Goal: Task Accomplishment & Management: Complete application form

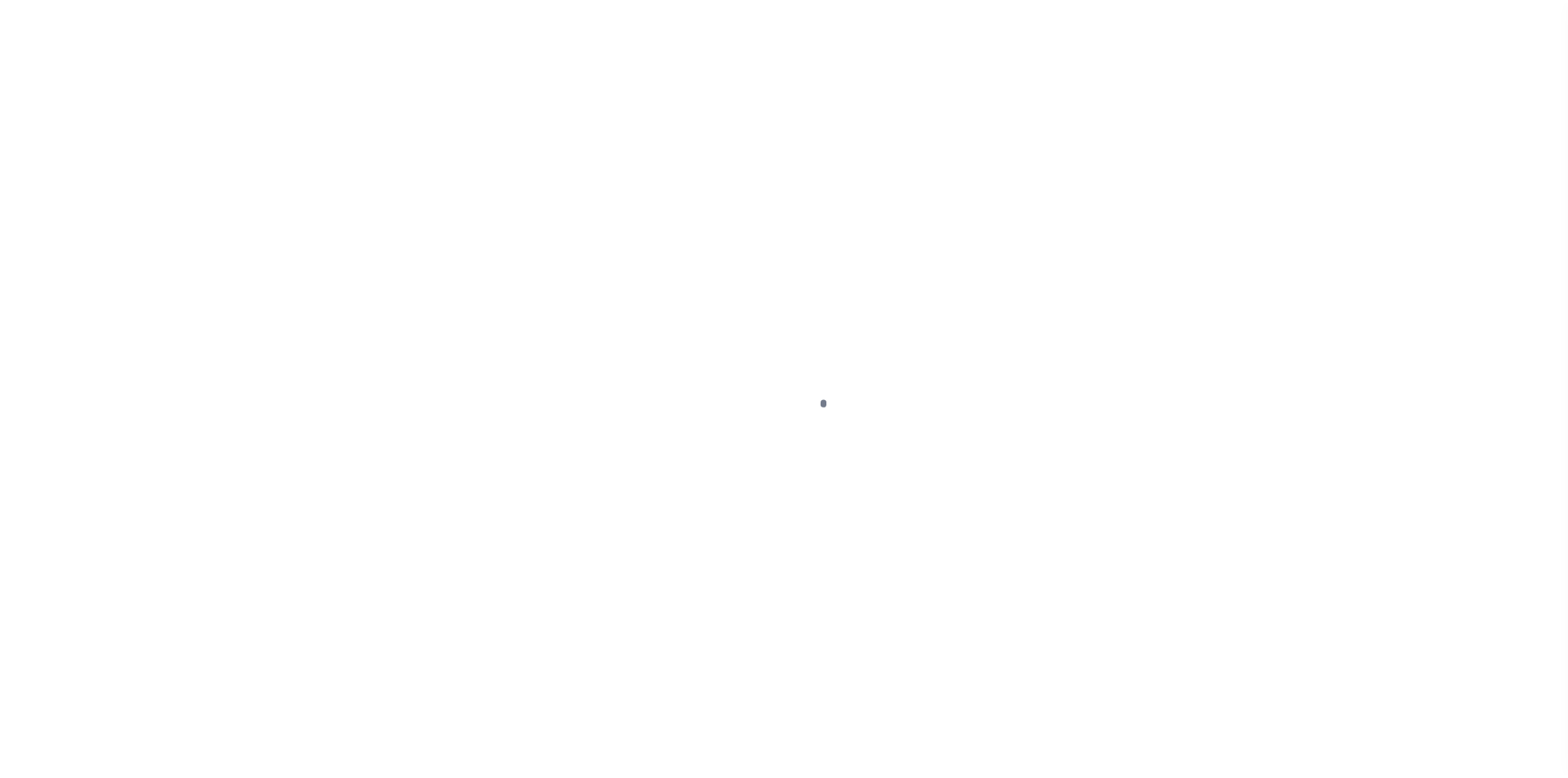
scroll to position [23, 0]
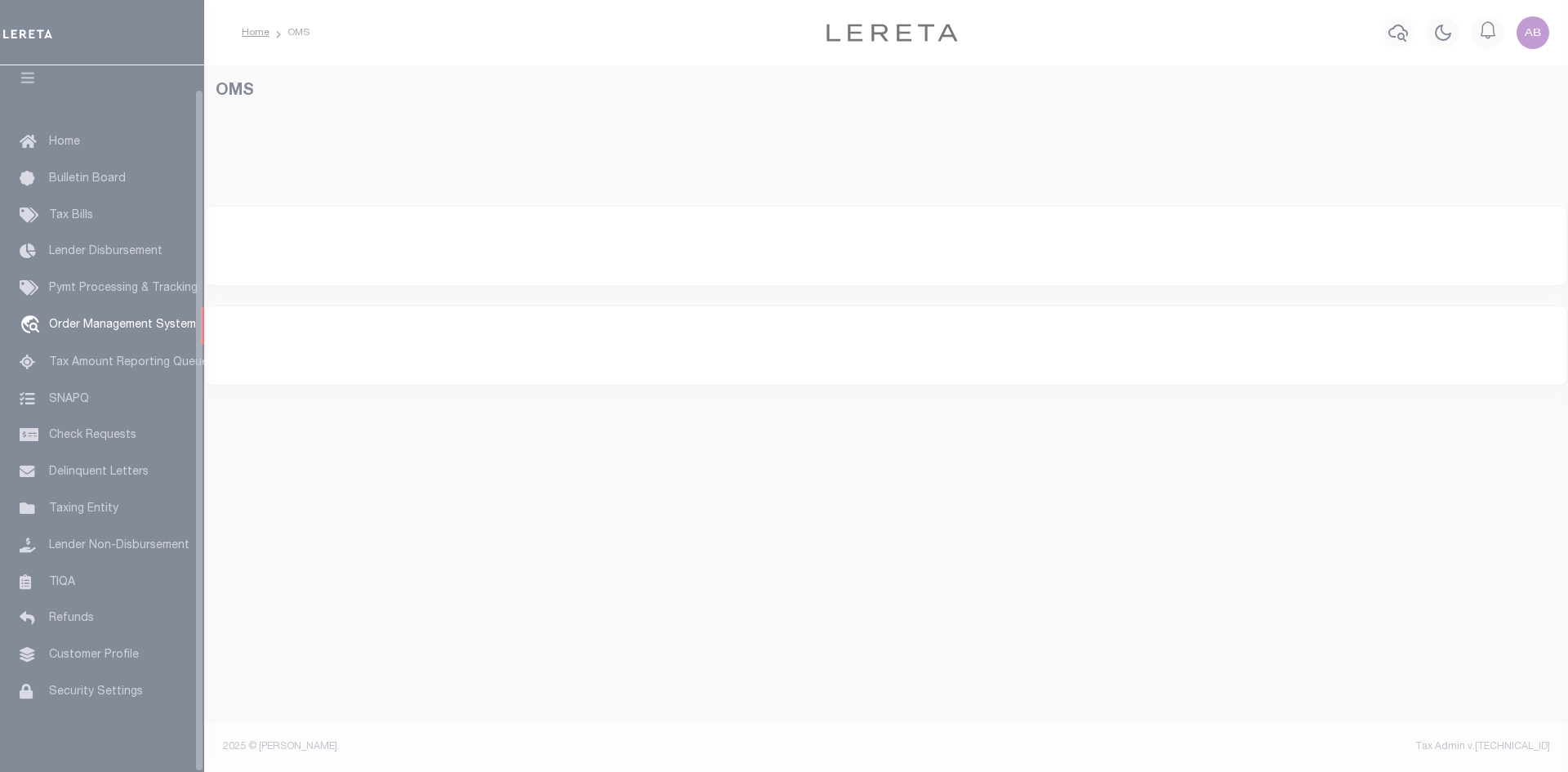
select select "200"
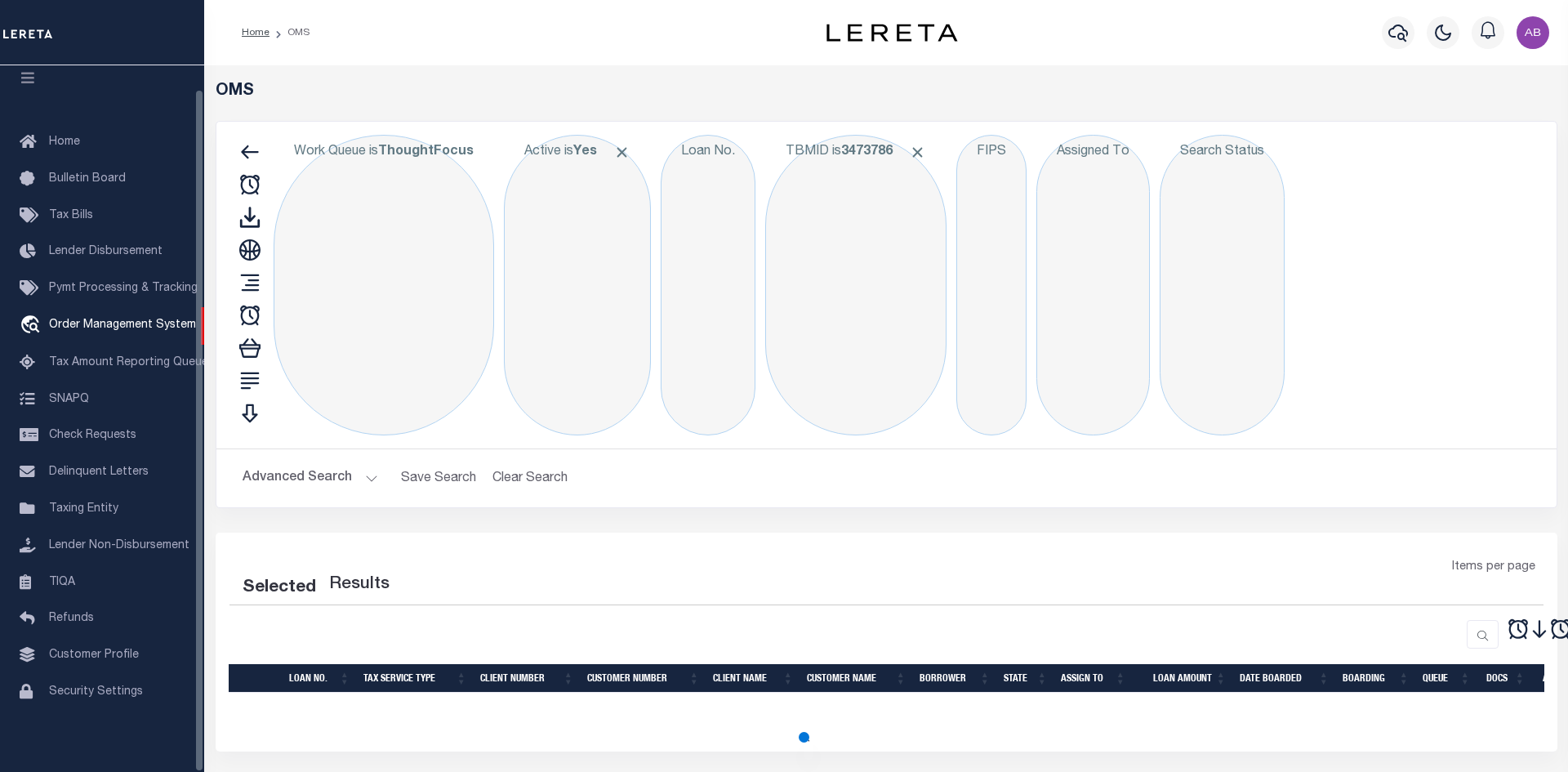
select select "200"
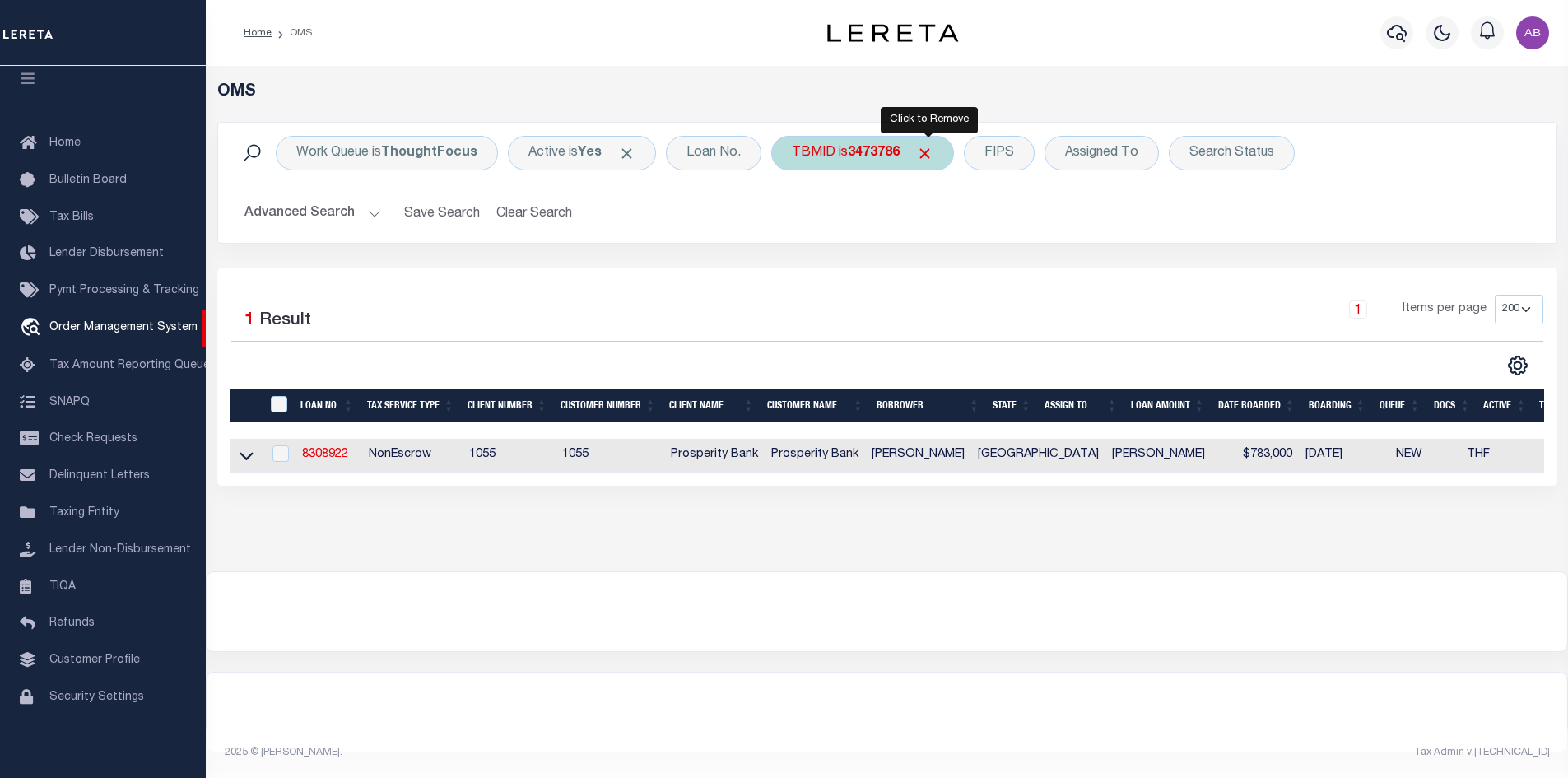
click at [933, 150] on span "Click to Remove" at bounding box center [925, 154] width 18 height 18
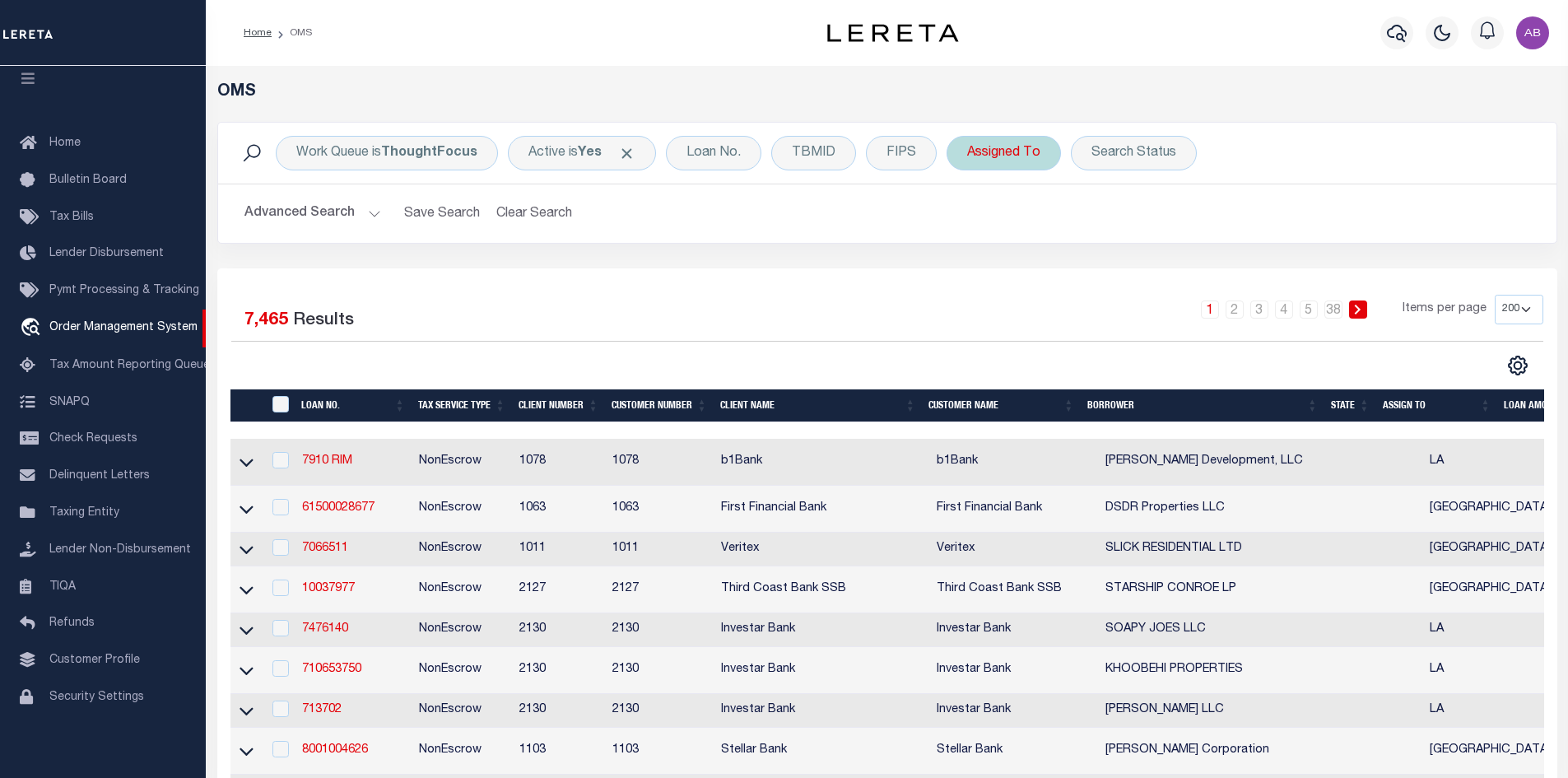
click at [1019, 152] on div "Assigned To" at bounding box center [1004, 153] width 114 height 34
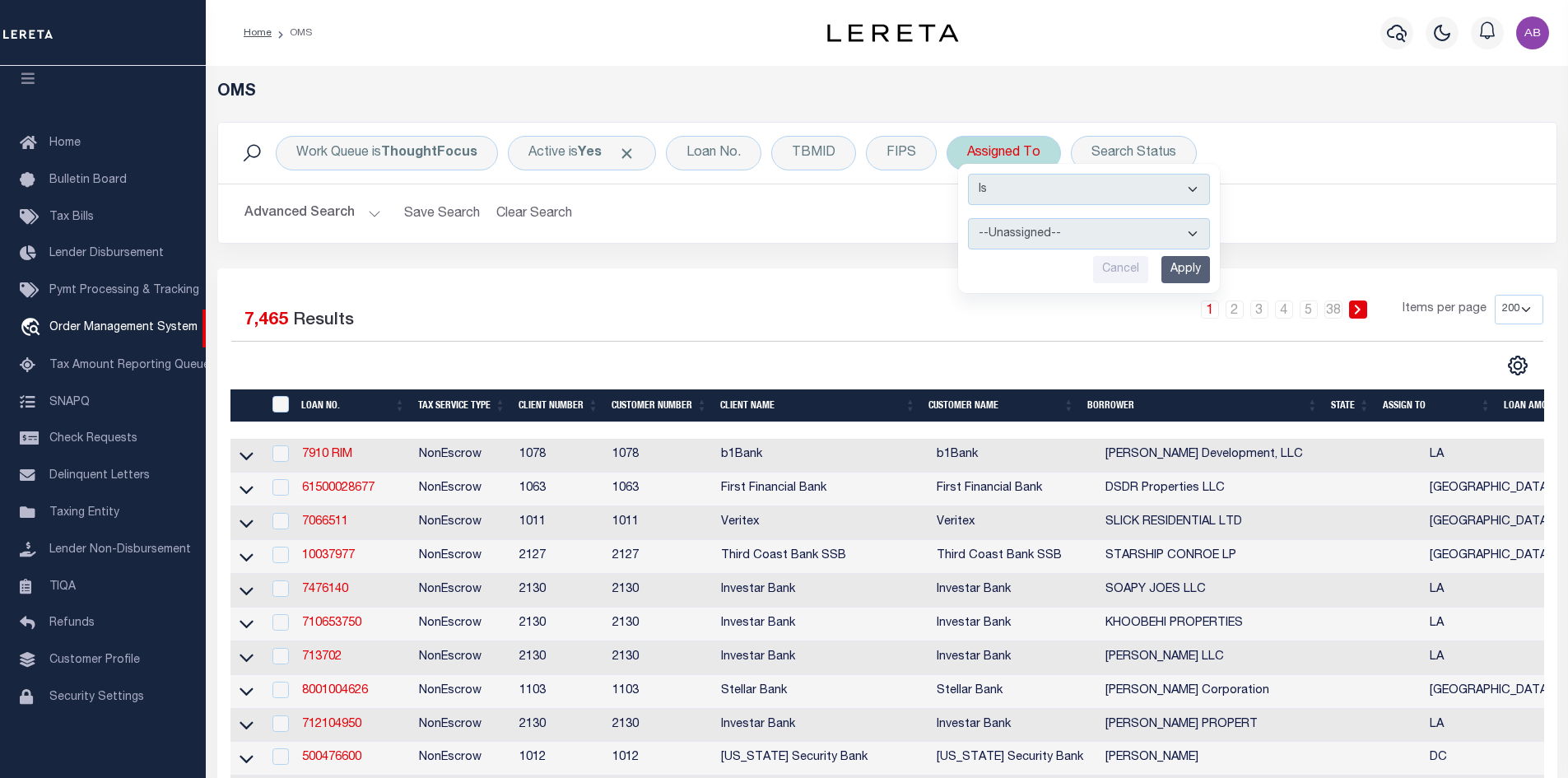
click at [1016, 229] on select "--Unassigned-- [PERSON_NAME] [PERSON_NAME] [PERSON_NAME] [PERSON_NAME], [PERSON…" at bounding box center [1089, 233] width 242 height 31
select select "[PERSON_NAME]"
click at [968, 218] on select "--Unassigned-- [PERSON_NAME] [PERSON_NAME] [PERSON_NAME] [PERSON_NAME], [PERSON…" at bounding box center [1089, 233] width 242 height 31
click at [1173, 266] on input "Apply" at bounding box center [1186, 269] width 49 height 27
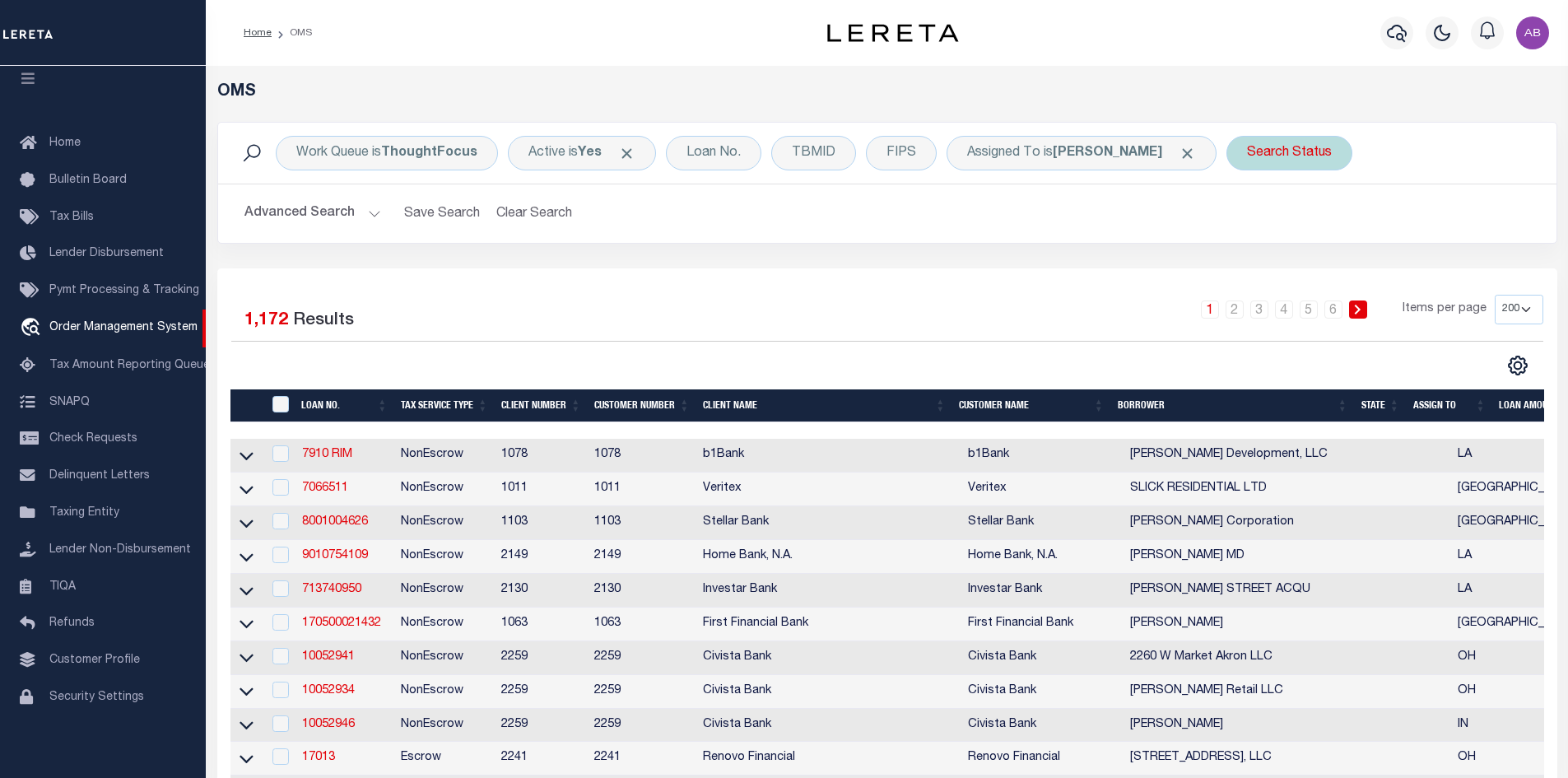
click at [1247, 154] on div "Search Status" at bounding box center [1289, 153] width 126 height 34
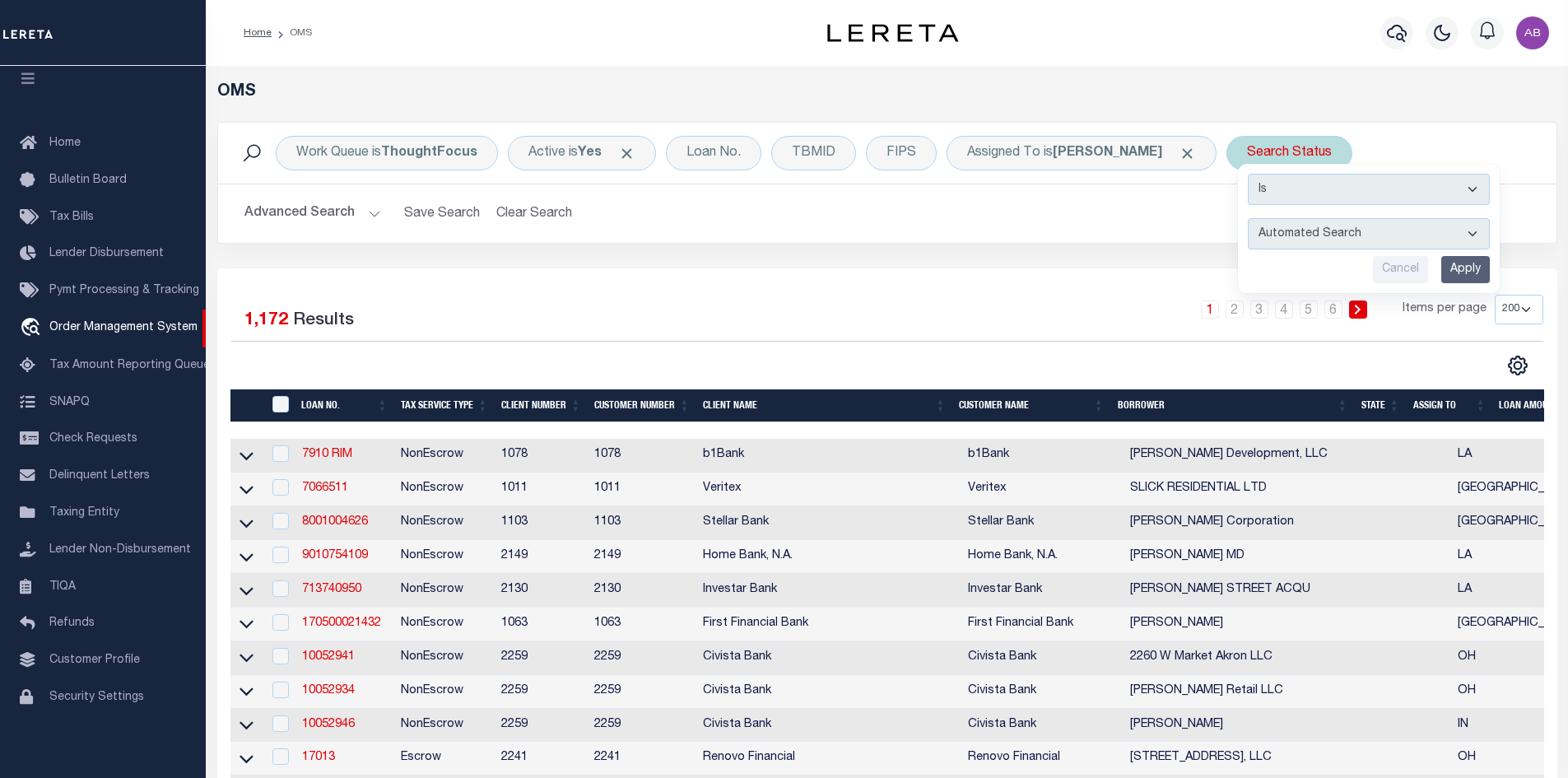
click at [1268, 224] on select "Automated Search Bad Parcel Complete Duplicate Parcel High Dollar Reporting In …" at bounding box center [1369, 233] width 242 height 31
select select "RD"
click at [1248, 218] on select "Automated Search Bad Parcel Complete Duplicate Parcel High Dollar Reporting In …" at bounding box center [1369, 233] width 242 height 31
click at [1446, 263] on input "Apply" at bounding box center [1466, 269] width 49 height 27
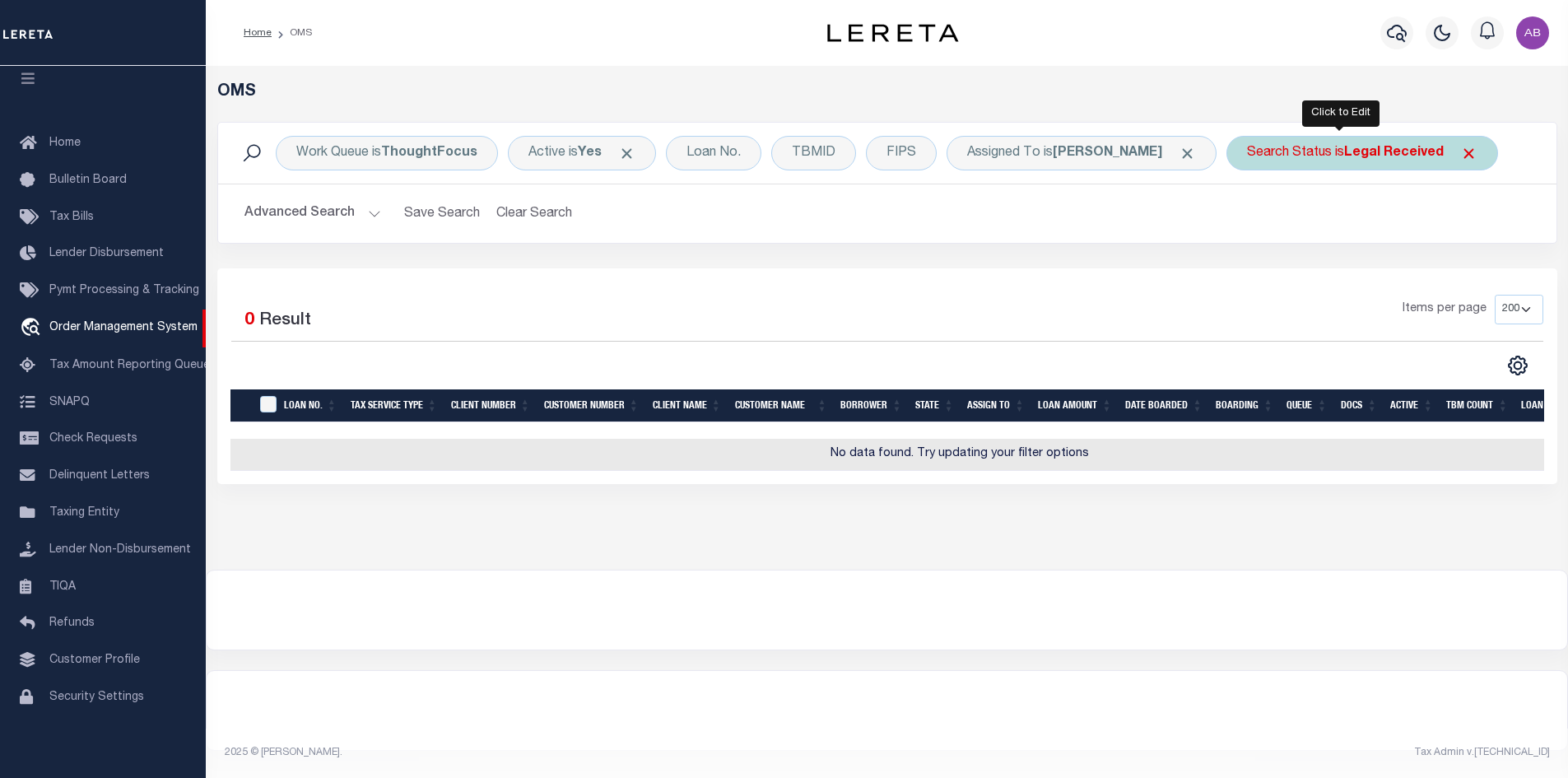
click at [1276, 152] on div "Search Status is Legal Received" at bounding box center [1362, 153] width 272 height 34
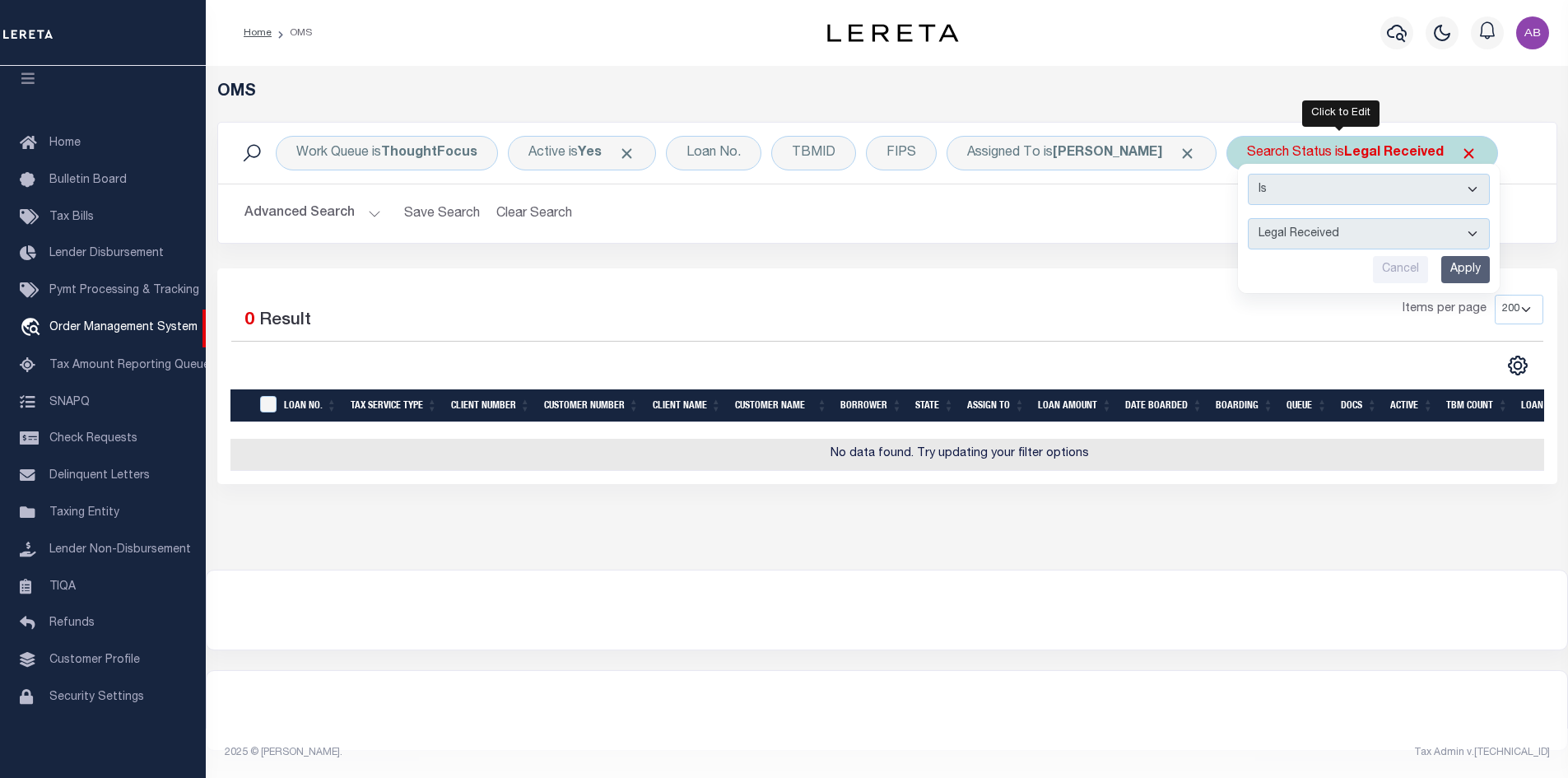
click at [1316, 241] on select "Automated Search Bad Parcel Complete Duplicate Parcel High Dollar Reporting In …" at bounding box center [1369, 233] width 242 height 31
select select "IP"
click at [1248, 218] on select "Automated Search Bad Parcel Complete Duplicate Parcel High Dollar Reporting In …" at bounding box center [1369, 233] width 242 height 31
click at [1449, 269] on input "Apply" at bounding box center [1466, 269] width 49 height 27
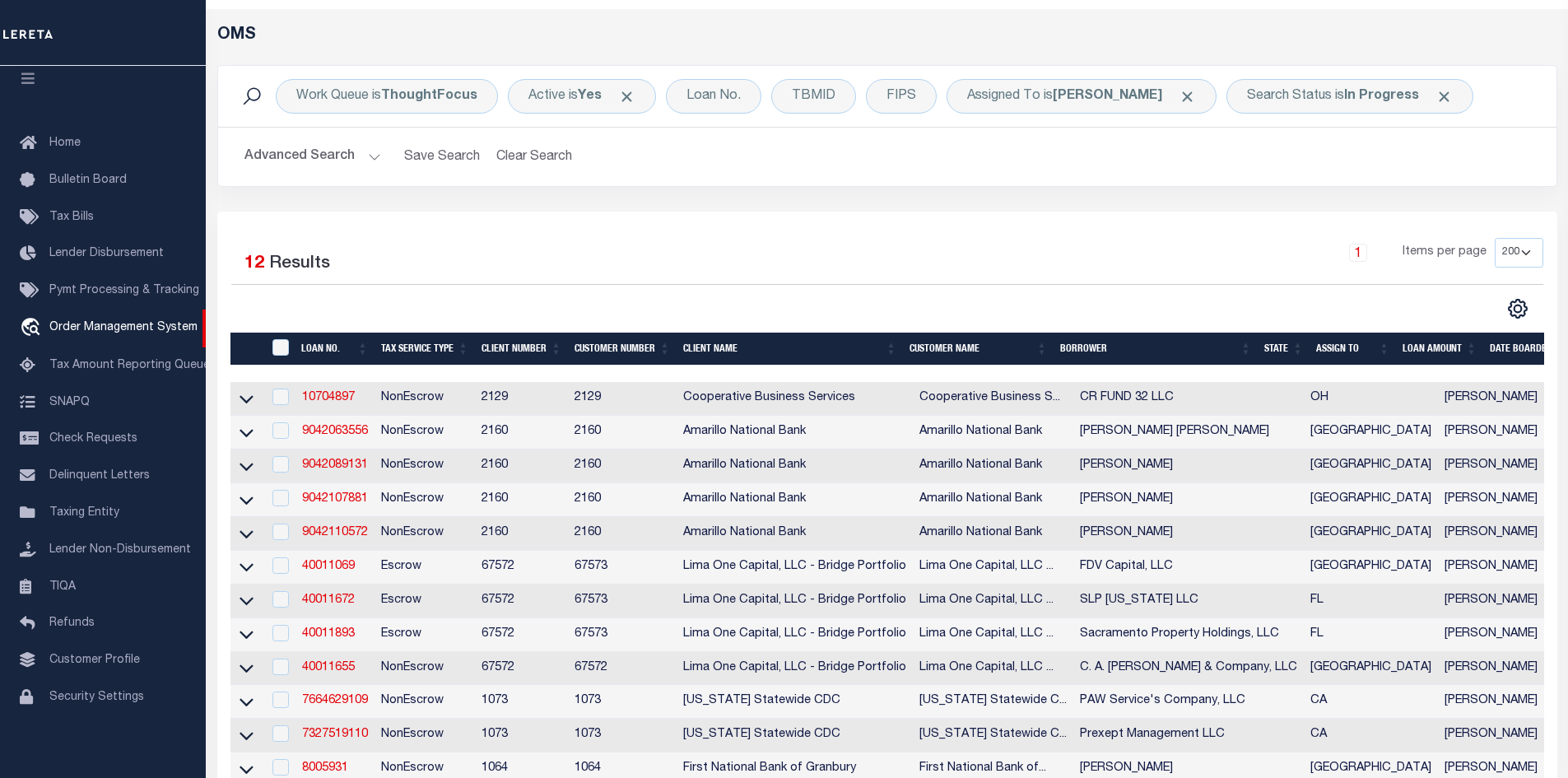
scroll to position [0, 0]
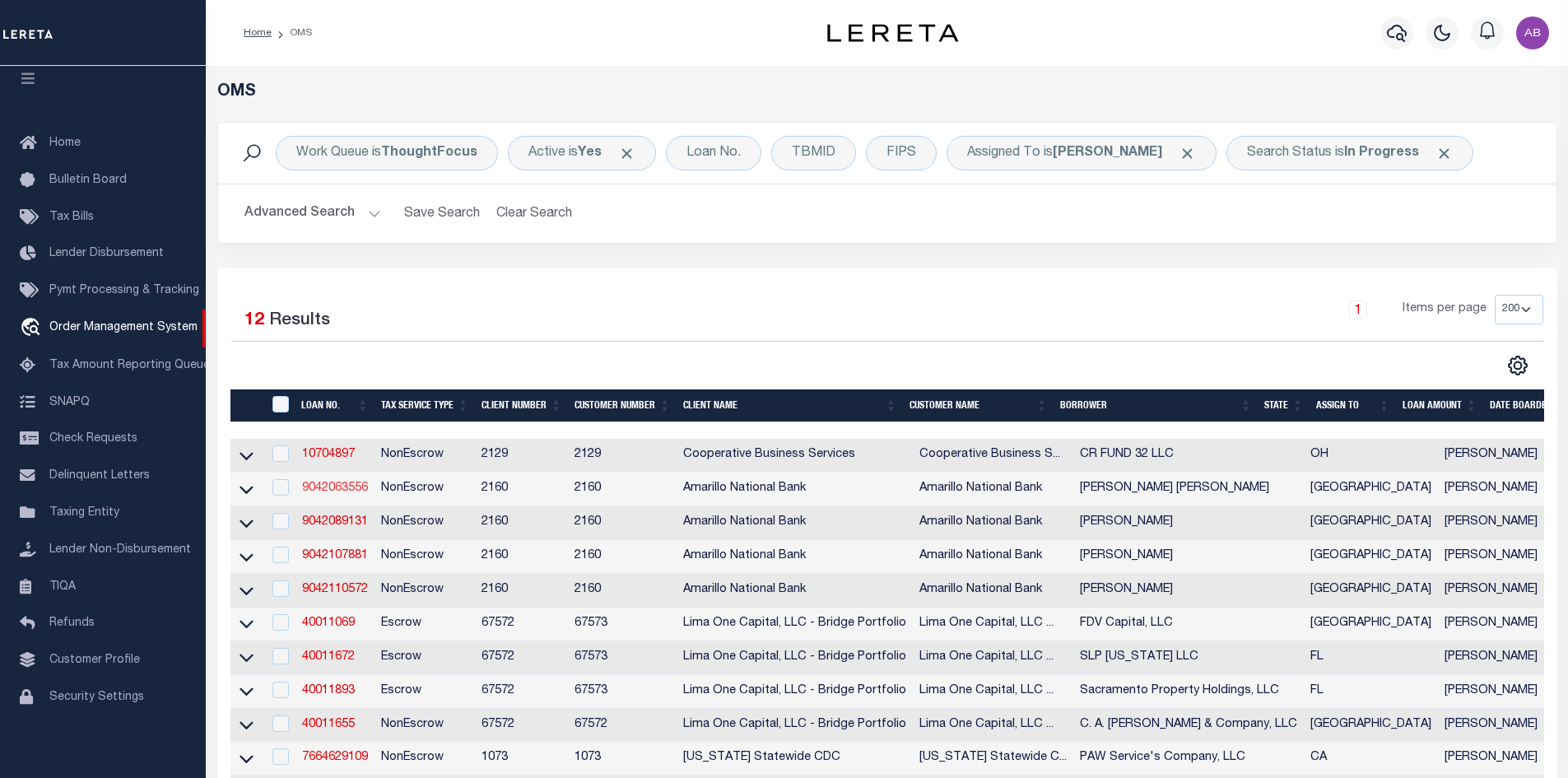
click at [336, 490] on link "9042063556" at bounding box center [335, 488] width 65 height 12
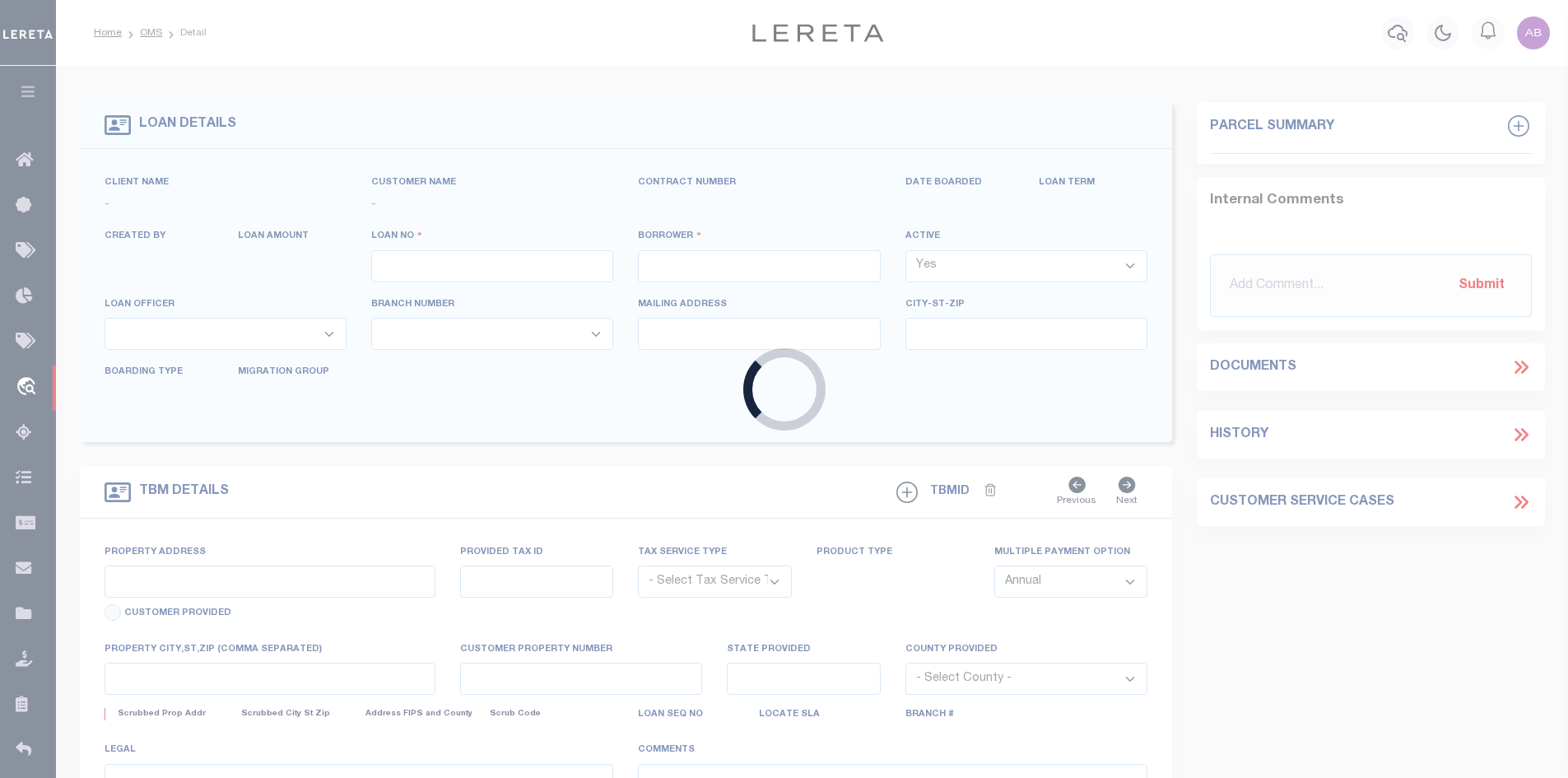
type input "9042063556"
type input "[PERSON_NAME] [PERSON_NAME]"
select select
select select "100"
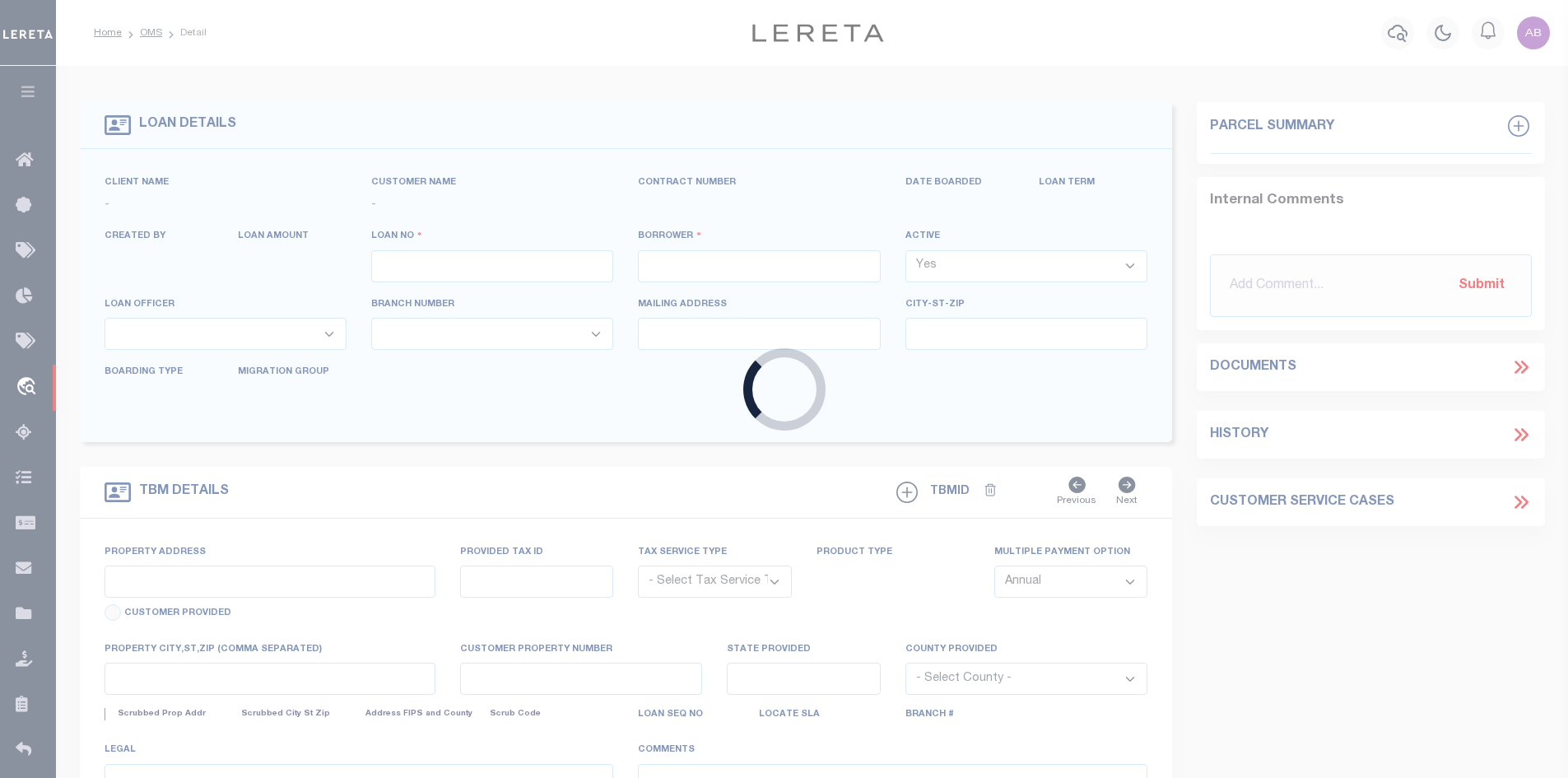
select select "NonEscrow"
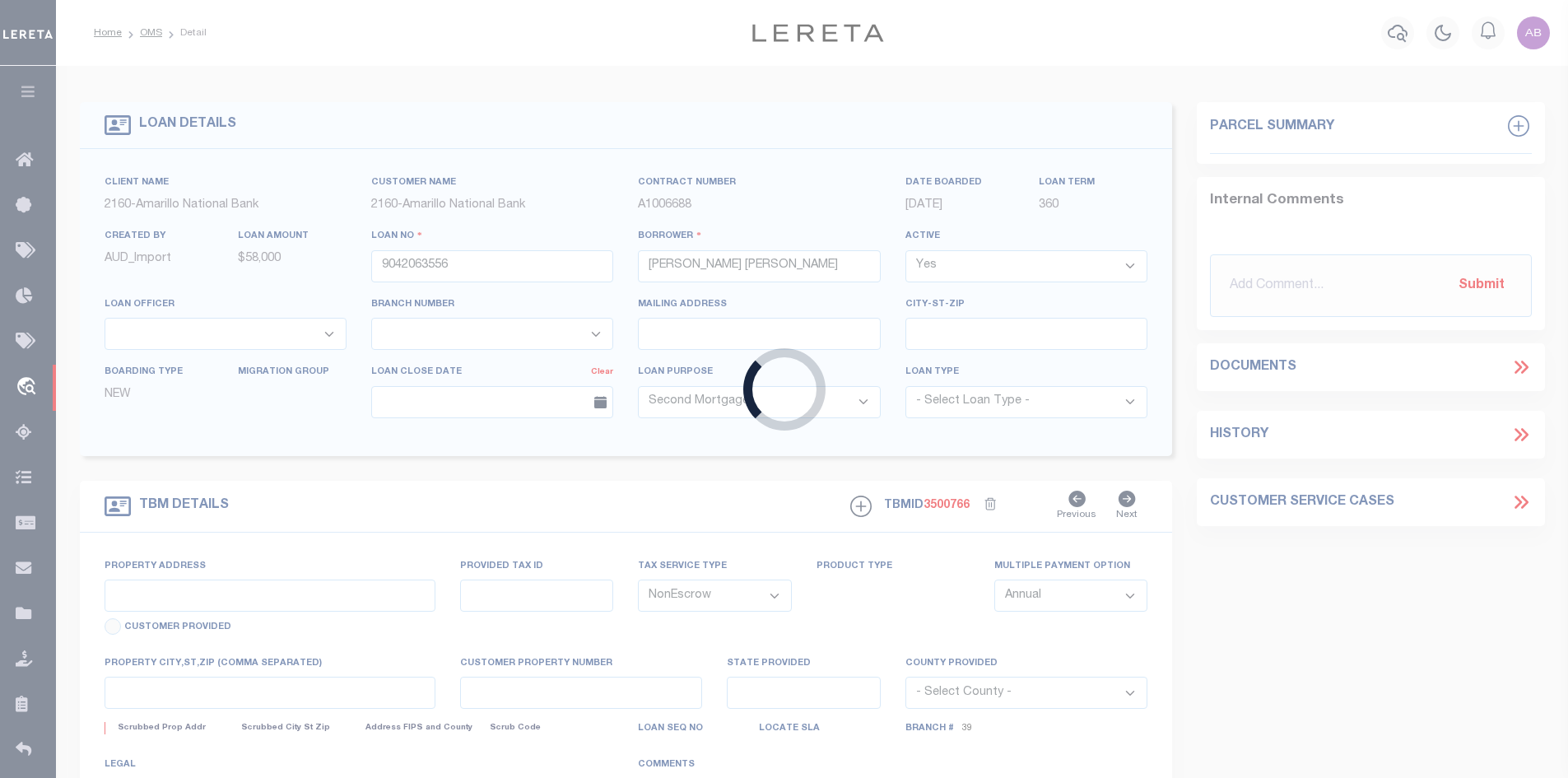
select select "10840"
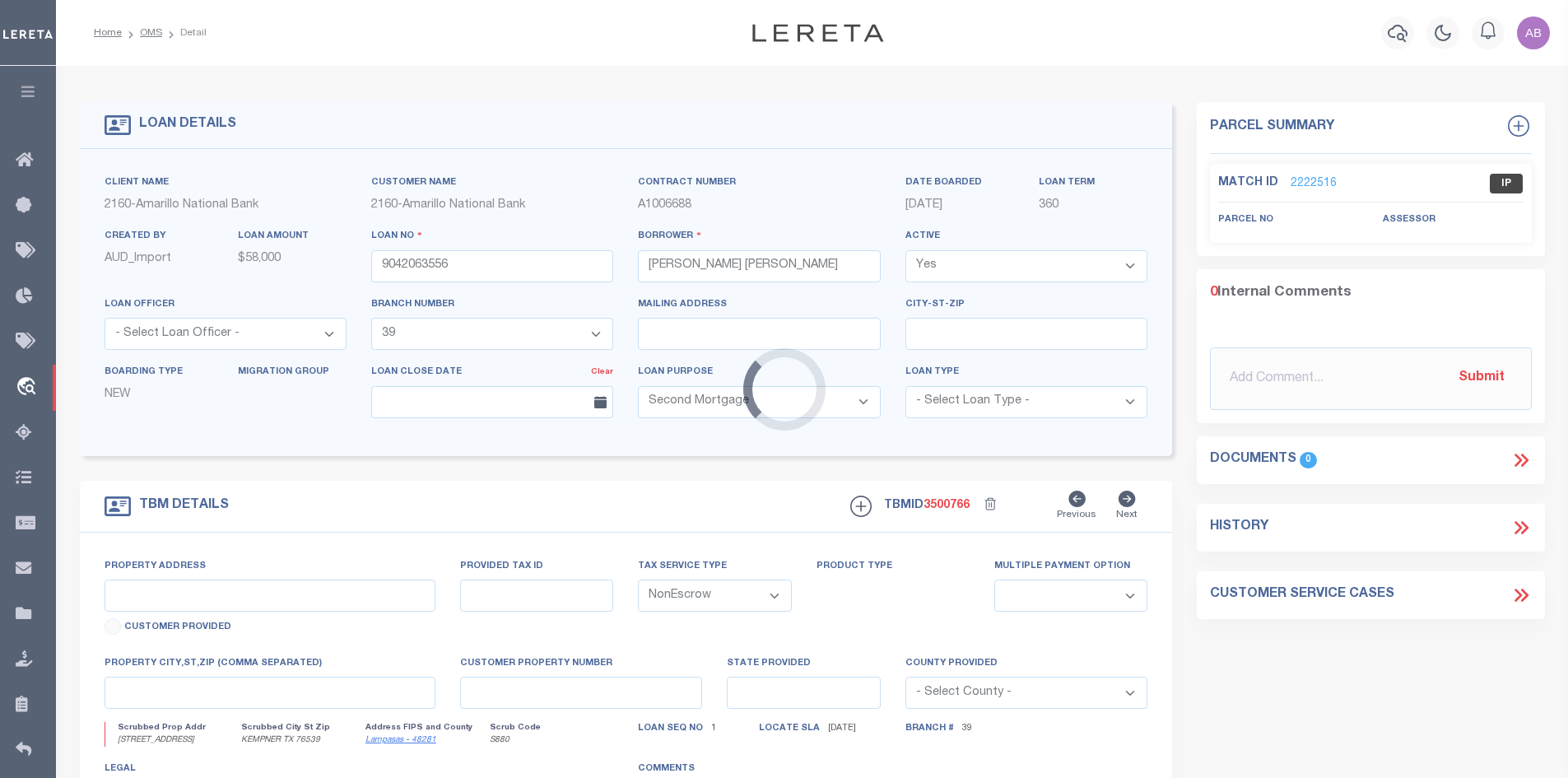
type input "[STREET_ADDRESS]"
select select
type input "KEMPNER TX 76539"
type input "[GEOGRAPHIC_DATA]"
select select
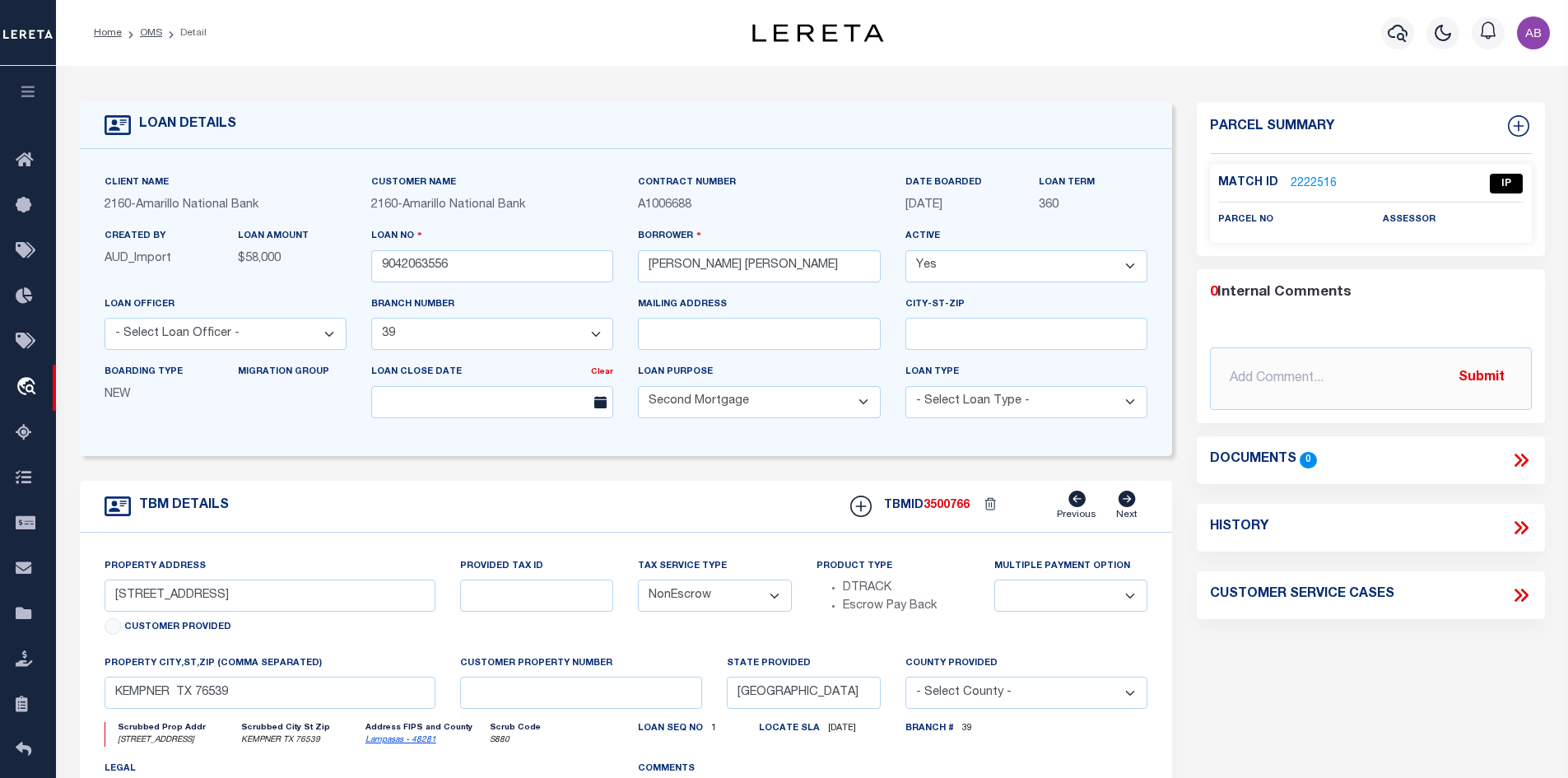
click at [1310, 180] on link "2222516" at bounding box center [1314, 184] width 46 height 18
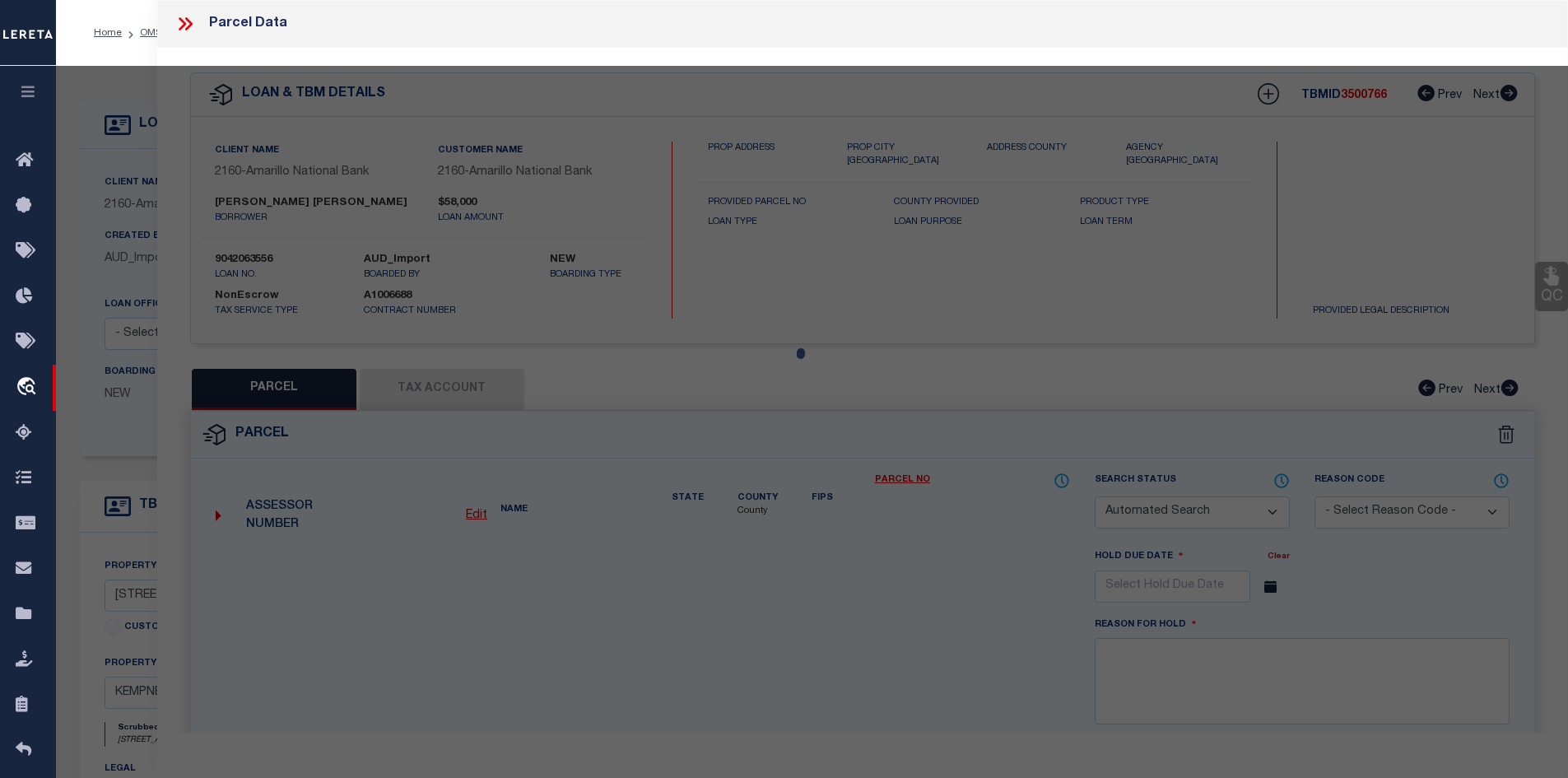
checkbox input "false"
select select "IP"
checkbox input "false"
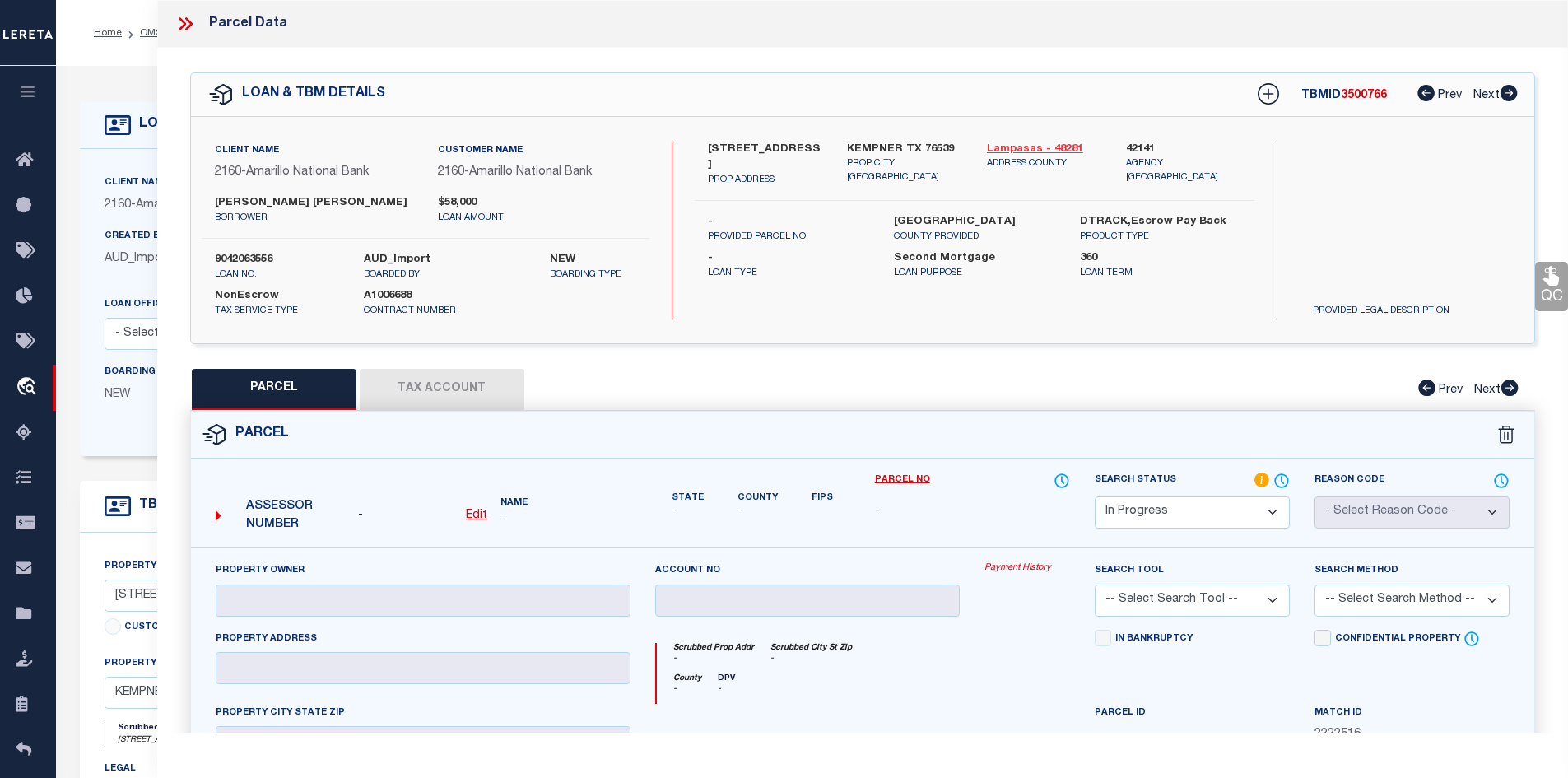
click at [1054, 146] on link "Lampasas - 48281" at bounding box center [1044, 150] width 115 height 17
click at [719, 151] on label "[STREET_ADDRESS]" at bounding box center [765, 158] width 115 height 32
copy label "1531"
click at [467, 514] on u "Edit" at bounding box center [477, 515] width 22 height 12
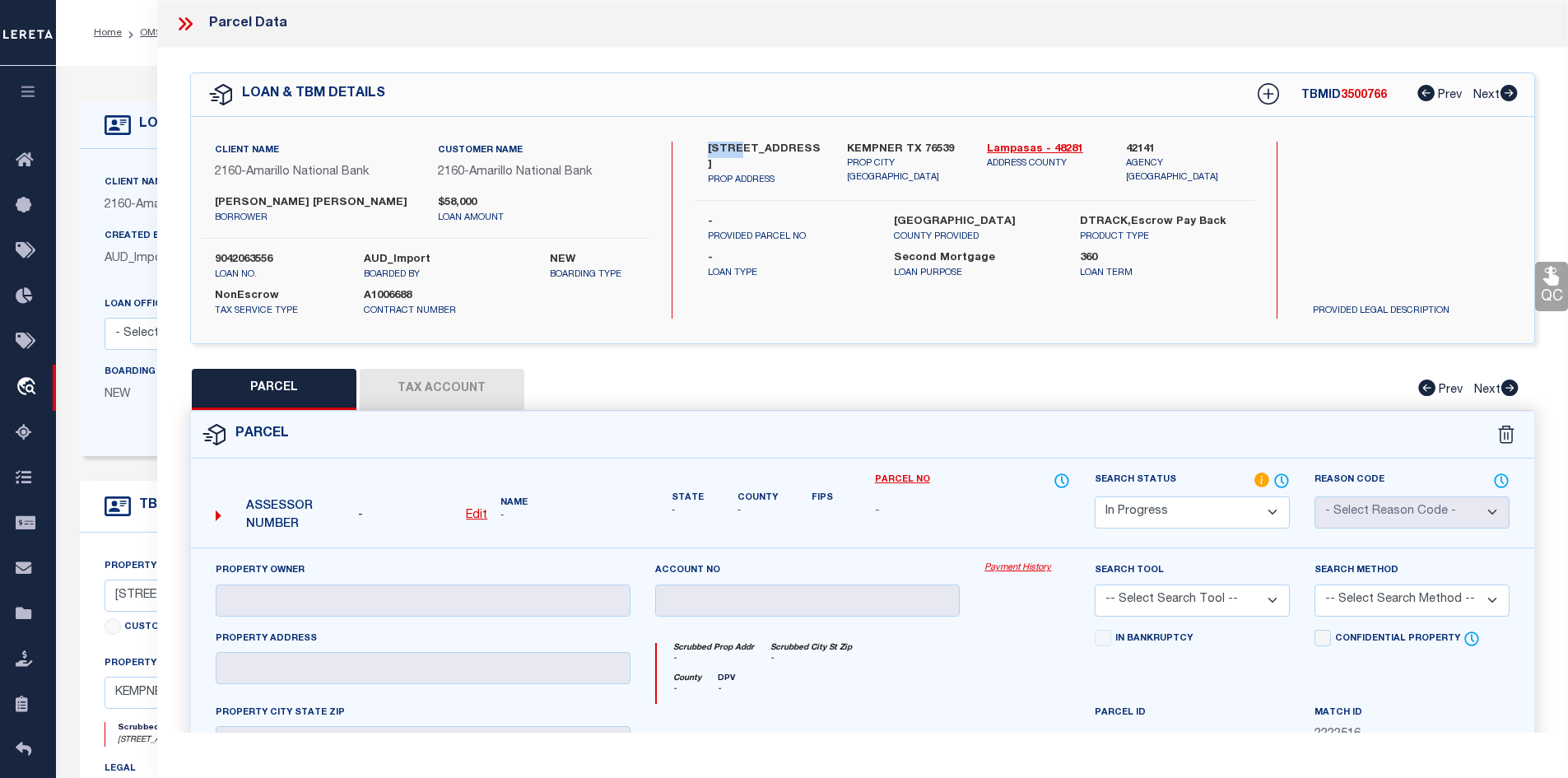
select select "IP"
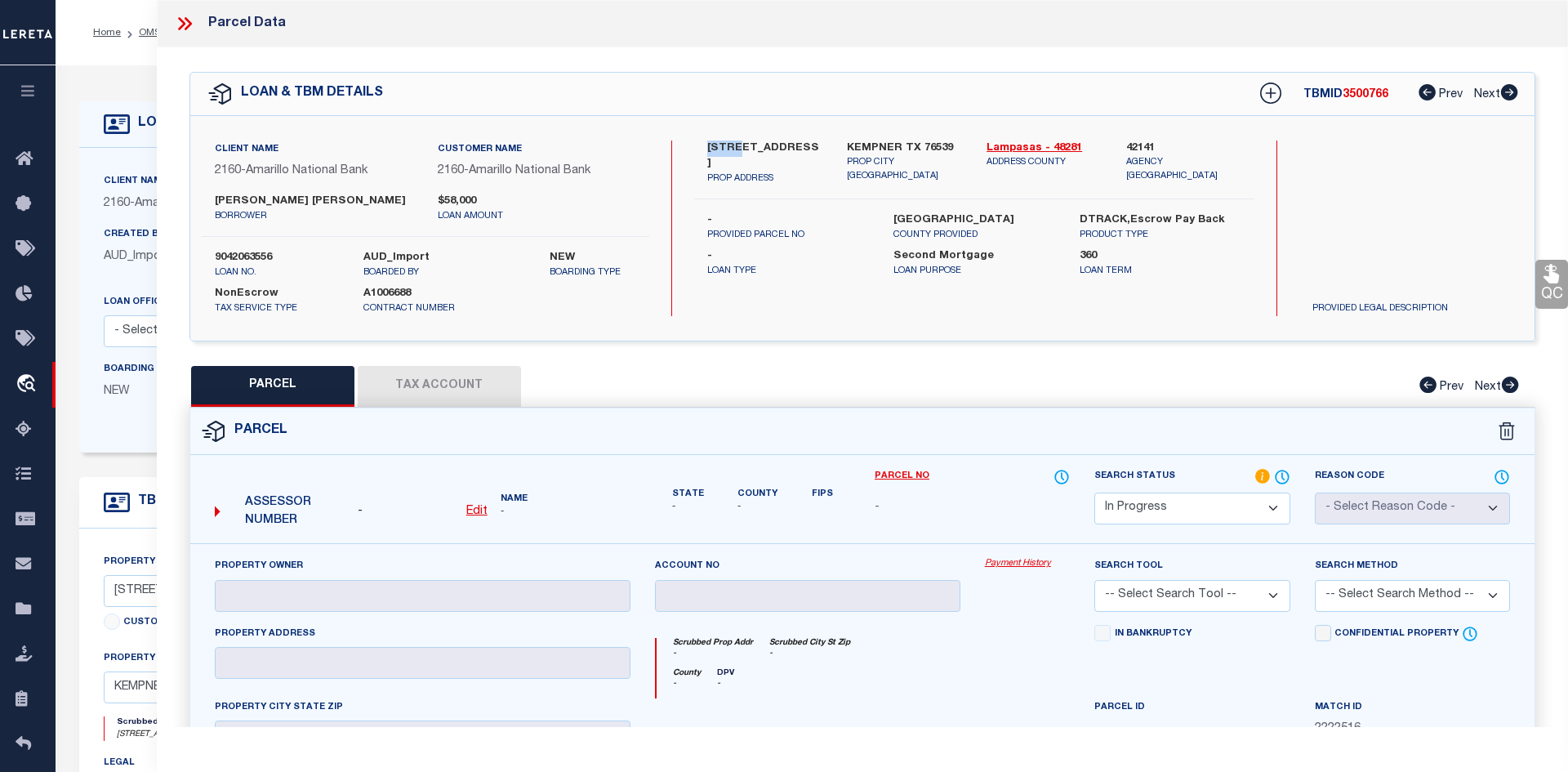
type textarea "-"
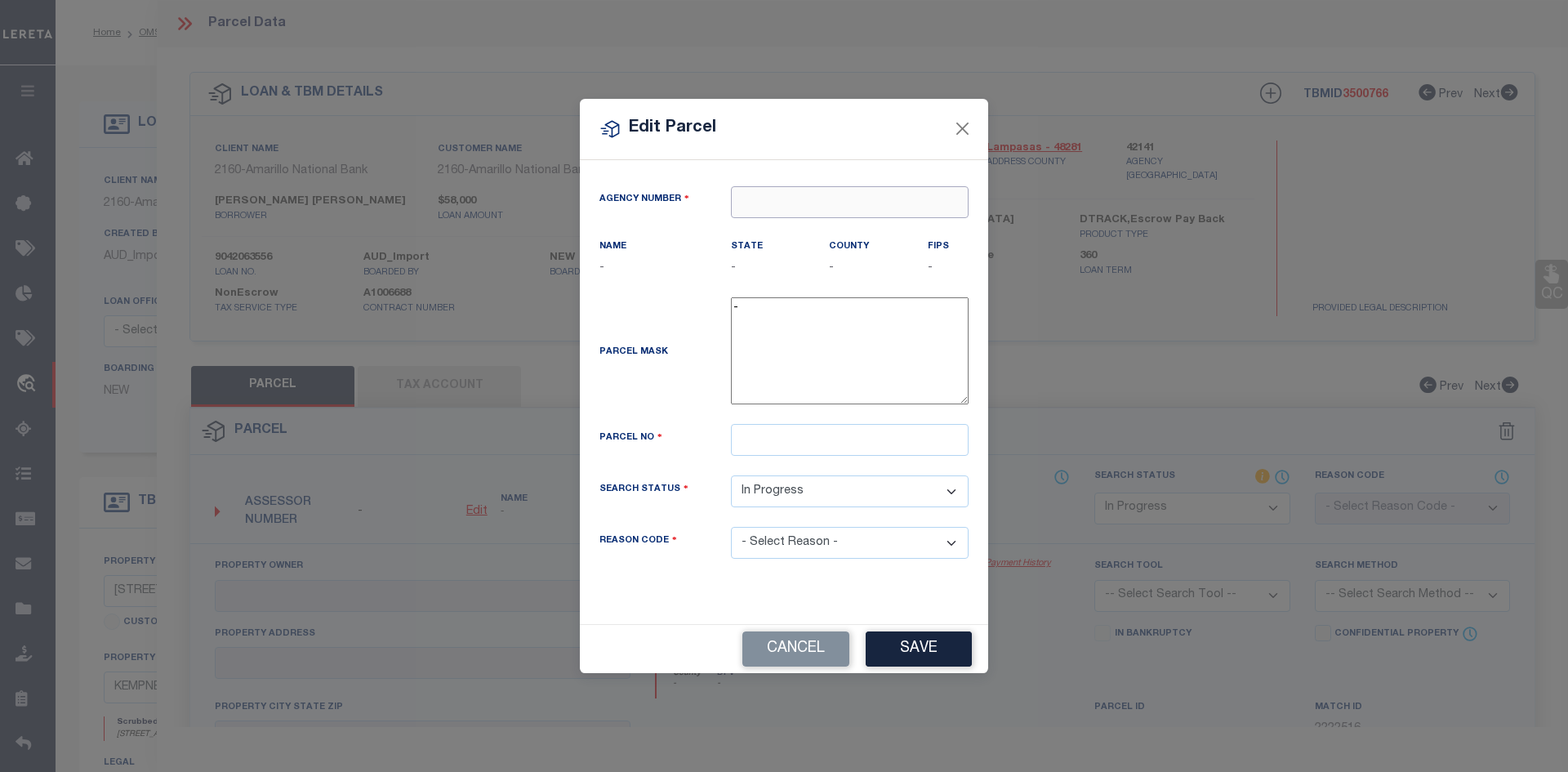
click at [819, 201] on input "text" at bounding box center [849, 202] width 237 height 32
click at [803, 223] on div "421410000 : [GEOGRAPHIC_DATA]" at bounding box center [850, 243] width 237 height 47
type input "421410000"
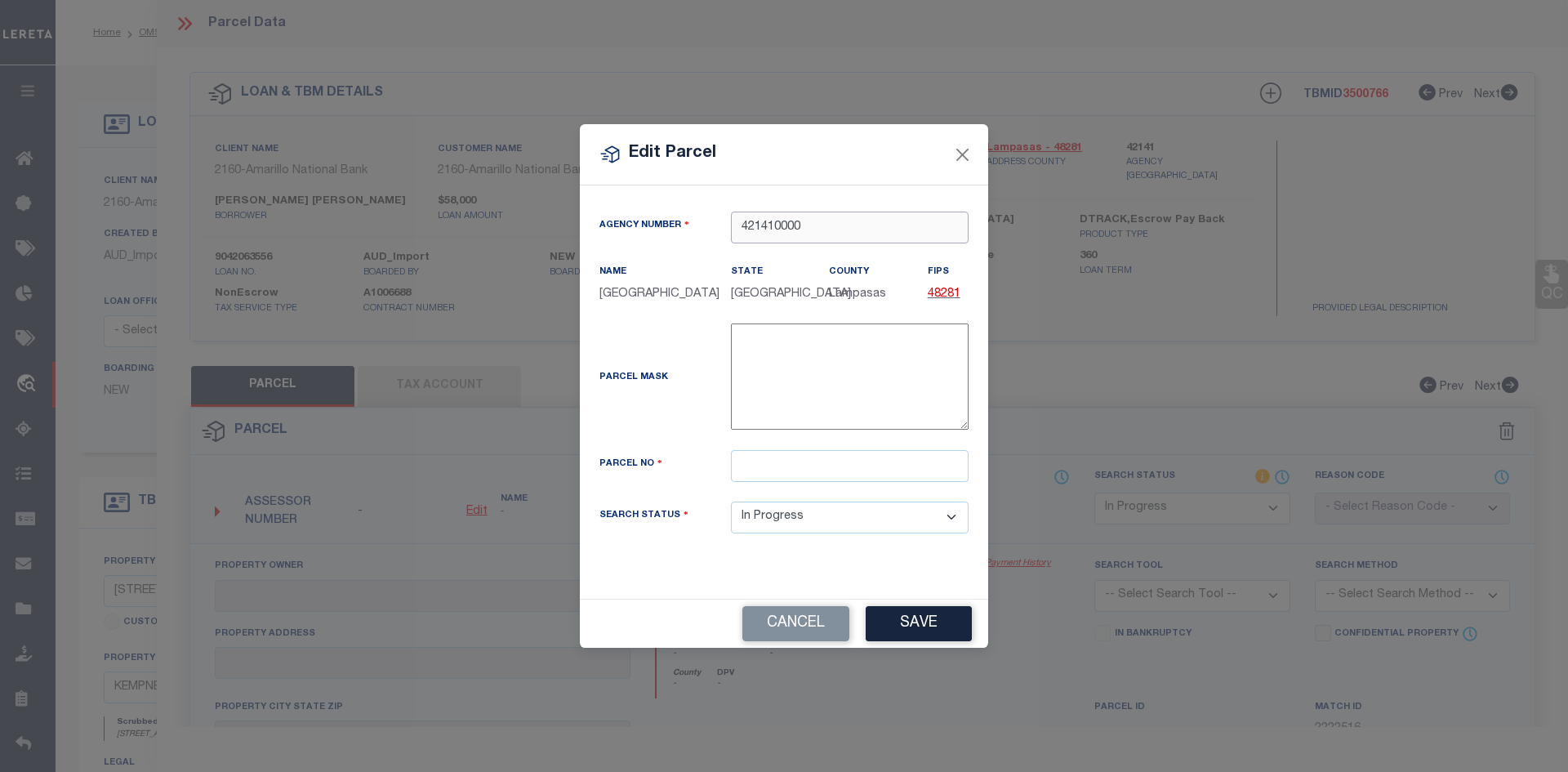
type input "421410000"
click at [756, 467] on input "text" at bounding box center [849, 466] width 237 height 32
click at [770, 481] on input "text" at bounding box center [849, 466] width 237 height 32
paste input "2984"
type input "2984"
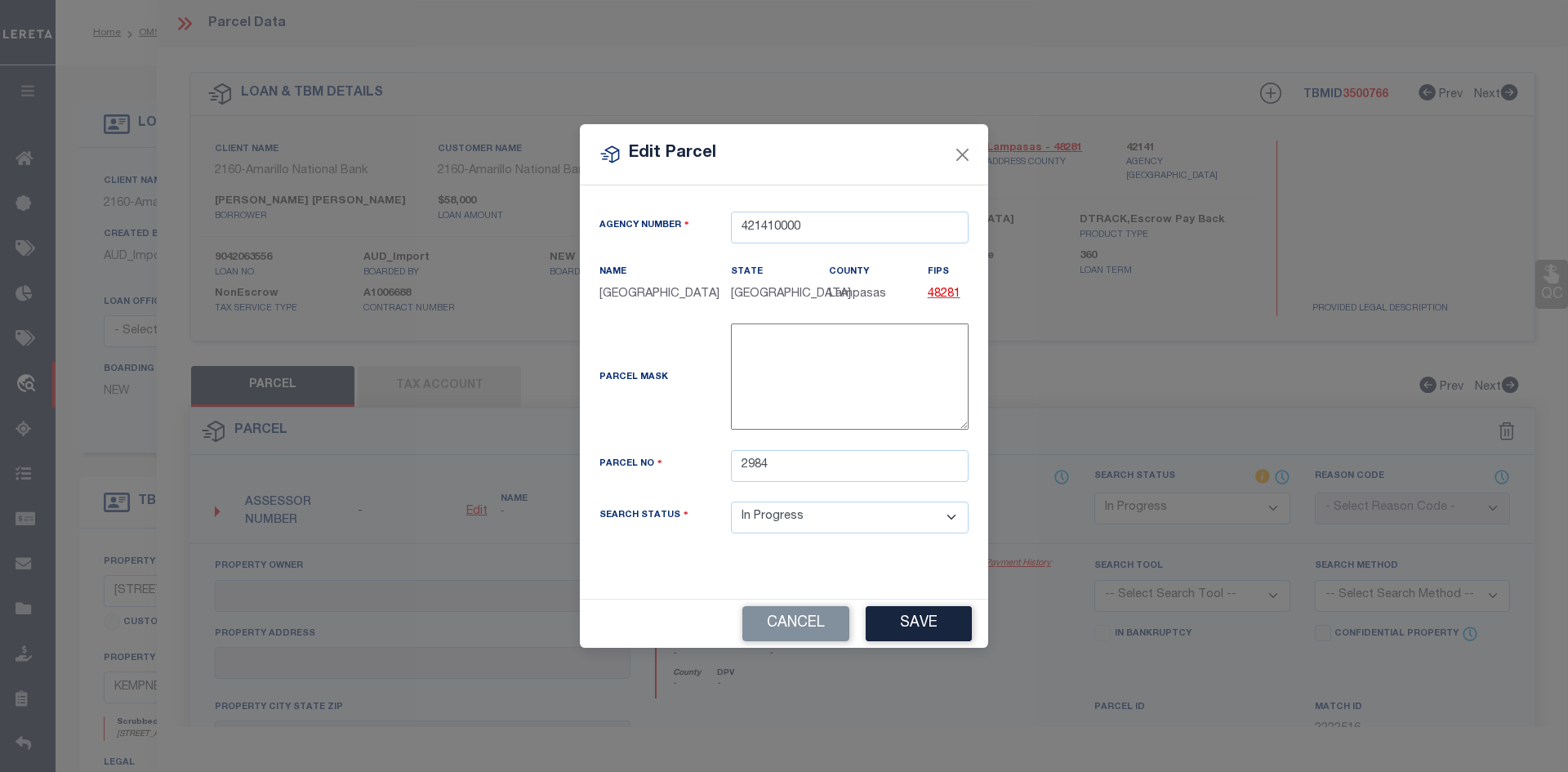
click at [904, 616] on button "Save" at bounding box center [919, 624] width 107 height 35
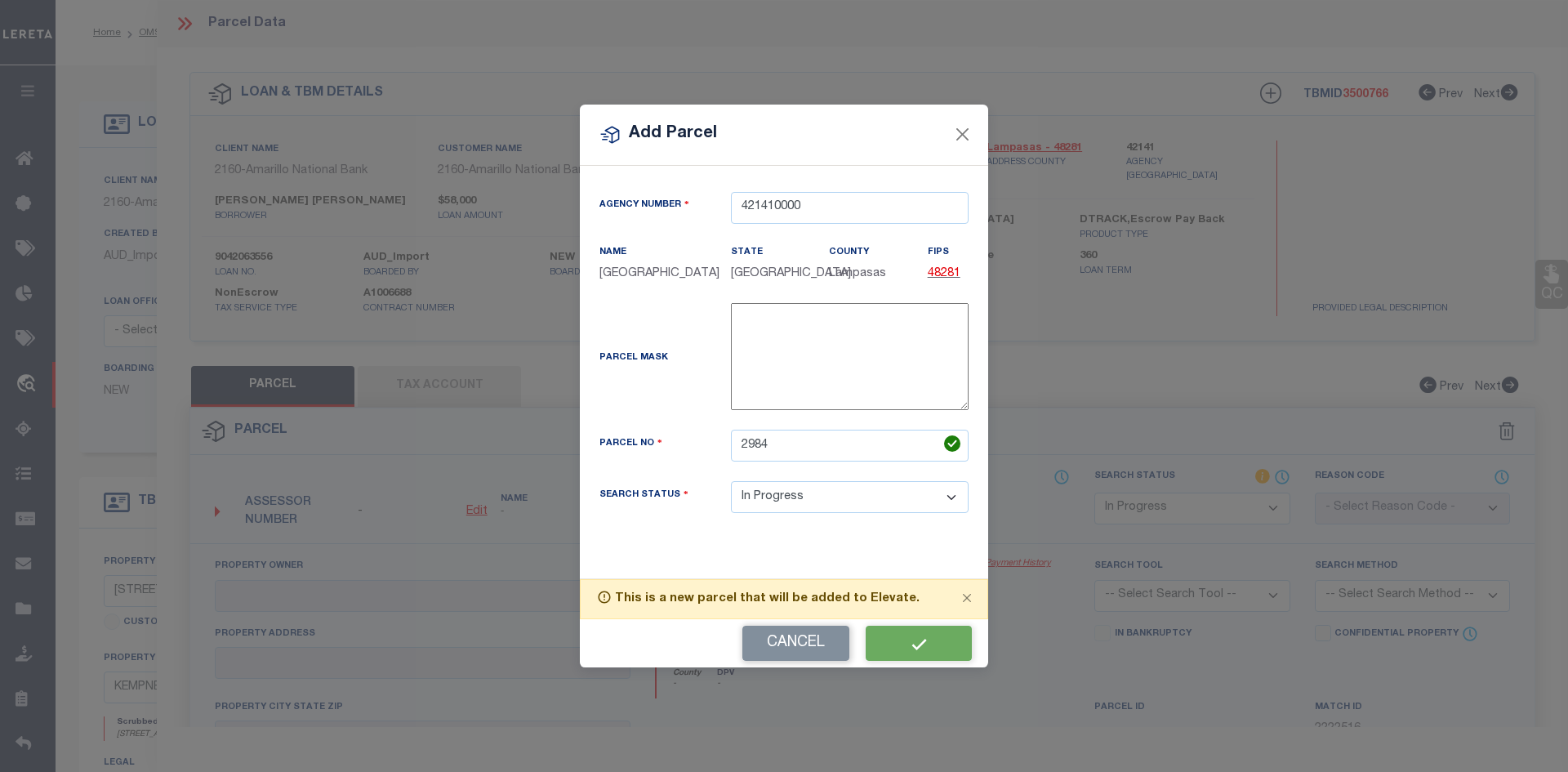
select select "IP"
checkbox input "false"
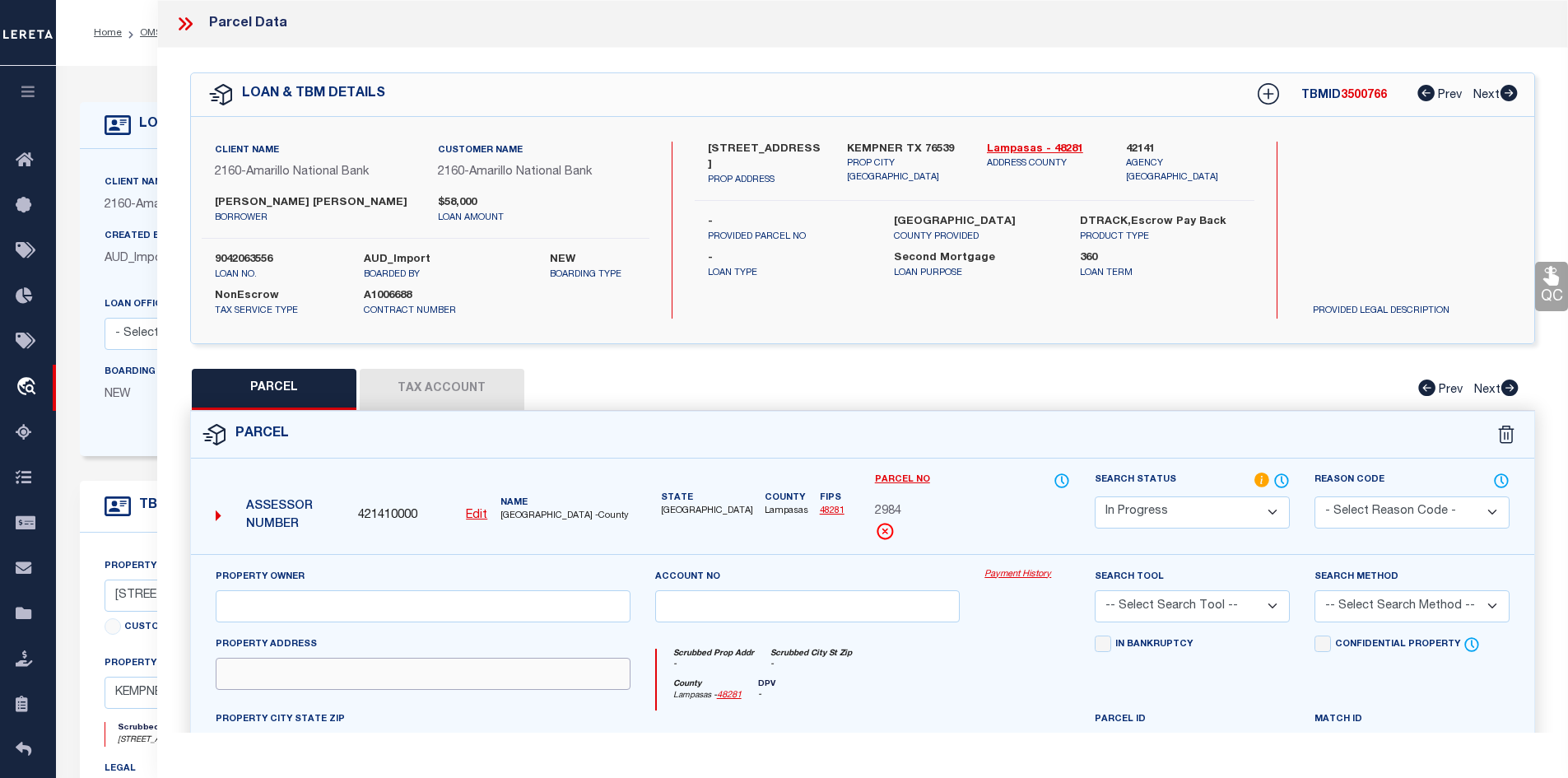
click at [248, 661] on input "text" at bounding box center [423, 674] width 415 height 32
paste input "[STREET_ADDRESS]"
drag, startPoint x: 442, startPoint y: 676, endPoint x: 307, endPoint y: 671, distance: 135.1
click at [307, 671] on input "[STREET_ADDRESS]" at bounding box center [423, 674] width 415 height 32
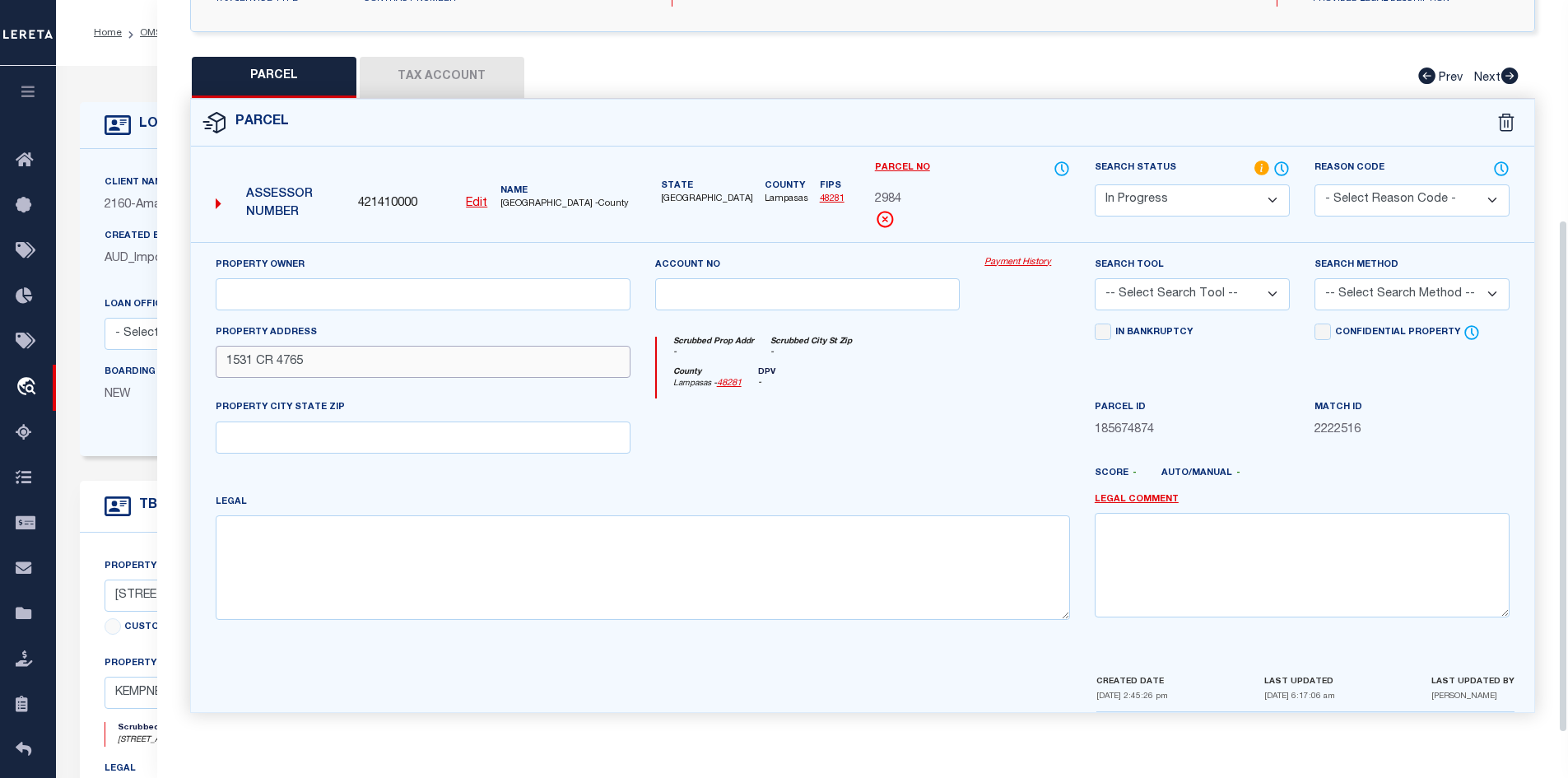
type input "1531 CR 4765"
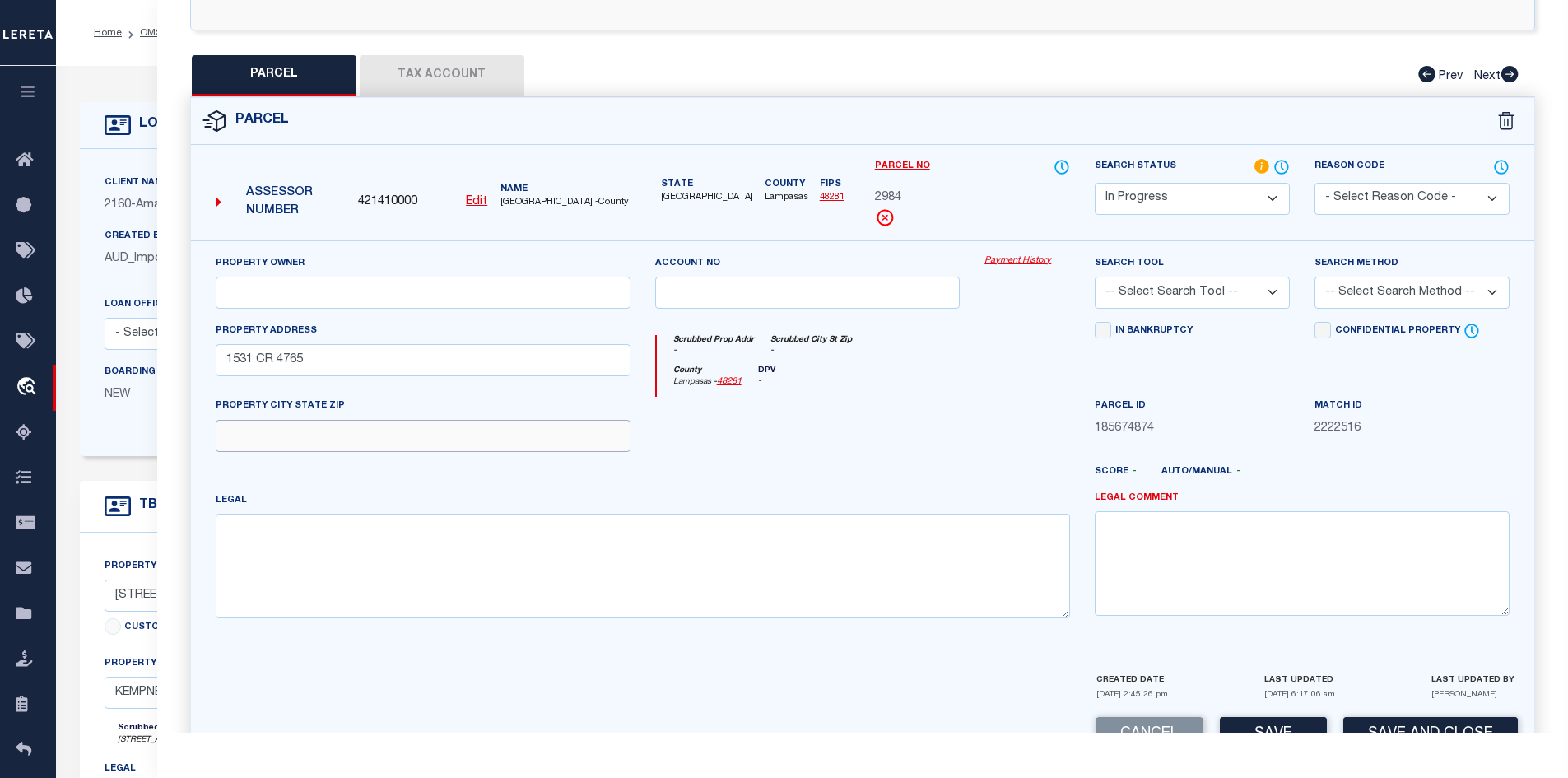
click at [248, 434] on input "text" at bounding box center [423, 436] width 415 height 32
paste input "[GEOGRAPHIC_DATA]"
type input "[GEOGRAPHIC_DATA]"
click at [317, 557] on textarea at bounding box center [643, 566] width 855 height 104
click at [524, 562] on textarea at bounding box center [643, 566] width 855 height 104
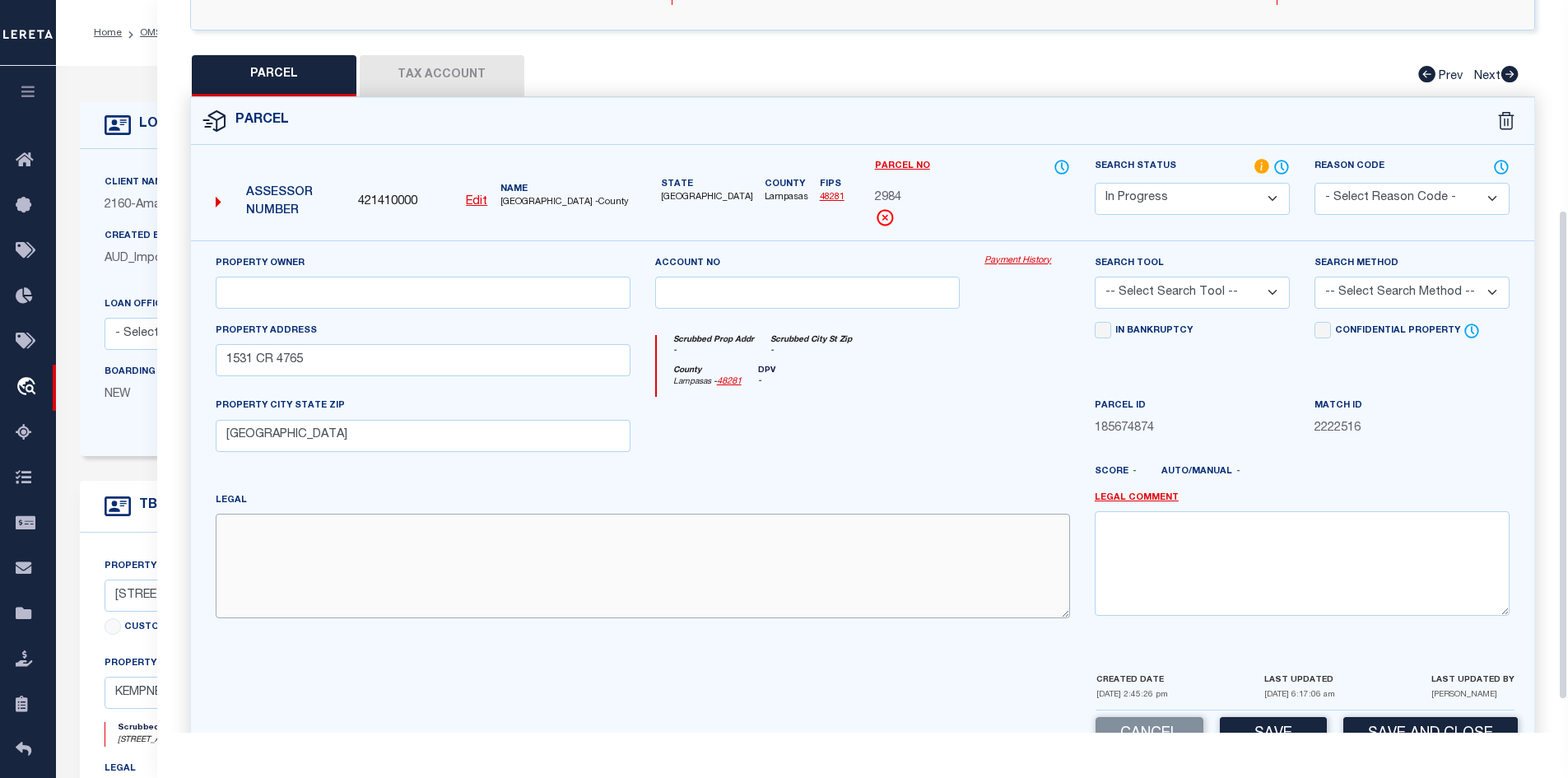
paste textarea "LOT: 19 BLK: 2 ADDN: [PERSON_NAME] ESTATES-SECT LocCd:108"
type textarea "LOT: 19 BLK: 2 ADDN: [PERSON_NAME] ESTATES-SECT LocCd:108"
click at [368, 298] on input "text" at bounding box center [423, 293] width 415 height 32
paste input "[PERSON_NAME] [PERSON_NAME] ETUX [PERSON_NAME]"
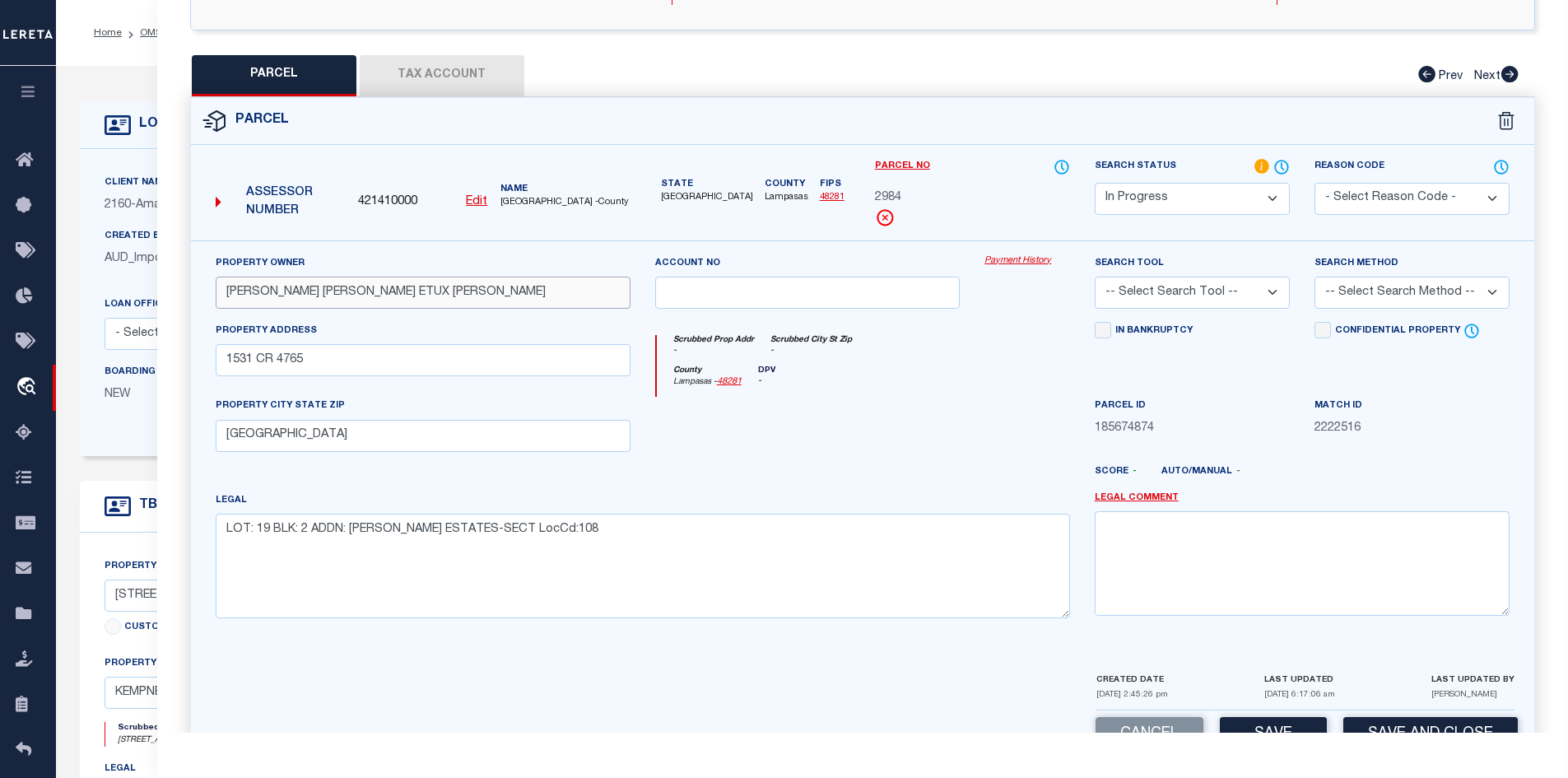
type input "[PERSON_NAME] [PERSON_NAME] ETUX [PERSON_NAME]"
click at [441, 81] on button "Tax Account" at bounding box center [442, 76] width 165 height 41
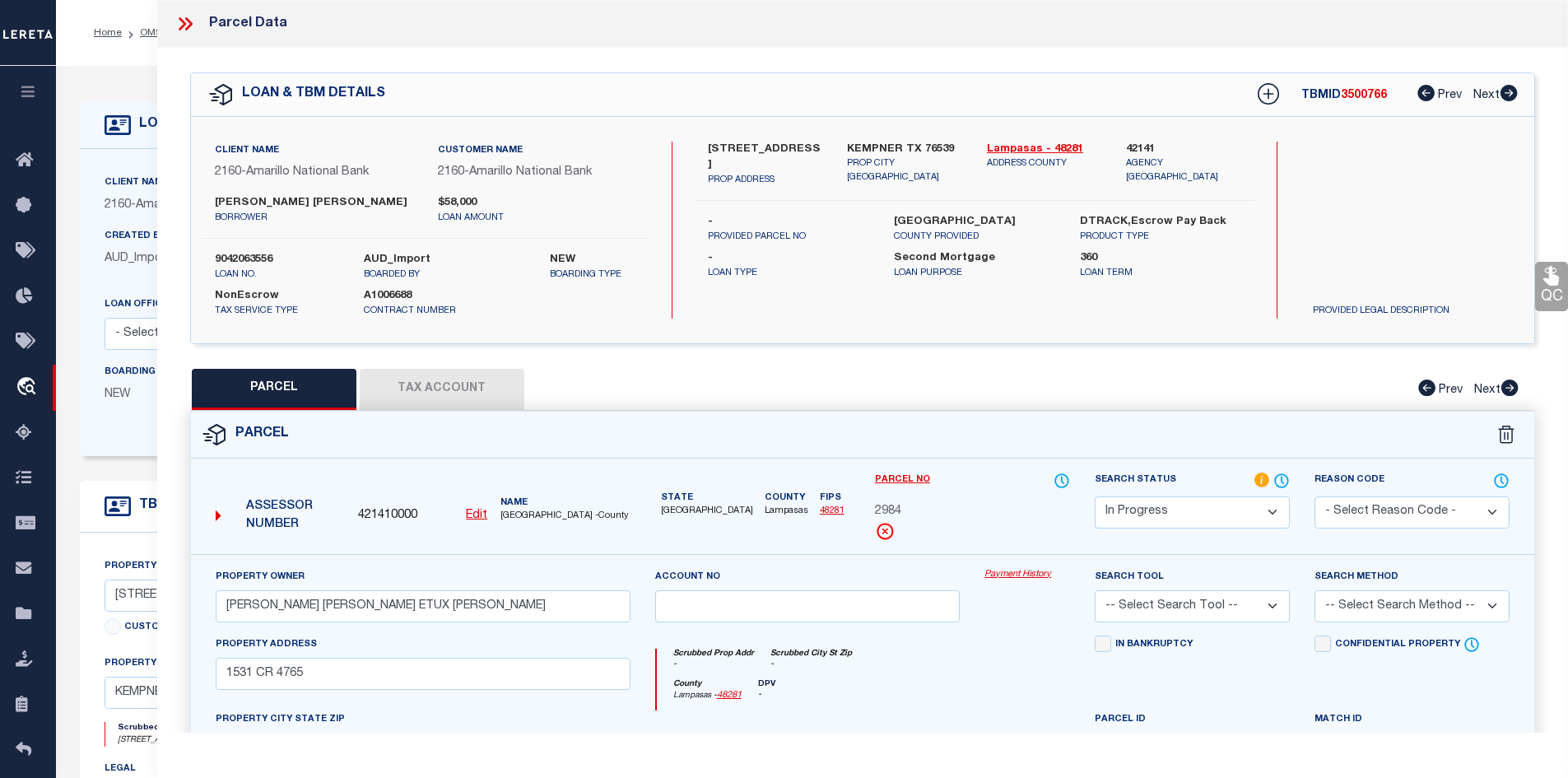
select select "100"
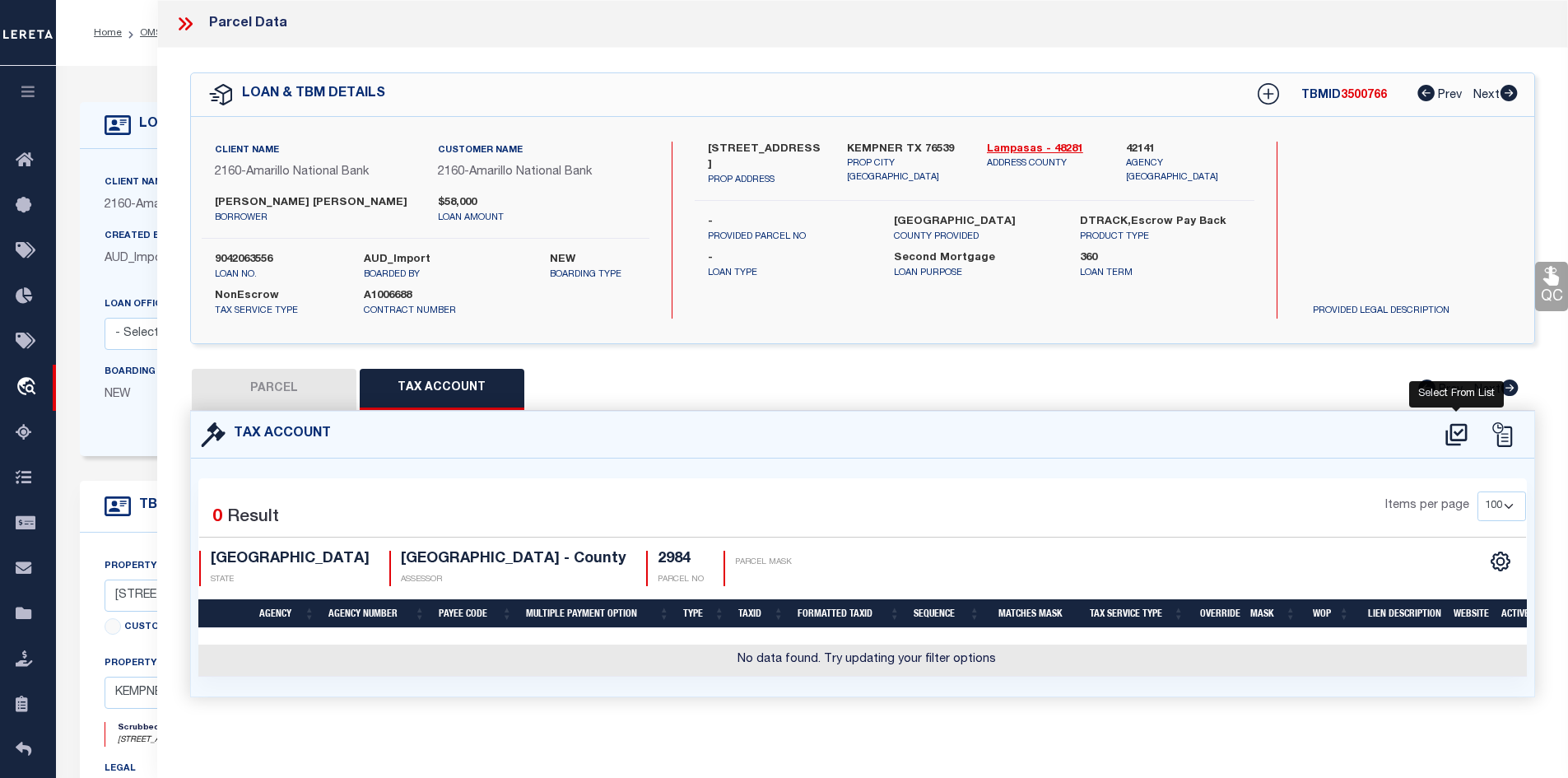
click at [1463, 431] on icon at bounding box center [1456, 434] width 27 height 26
select select "100"
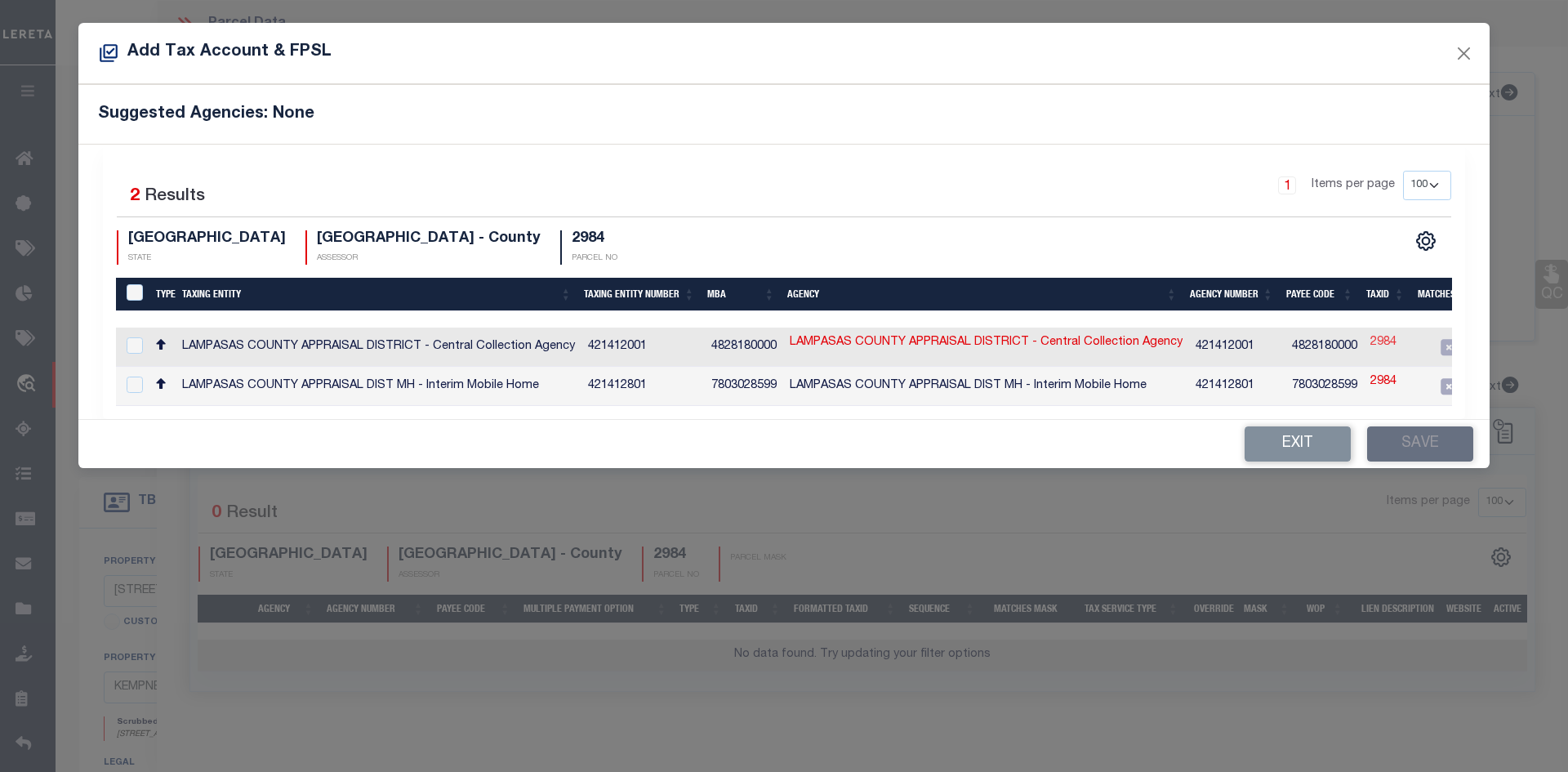
click at [1381, 344] on link "2984" at bounding box center [1383, 343] width 26 height 18
type input "2984"
type textarea "&$$$$$$&&#####X#XXX,&$$$$$$$&$$$$$&##,$$$$$$$&$$$$$$$$$XX,$$$$$$$$$"
checkbox input "true"
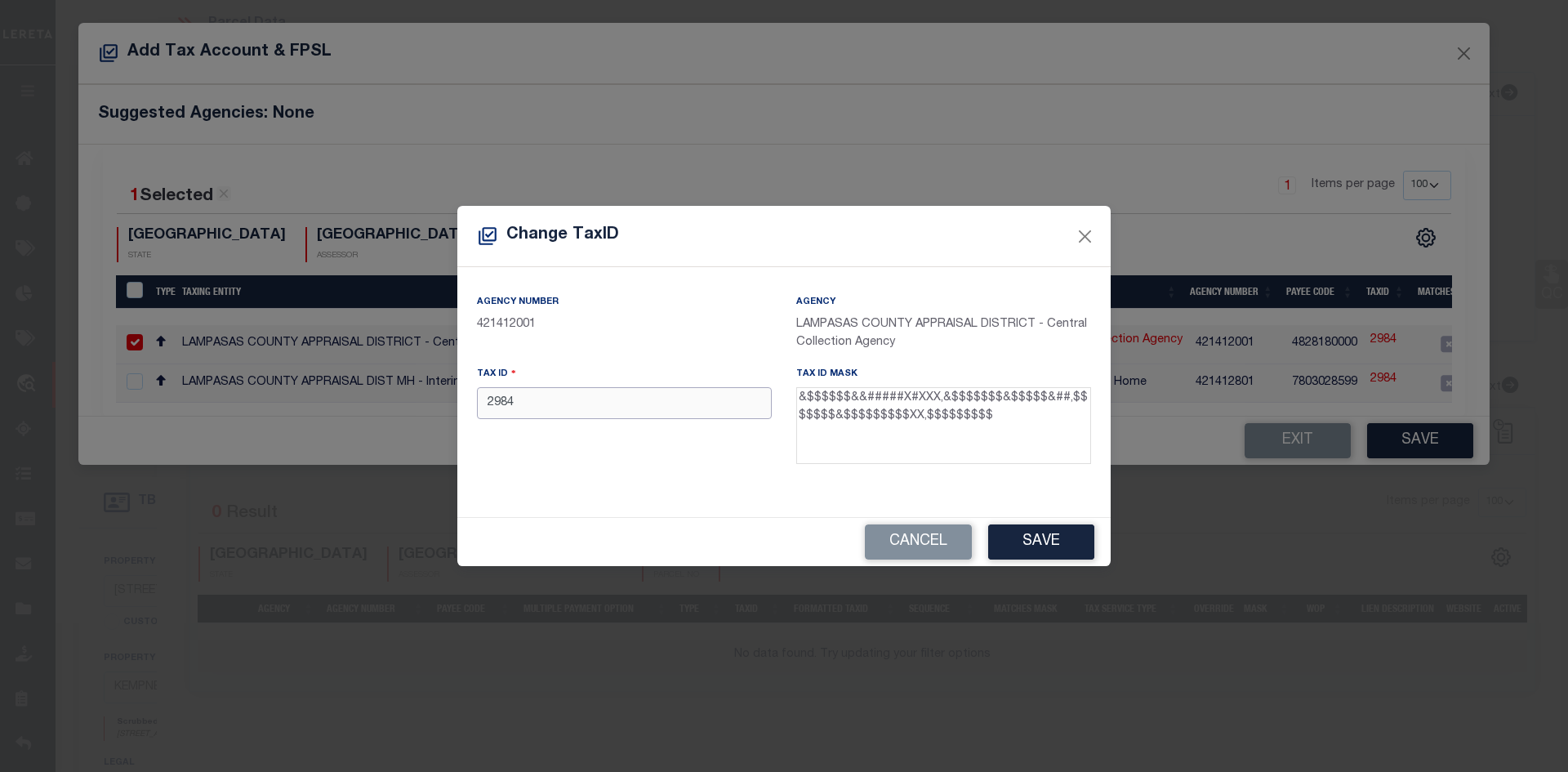
click at [695, 406] on input "2984" at bounding box center [625, 403] width 295 height 32
paste input "11000-002-019-00"
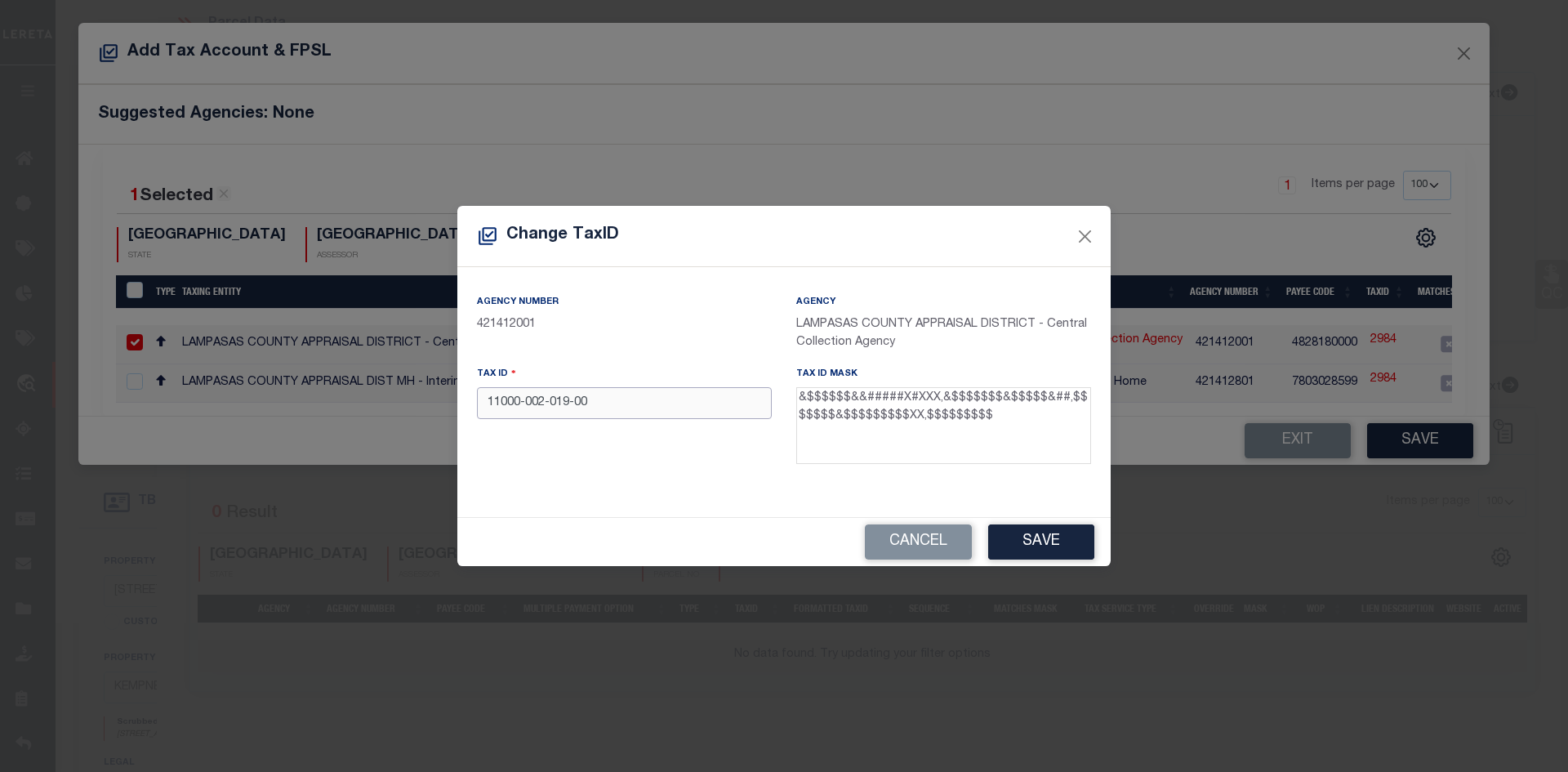
click at [545, 406] on input "11000-002-019-00" at bounding box center [625, 403] width 295 height 32
click at [565, 404] on input "[PHONE_NUMBER]" at bounding box center [625, 403] width 295 height 32
click at [520, 406] on input "11000-00201900" at bounding box center [625, 403] width 295 height 32
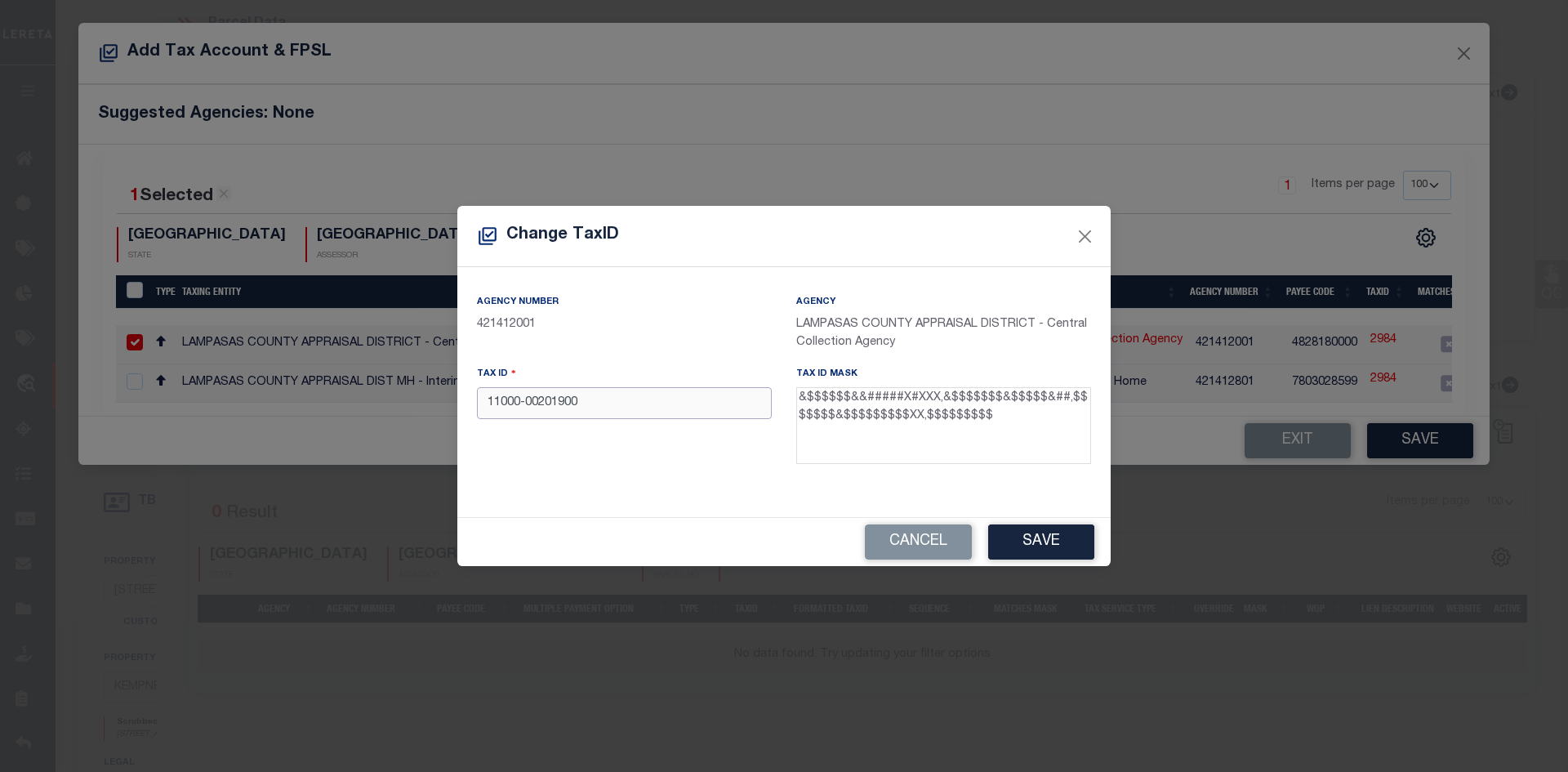
click at [520, 406] on input "11000-00201900" at bounding box center [625, 403] width 295 height 32
type input "1100000201900"
click at [1064, 537] on button "Save" at bounding box center [1042, 542] width 107 height 35
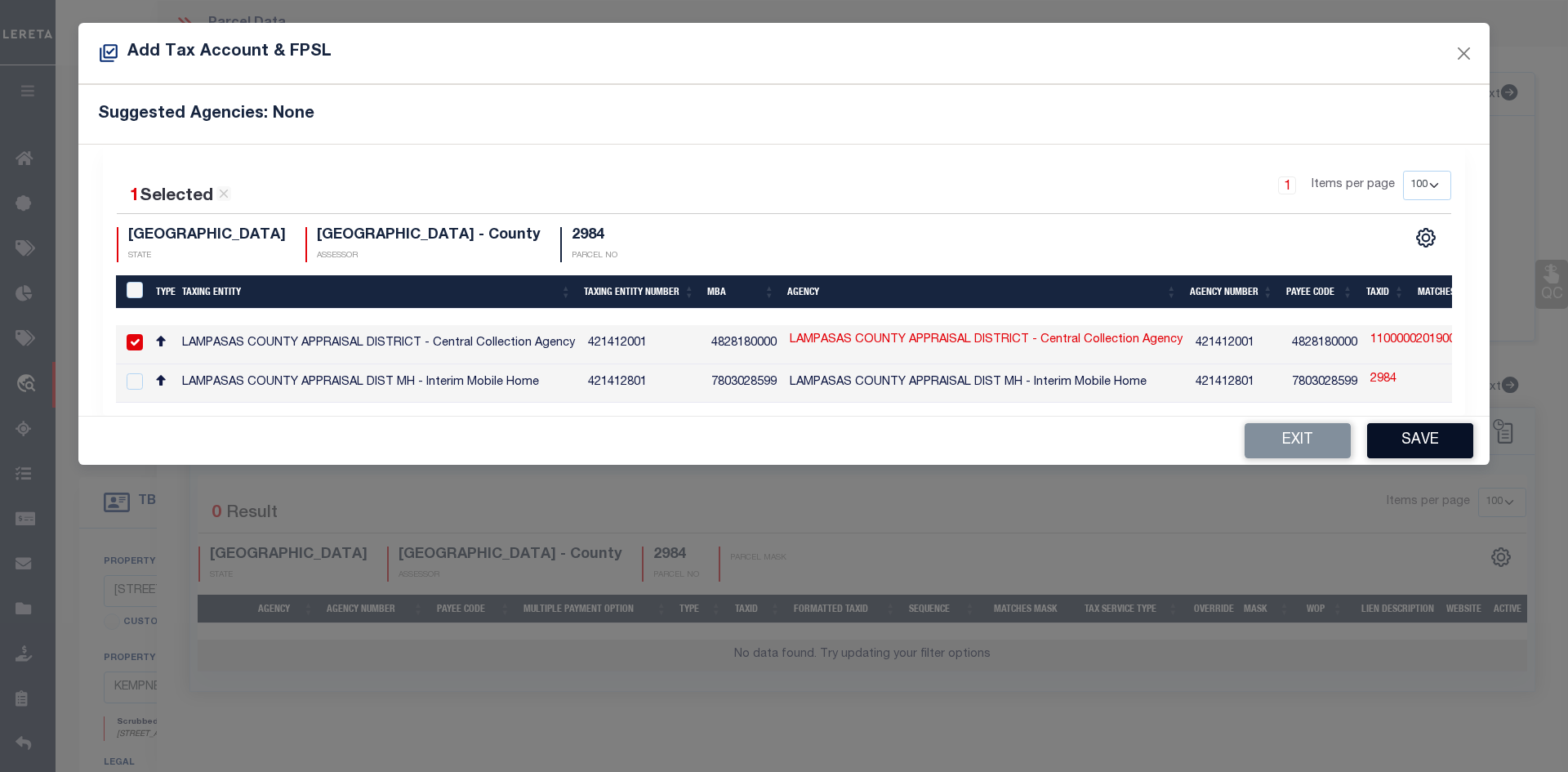
click at [1429, 437] on button "Save" at bounding box center [1421, 441] width 107 height 35
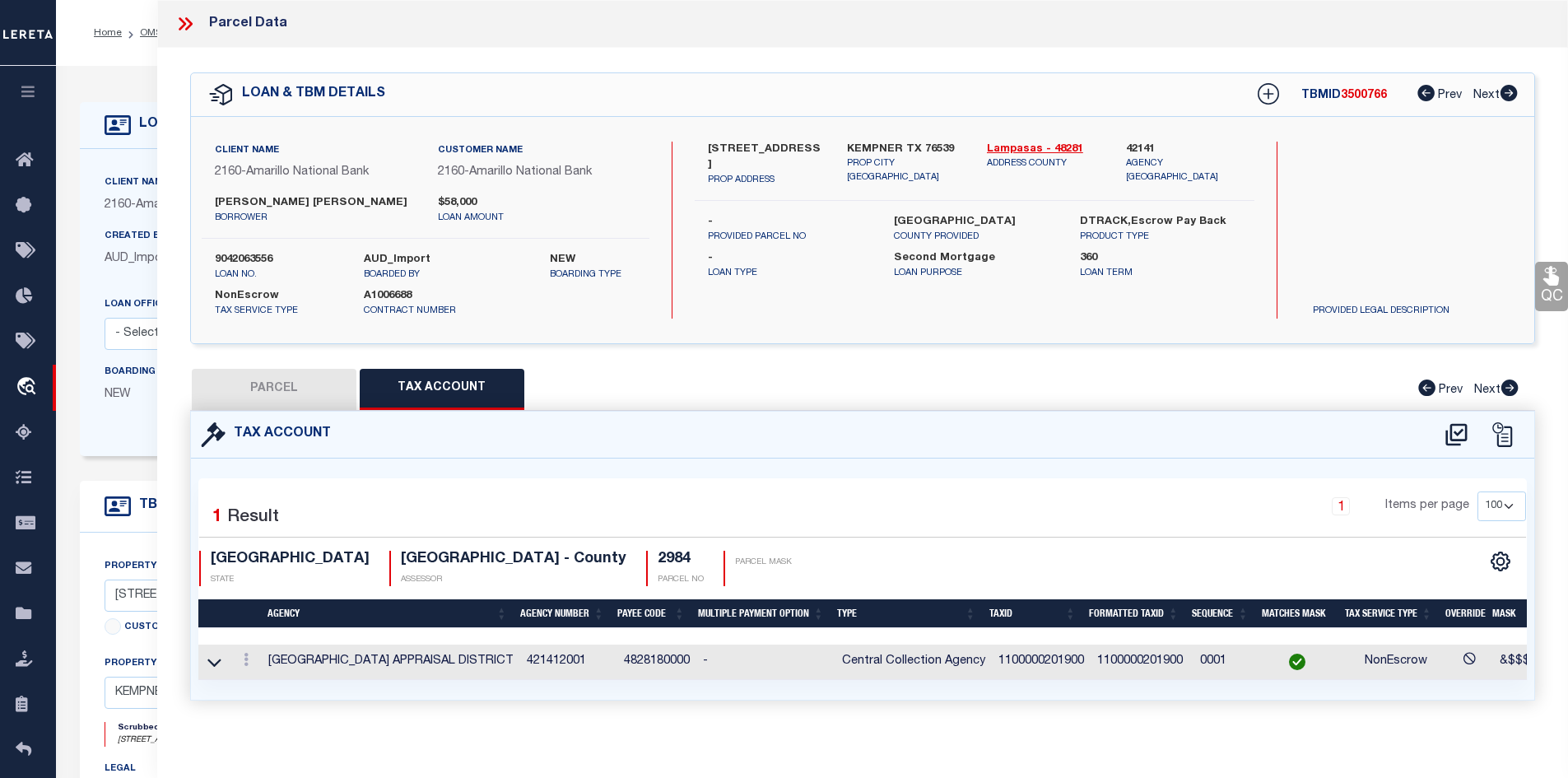
click at [353, 394] on button "PARCEL" at bounding box center [274, 389] width 165 height 41
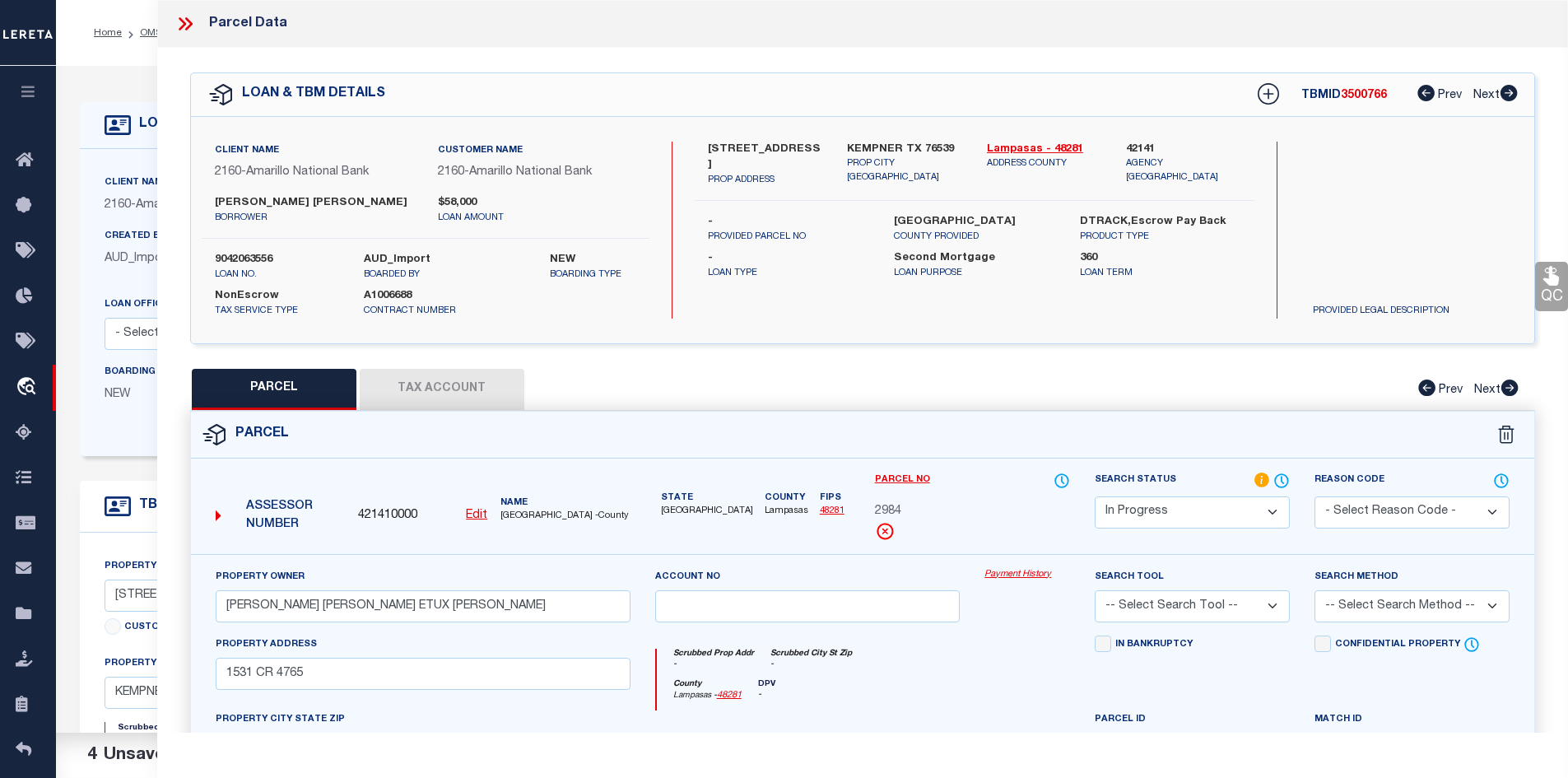
click at [1080, 506] on div "Parcel No 2984" at bounding box center [973, 513] width 220 height 82
click at [1137, 508] on select "Automated Search Bad Parcel Complete Duplicate Parcel High Dollar Reporting In …" at bounding box center [1192, 512] width 195 height 32
select select "PC"
click at [1095, 496] on select "Automated Search Bad Parcel Complete Duplicate Parcel High Dollar Reporting In …" at bounding box center [1192, 512] width 195 height 32
click at [1150, 614] on select "-- Select Search Tool -- 3rd Party Website Agency File Agency Website ATLS CNV-…" at bounding box center [1192, 606] width 195 height 32
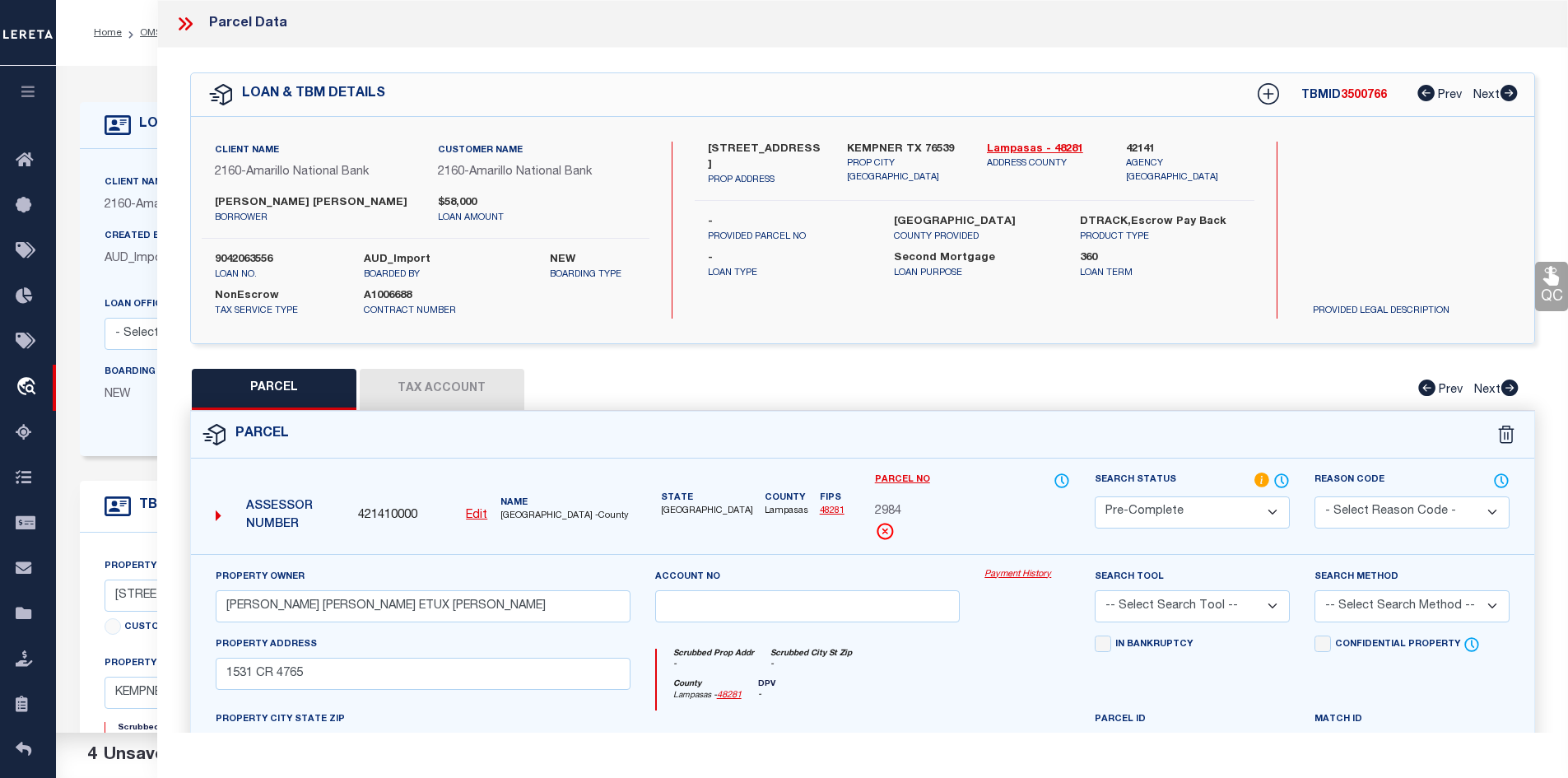
select select "AGW"
click at [1095, 590] on select "-- Select Search Tool -- 3rd Party Website Agency File Agency Website ATLS CNV-…" at bounding box center [1192, 606] width 195 height 32
click at [1386, 605] on select "-- Select Search Method -- Property Address Legal Liability Info Provided" at bounding box center [1412, 606] width 195 height 32
click at [1315, 590] on select "-- Select Search Method -- Property Address Legal Liability Info Provided" at bounding box center [1412, 606] width 195 height 32
click at [1382, 603] on select "-- Select Search Method -- Property Address Legal Liability Info Provided" at bounding box center [1412, 606] width 195 height 32
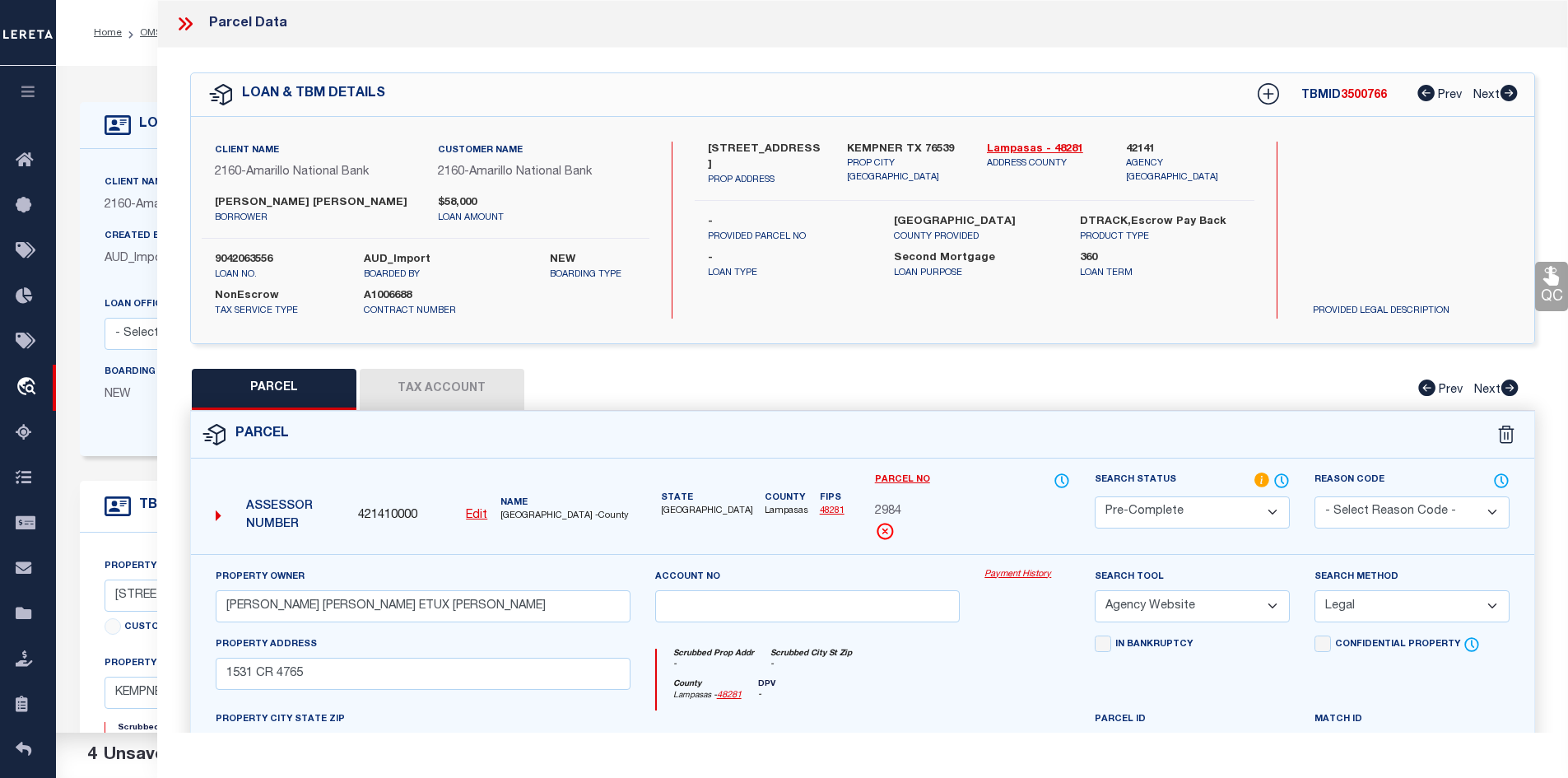
select select "ADD"
click at [1315, 590] on select "-- Select Search Method -- Property Address Legal Liability Info Provided" at bounding box center [1412, 606] width 195 height 32
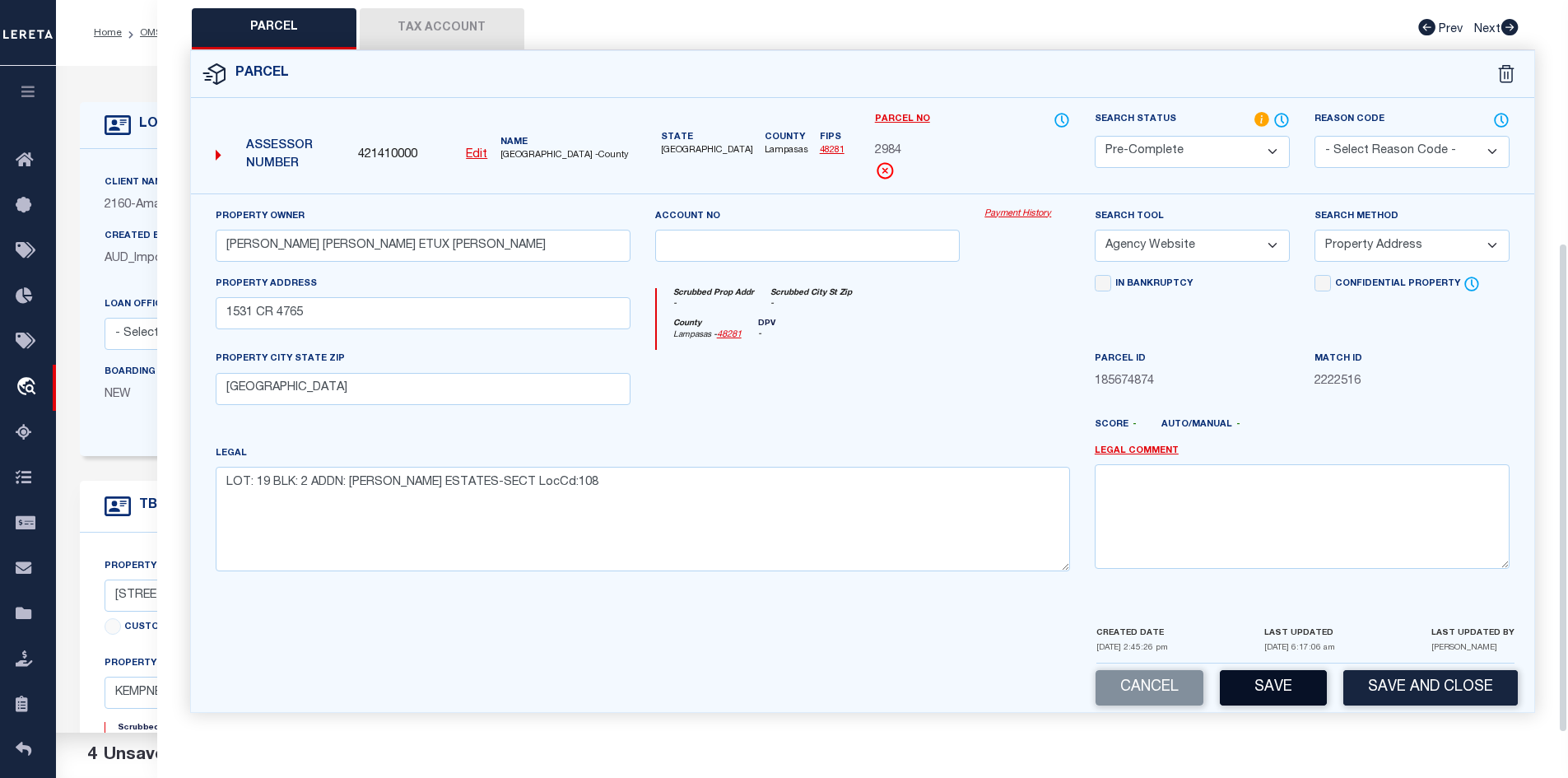
click at [1264, 693] on button "Save" at bounding box center [1274, 687] width 107 height 35
select select "AS"
select select
checkbox input "false"
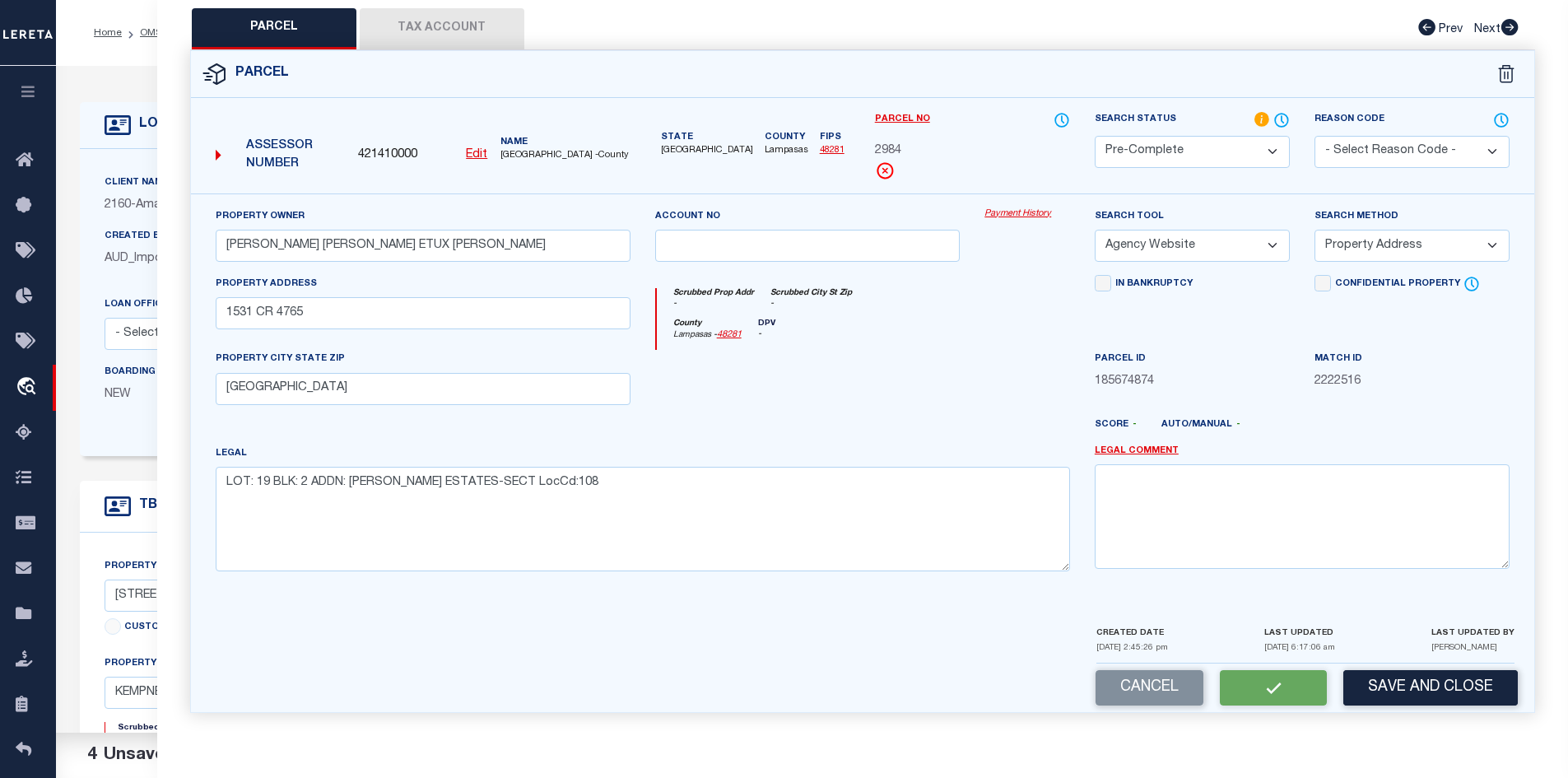
checkbox input "false"
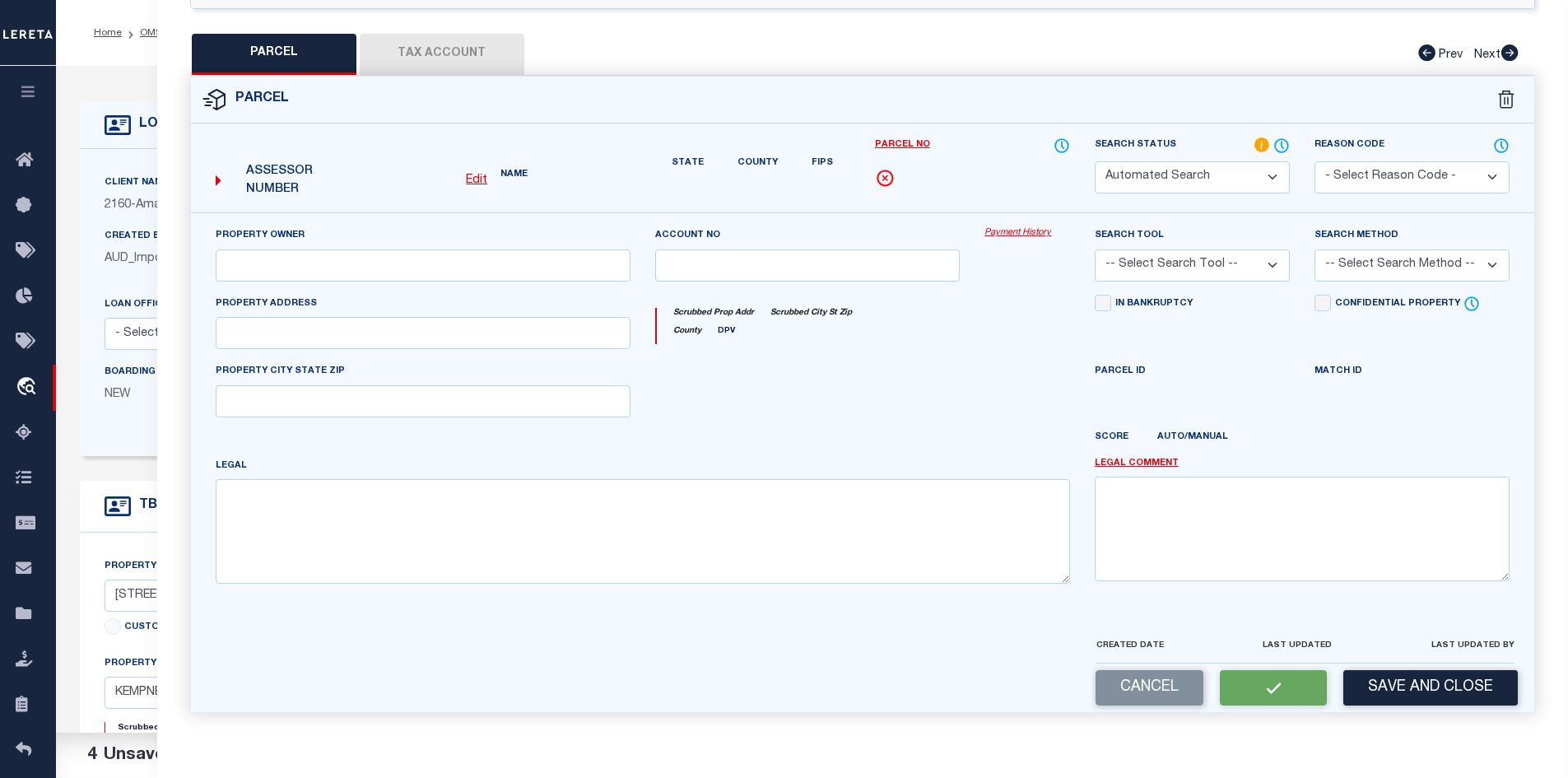
select select "PC"
type input "[PERSON_NAME] [PERSON_NAME] ETUX [PERSON_NAME]"
select select "AGW"
select select "ADD"
type input "1531 CR 4765"
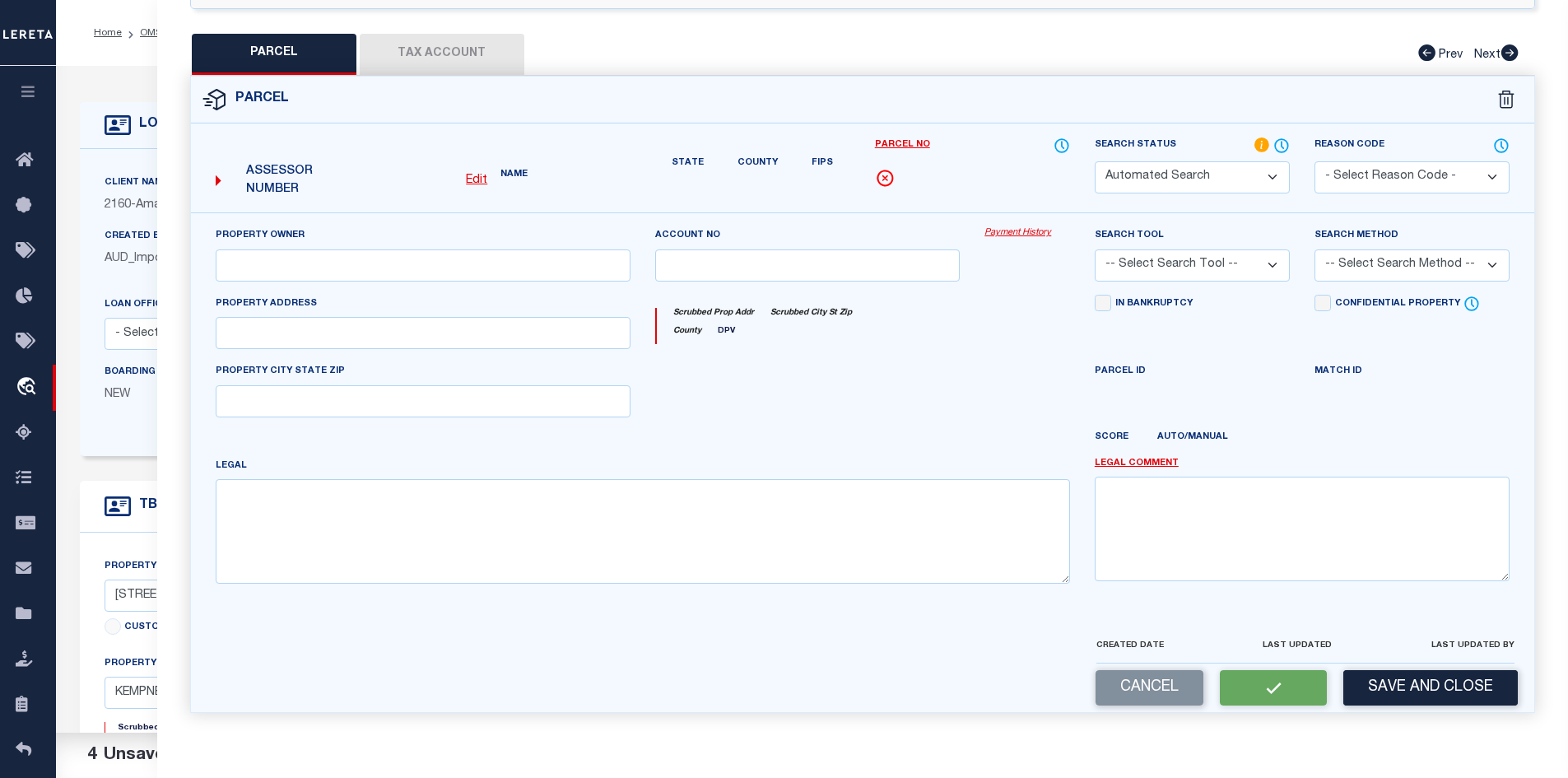
type input "[GEOGRAPHIC_DATA]"
type textarea "LOT: 19 BLK: 2 ADDN: [PERSON_NAME] ESTATES-SECT LocCd:108"
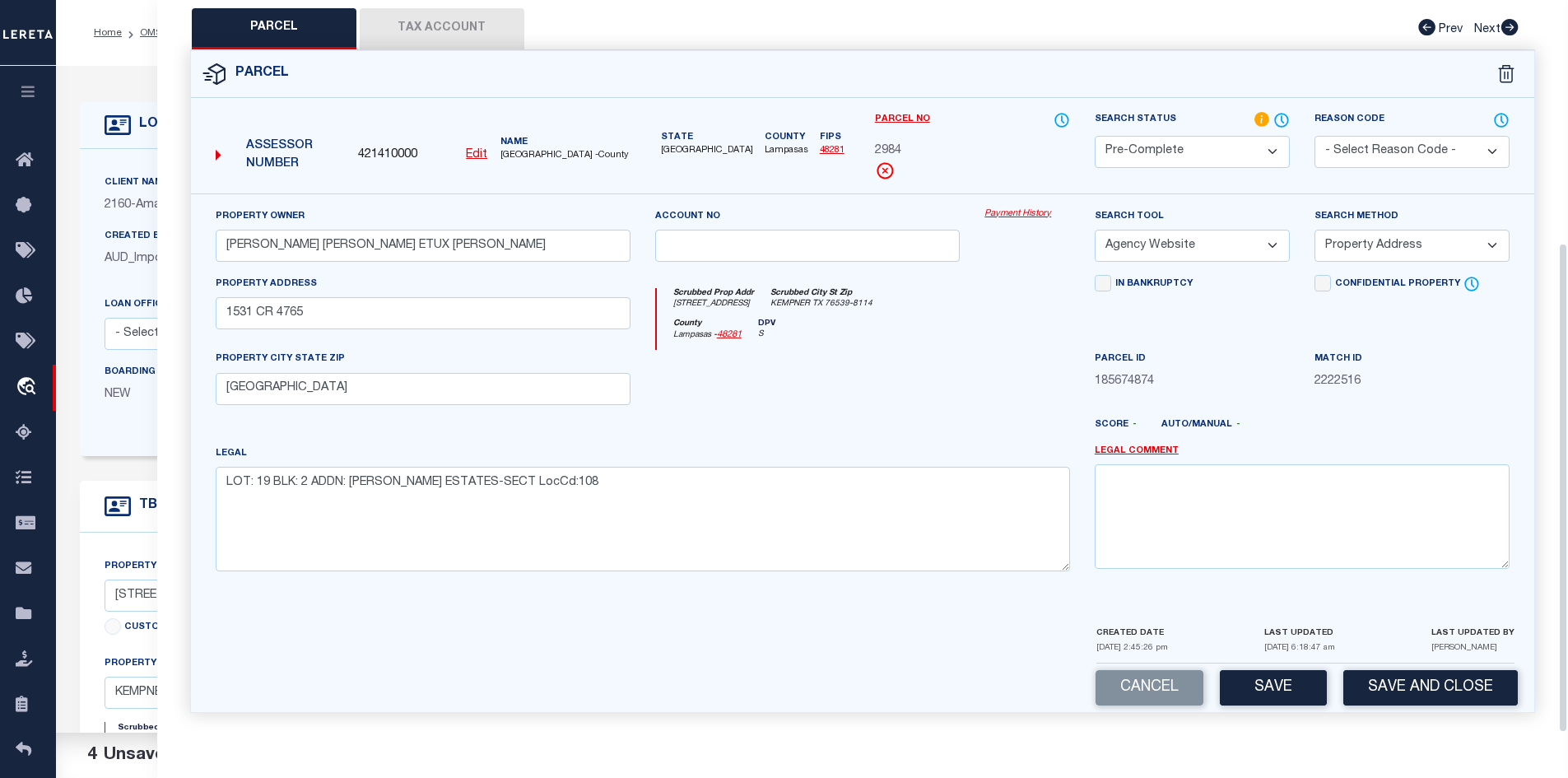
scroll to position [0, 0]
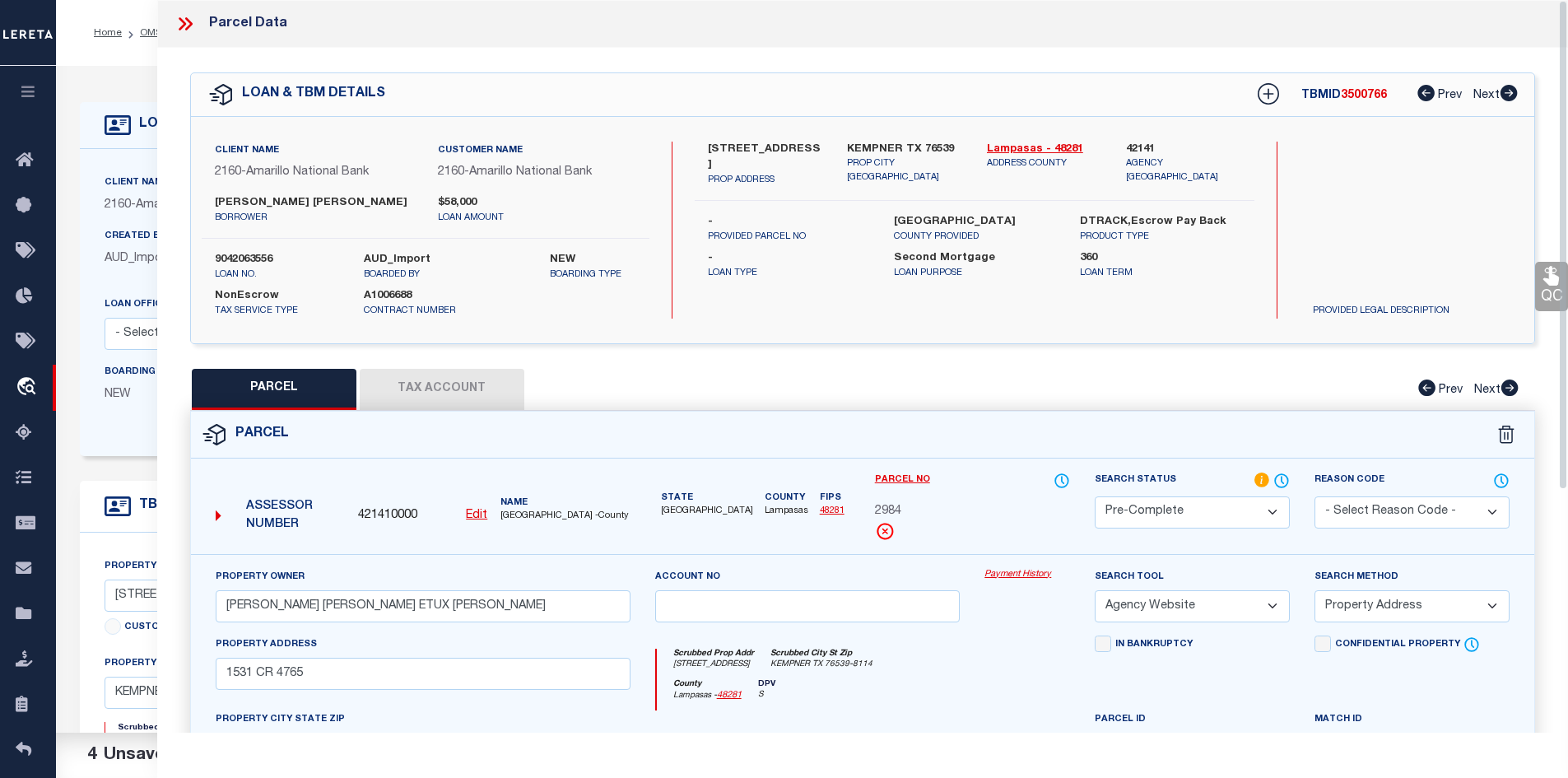
click at [486, 405] on button "Tax Account" at bounding box center [442, 389] width 165 height 41
select select "100"
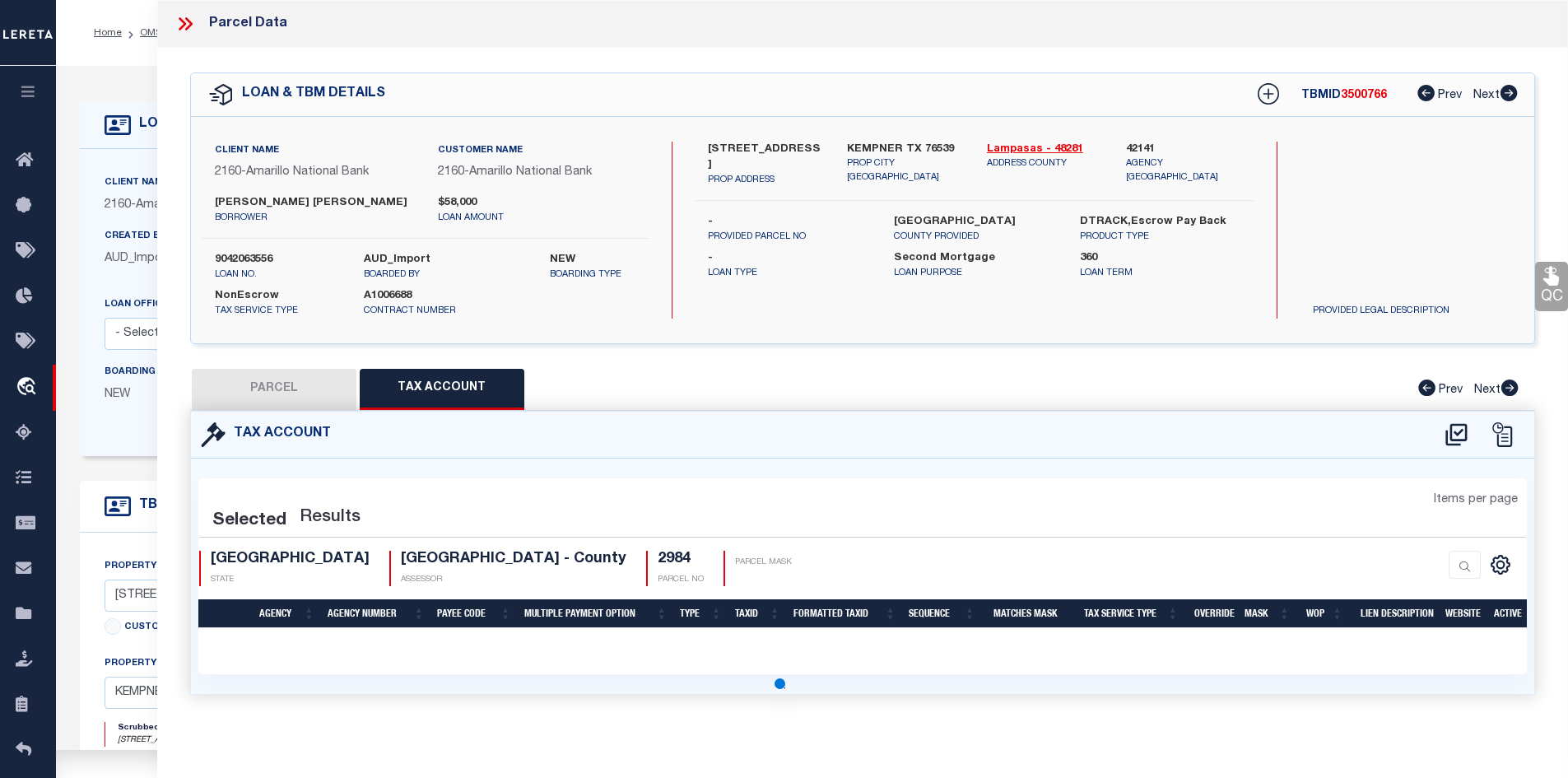
select select "100"
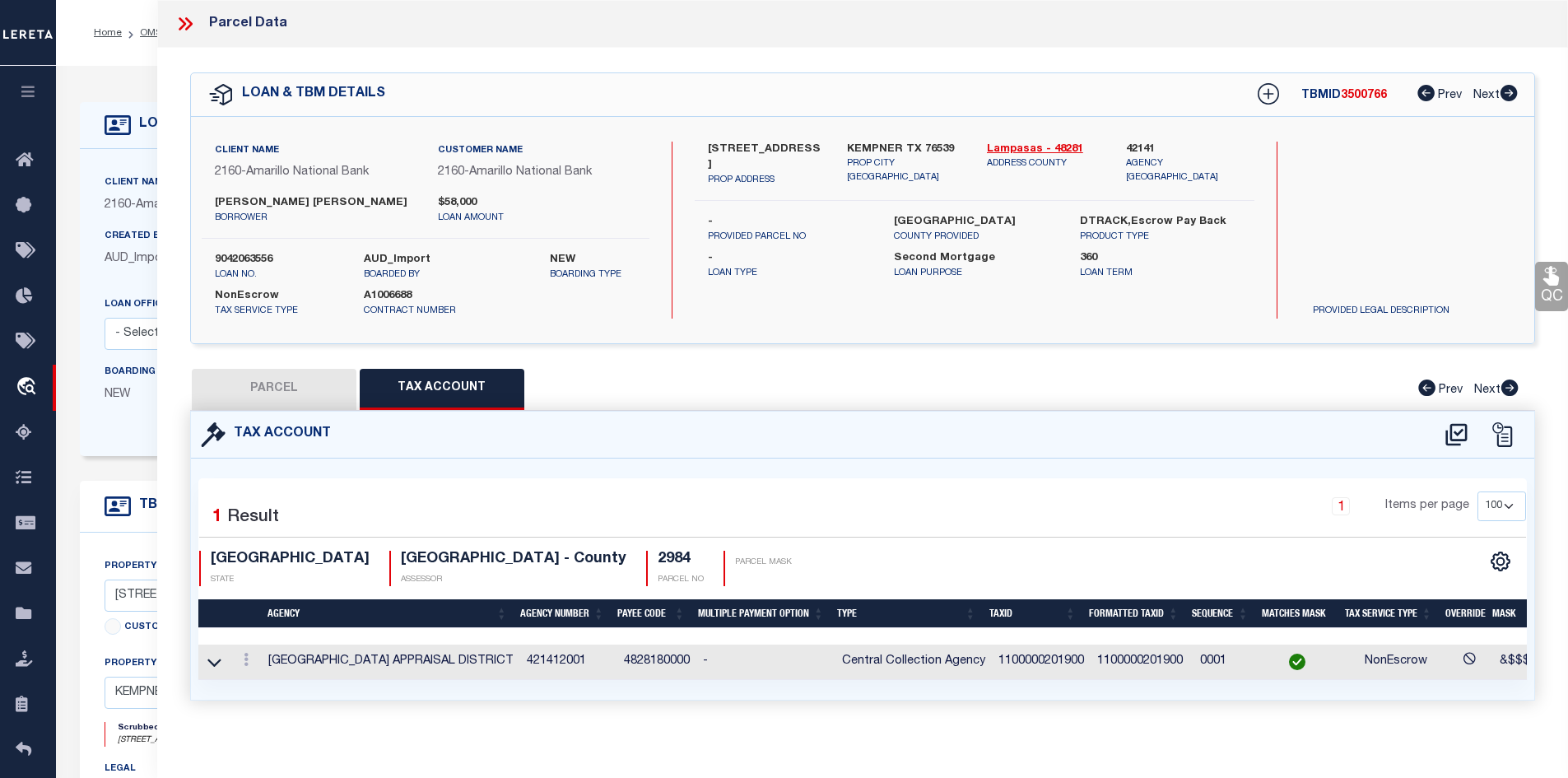
click at [1008, 666] on td "1100000201900" at bounding box center [1042, 662] width 99 height 35
copy td "1100000201900"
click at [259, 394] on button "PARCEL" at bounding box center [274, 389] width 165 height 41
select select "AS"
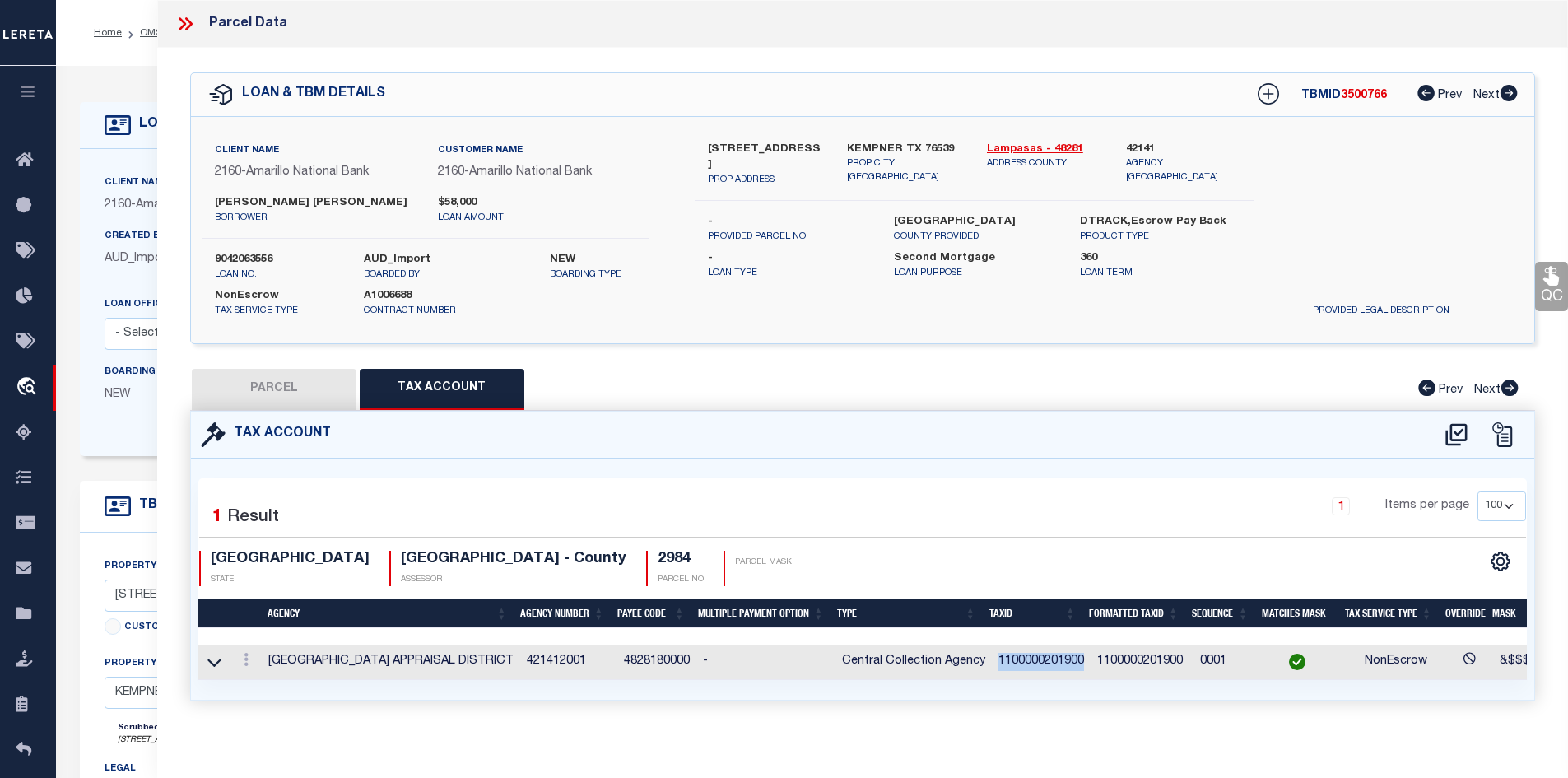
select select
checkbox input "false"
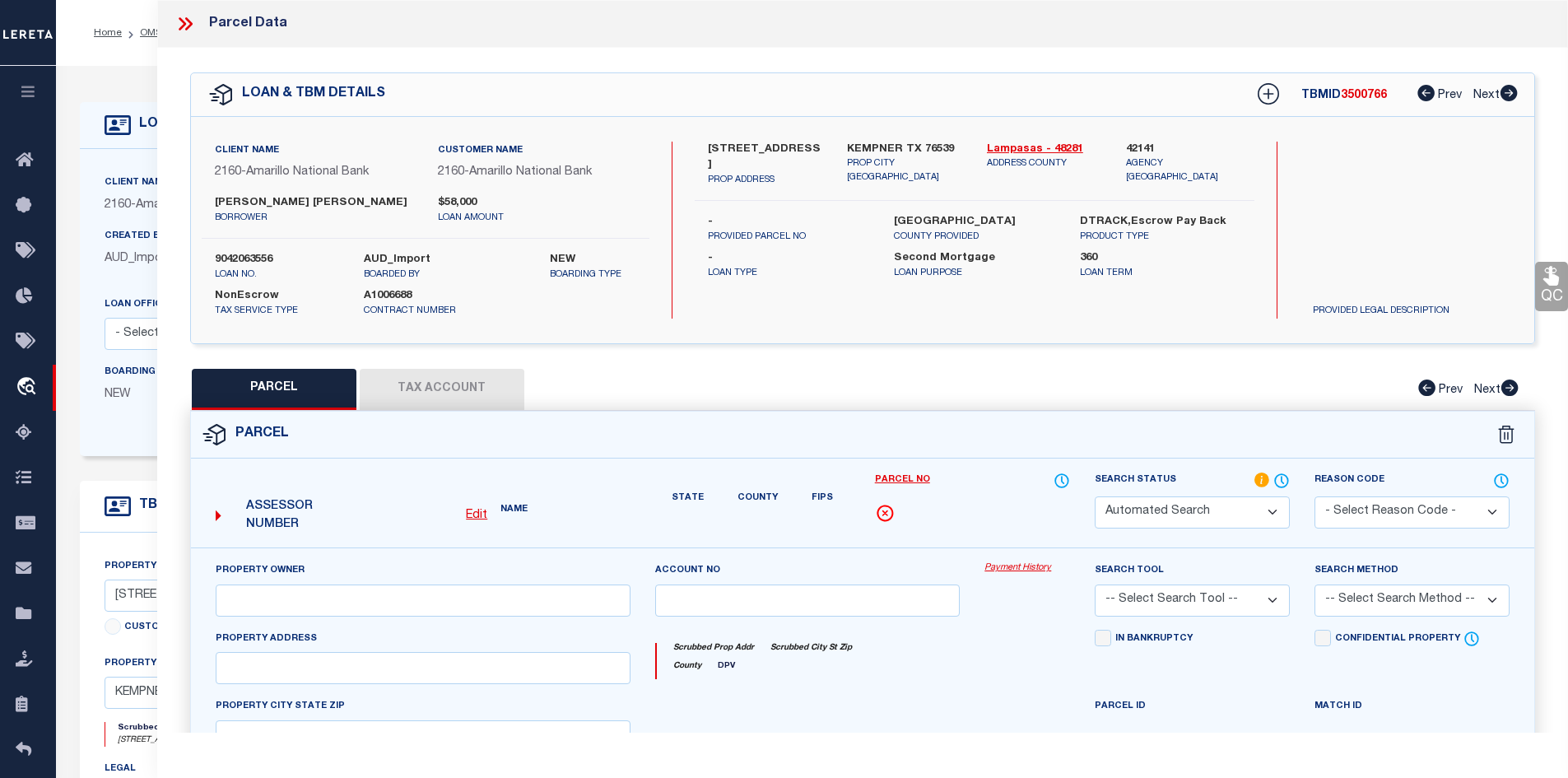
select select "PC"
type input "[PERSON_NAME] [PERSON_NAME] ETUX [PERSON_NAME]"
select select "AGW"
select select "ADD"
type input "1531 CR 4765"
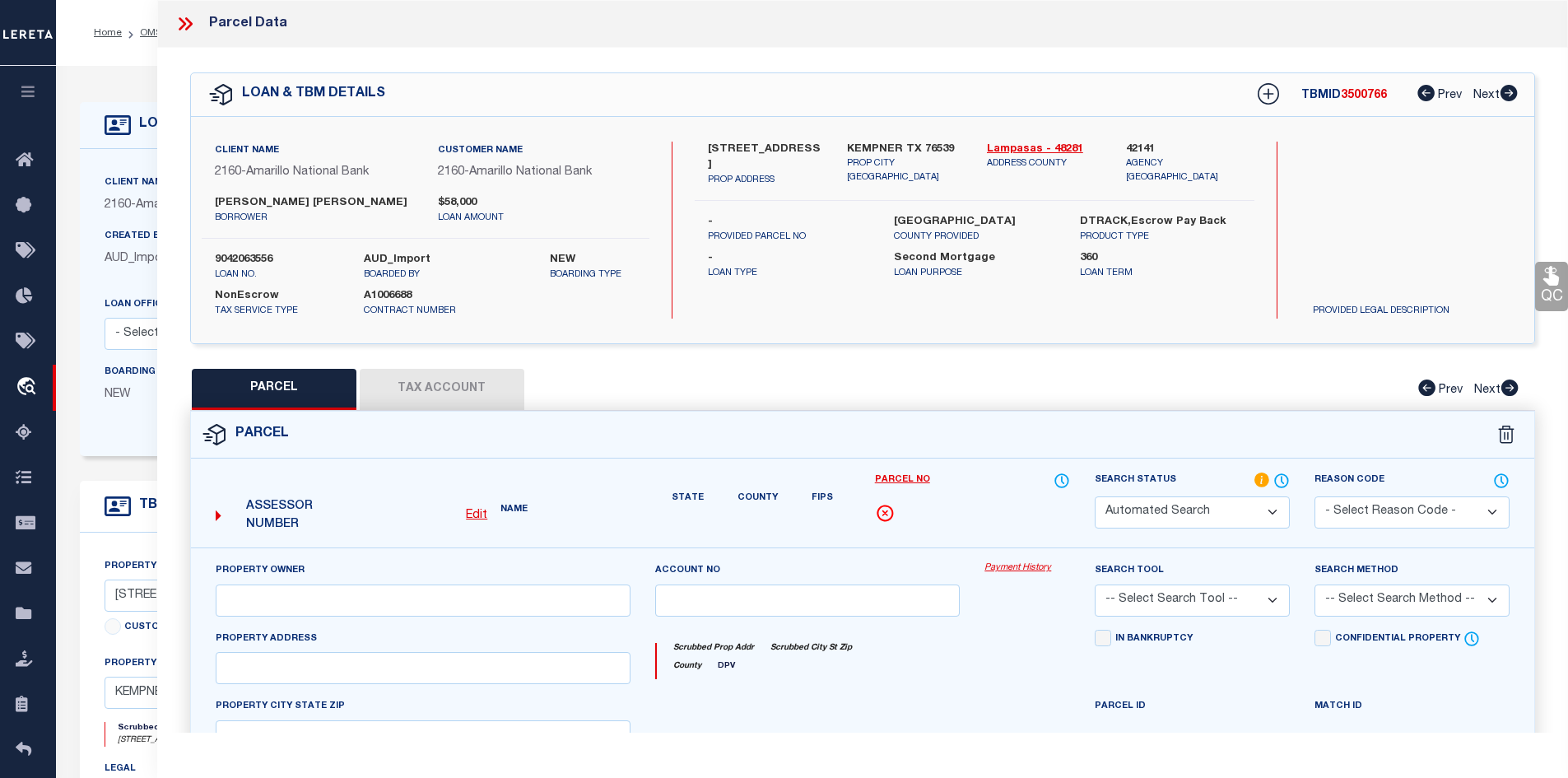
type input "[GEOGRAPHIC_DATA]"
type textarea "LOT: 19 BLK: 2 ADDN: [PERSON_NAME] ESTATES-SECT LocCd:108"
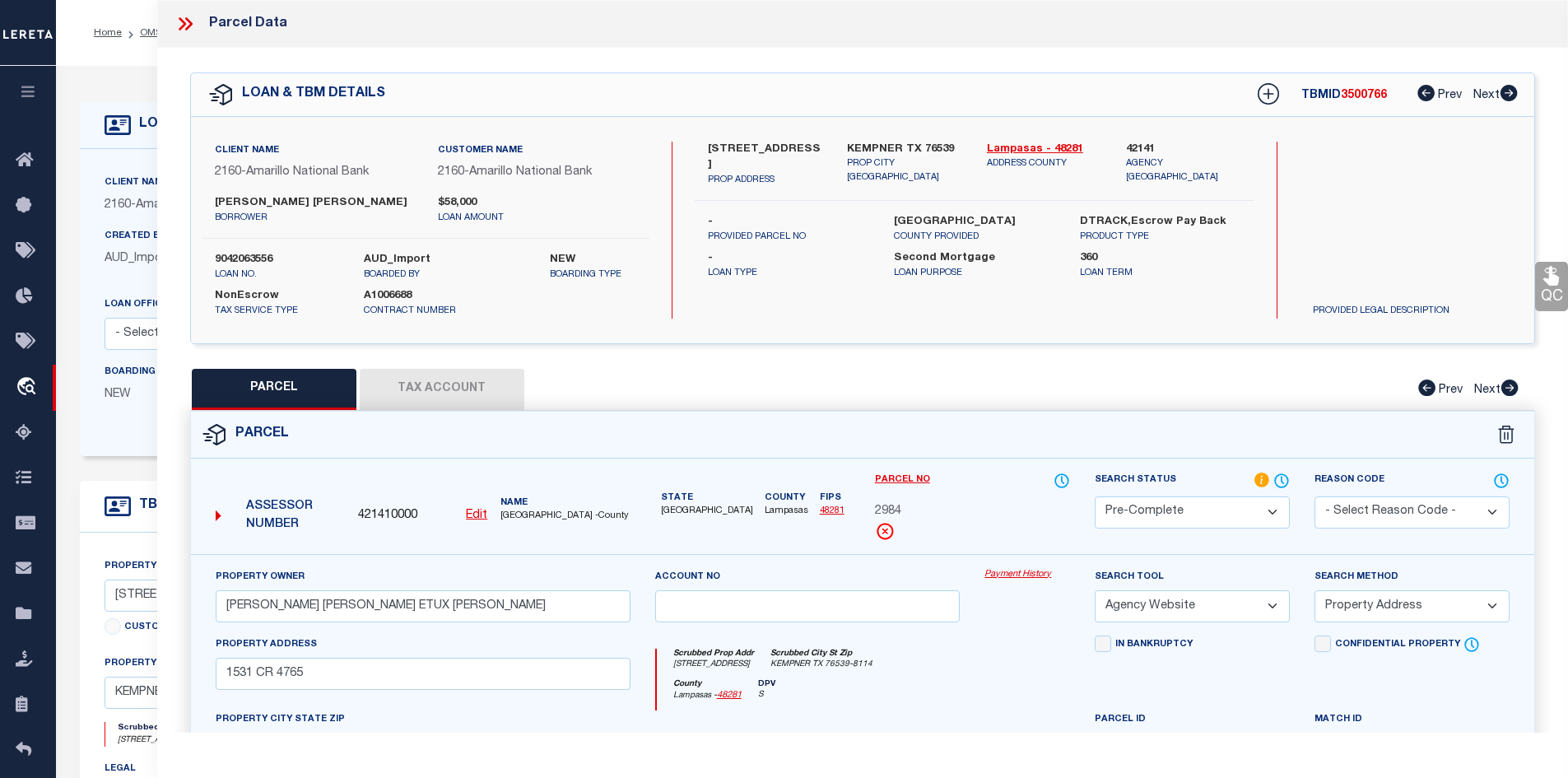
click at [520, 513] on span "[GEOGRAPHIC_DATA] -County" at bounding box center [565, 516] width 129 height 14
copy span "LAMPASAS"
click at [184, 27] on icon at bounding box center [186, 24] width 22 height 22
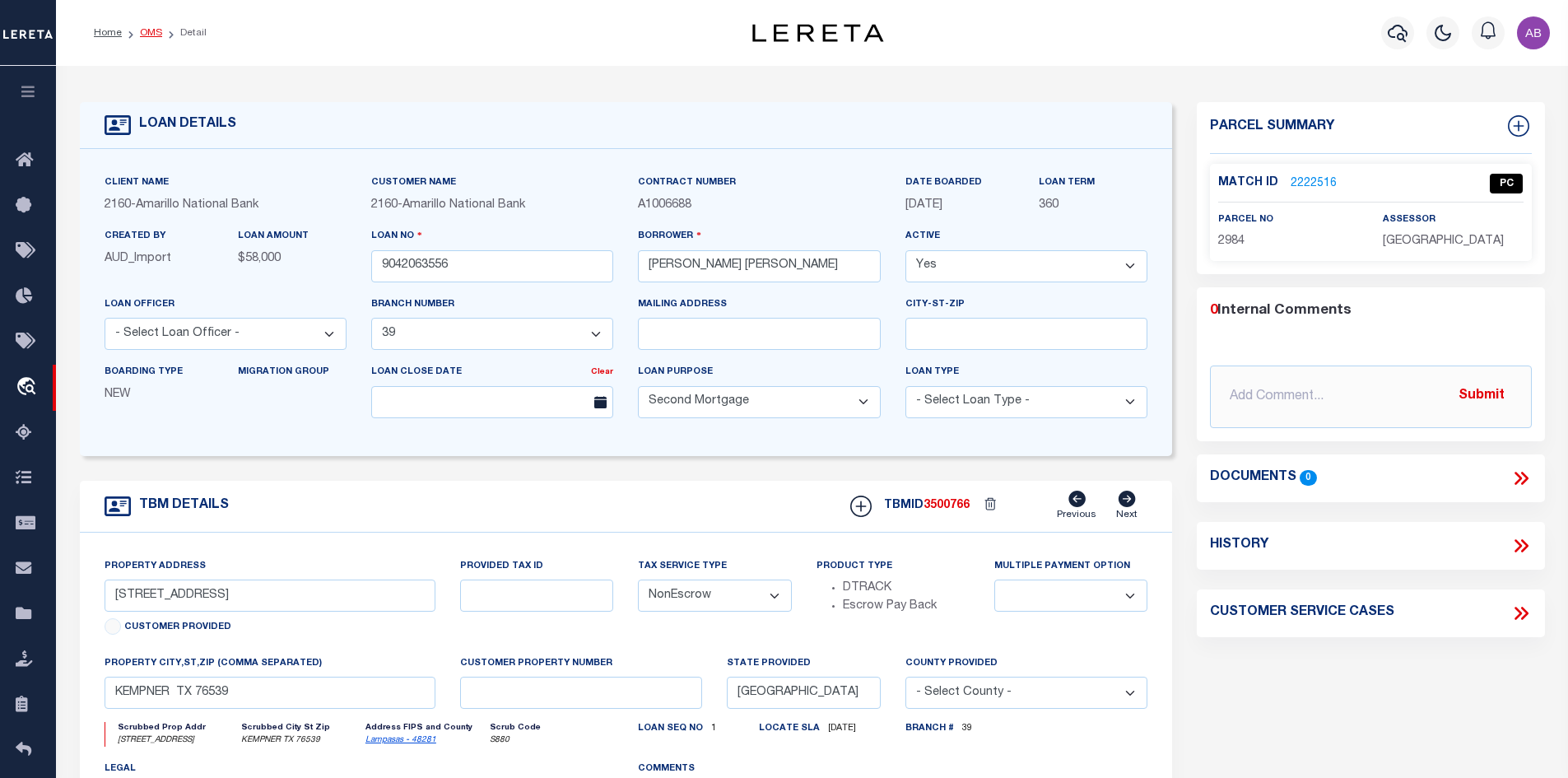
click at [150, 30] on link "OMS" at bounding box center [151, 33] width 22 height 10
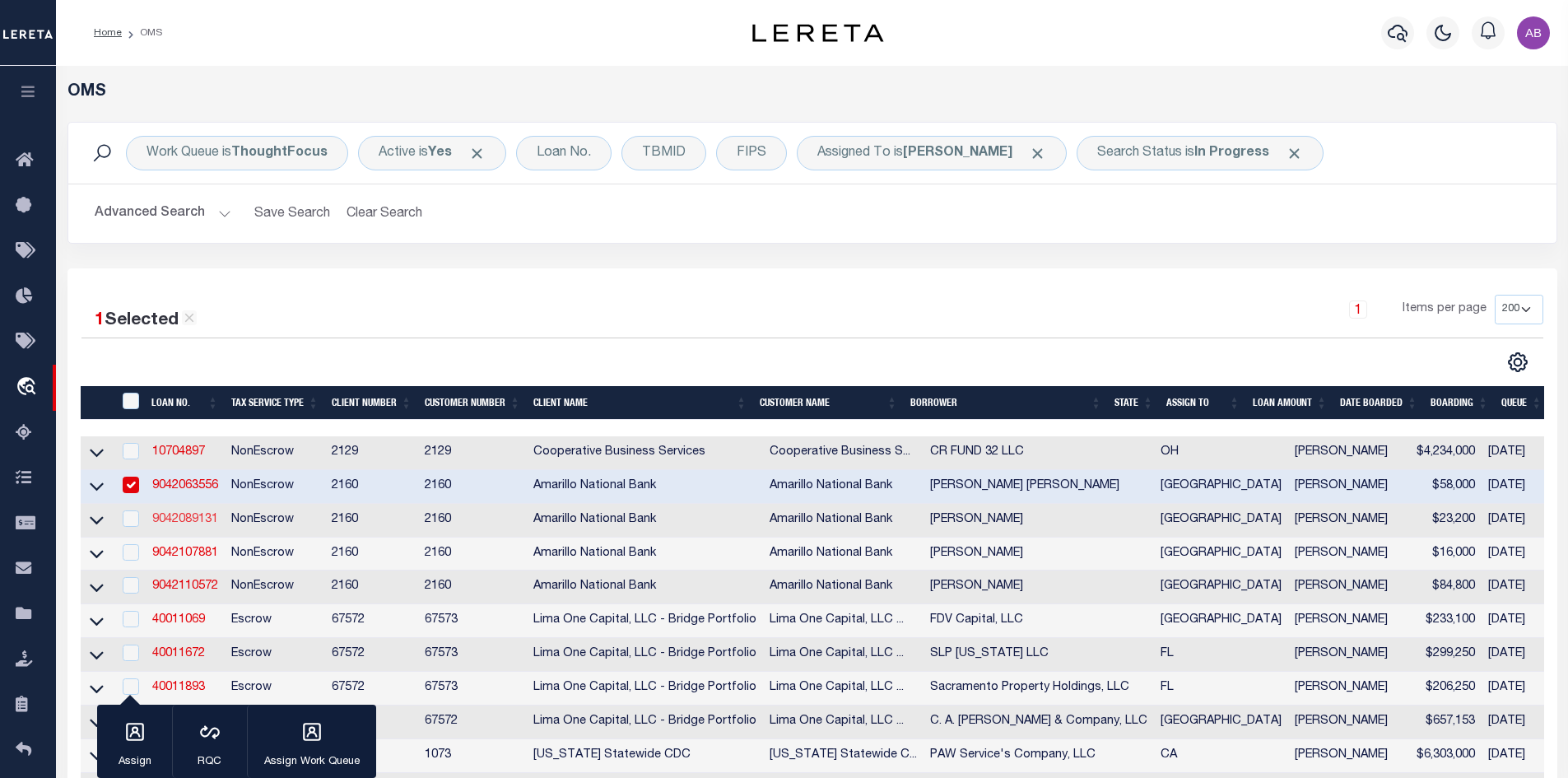
click at [187, 525] on link "9042089131" at bounding box center [185, 520] width 65 height 12
type input "9042089131"
type input "[PERSON_NAME]"
select select "25065"
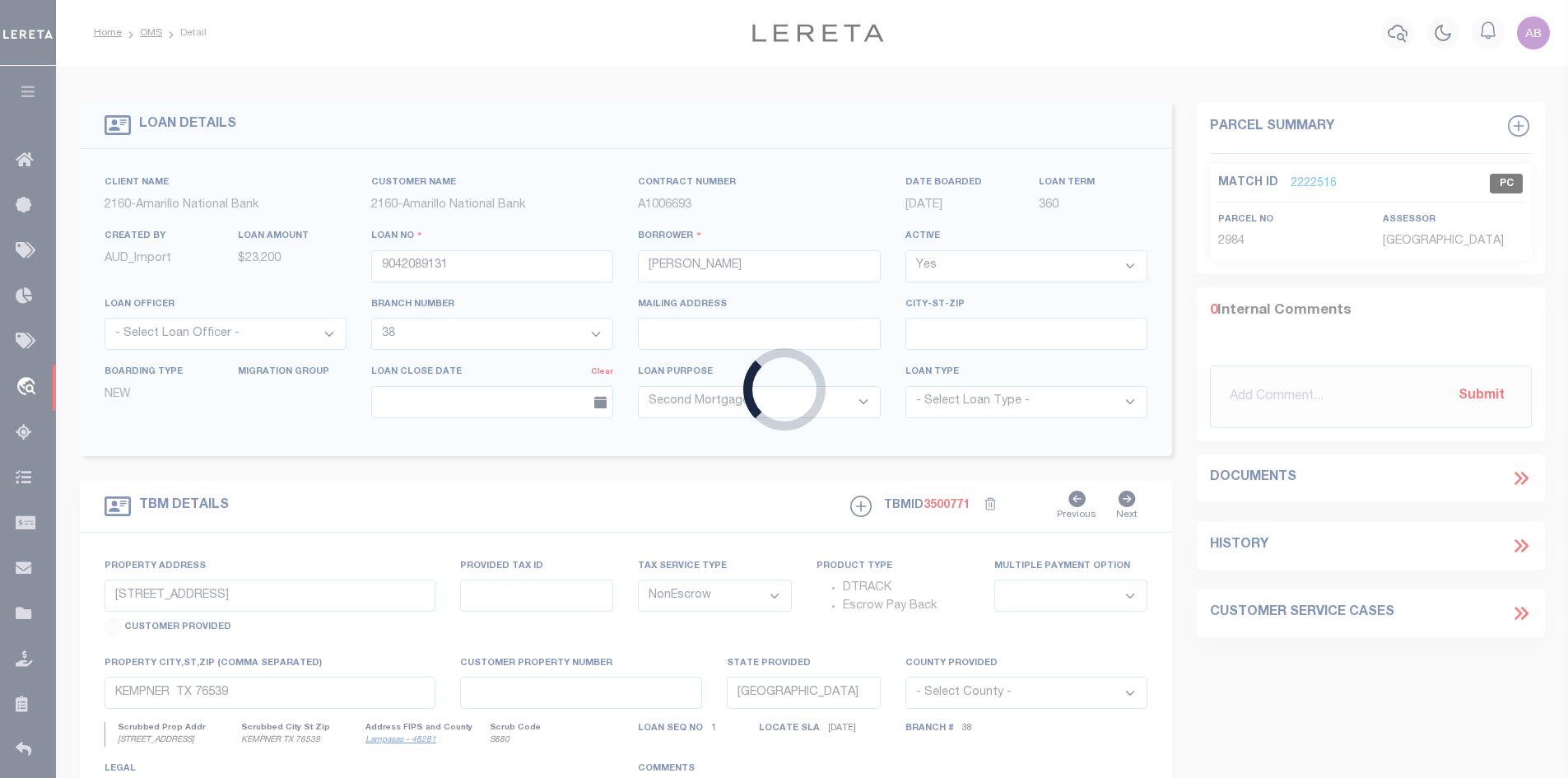
type input "[STREET_ADDRESS]"
select select
type input "[GEOGRAPHIC_DATA] [GEOGRAPHIC_DATA] 79423-4201"
select select
select select "25065"
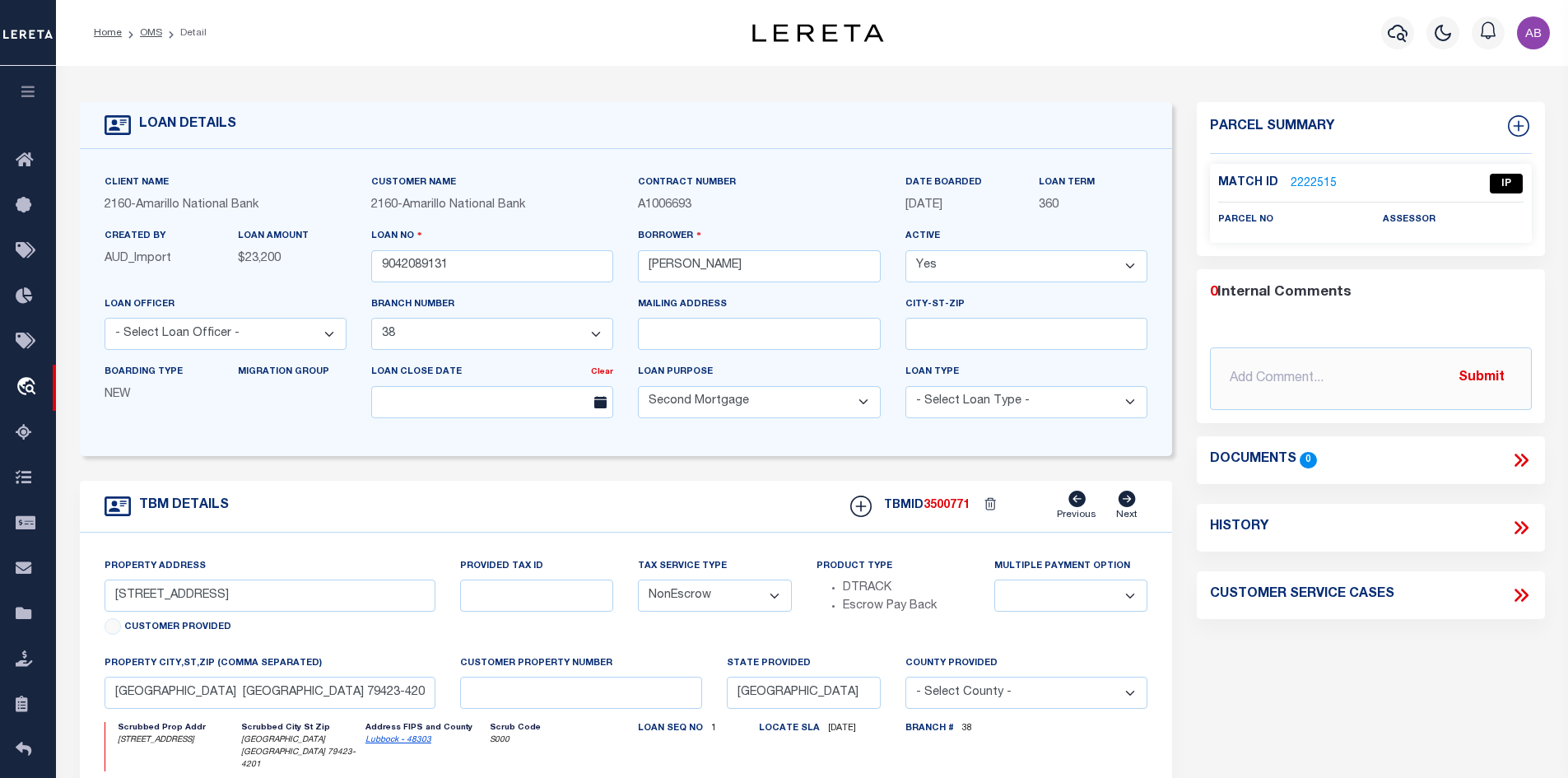
click at [1296, 184] on link "2222515" at bounding box center [1314, 184] width 46 height 18
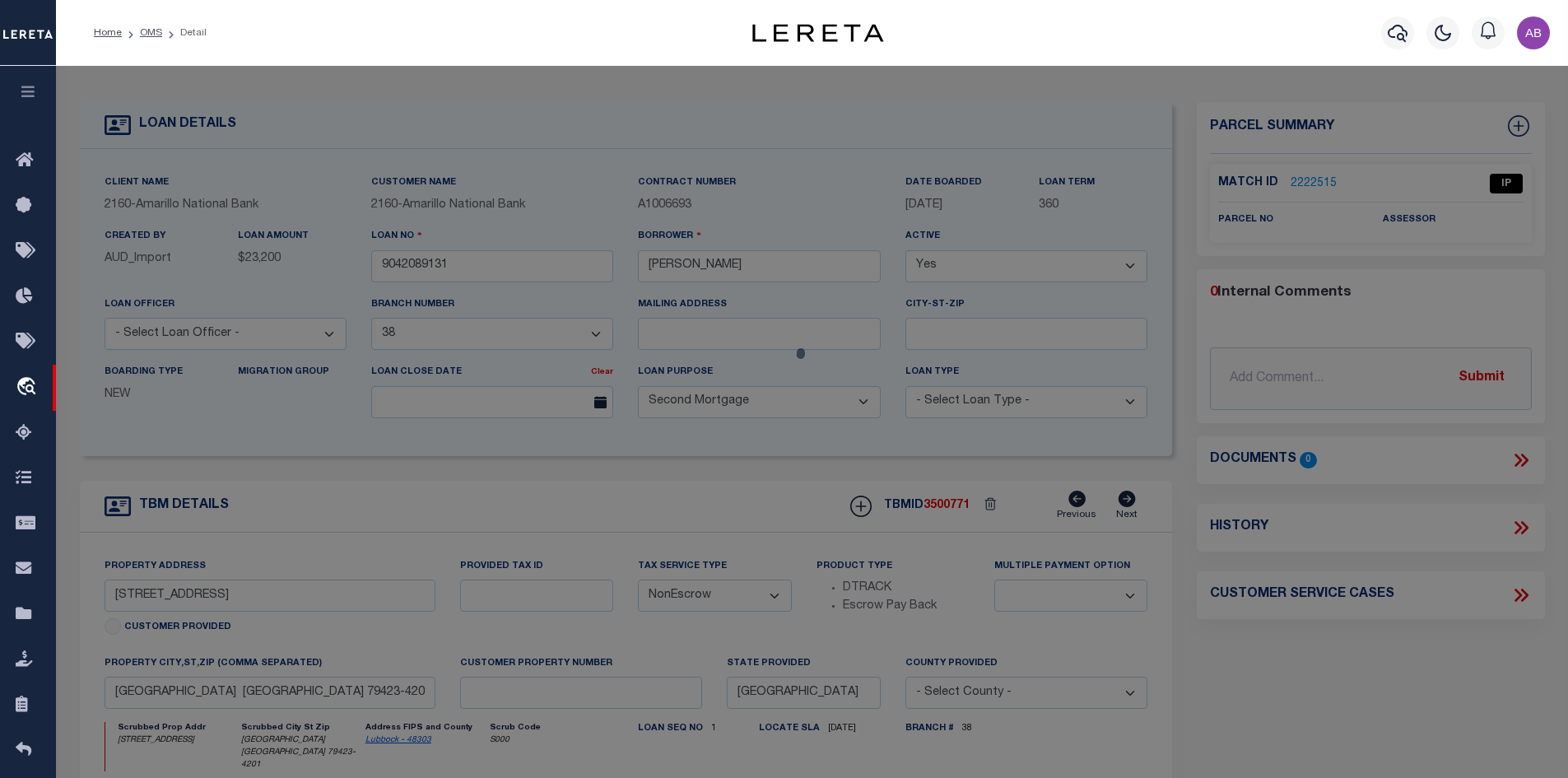
select select "AS"
select select
checkbox input "false"
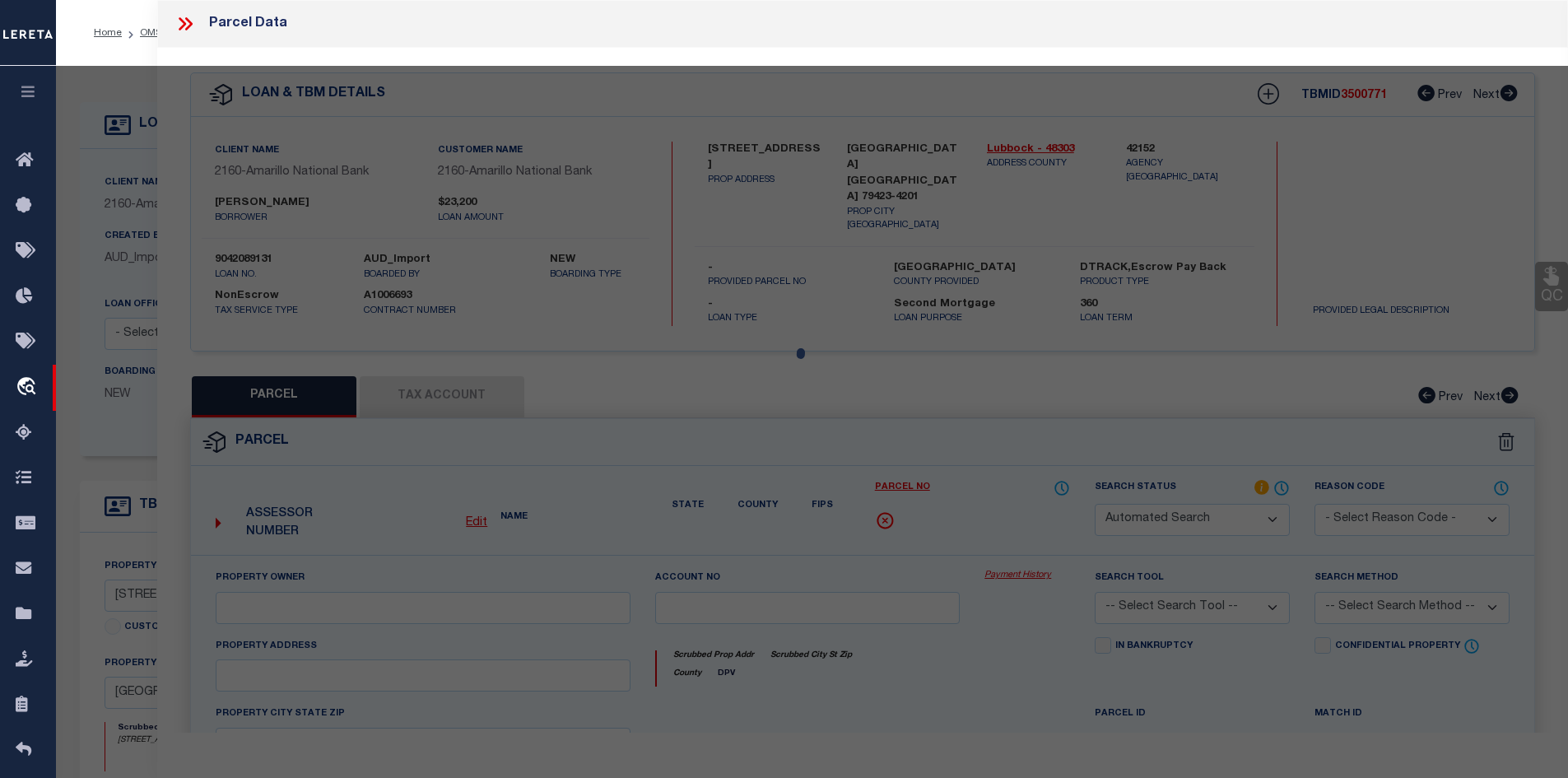
select select "IP"
checkbox input "false"
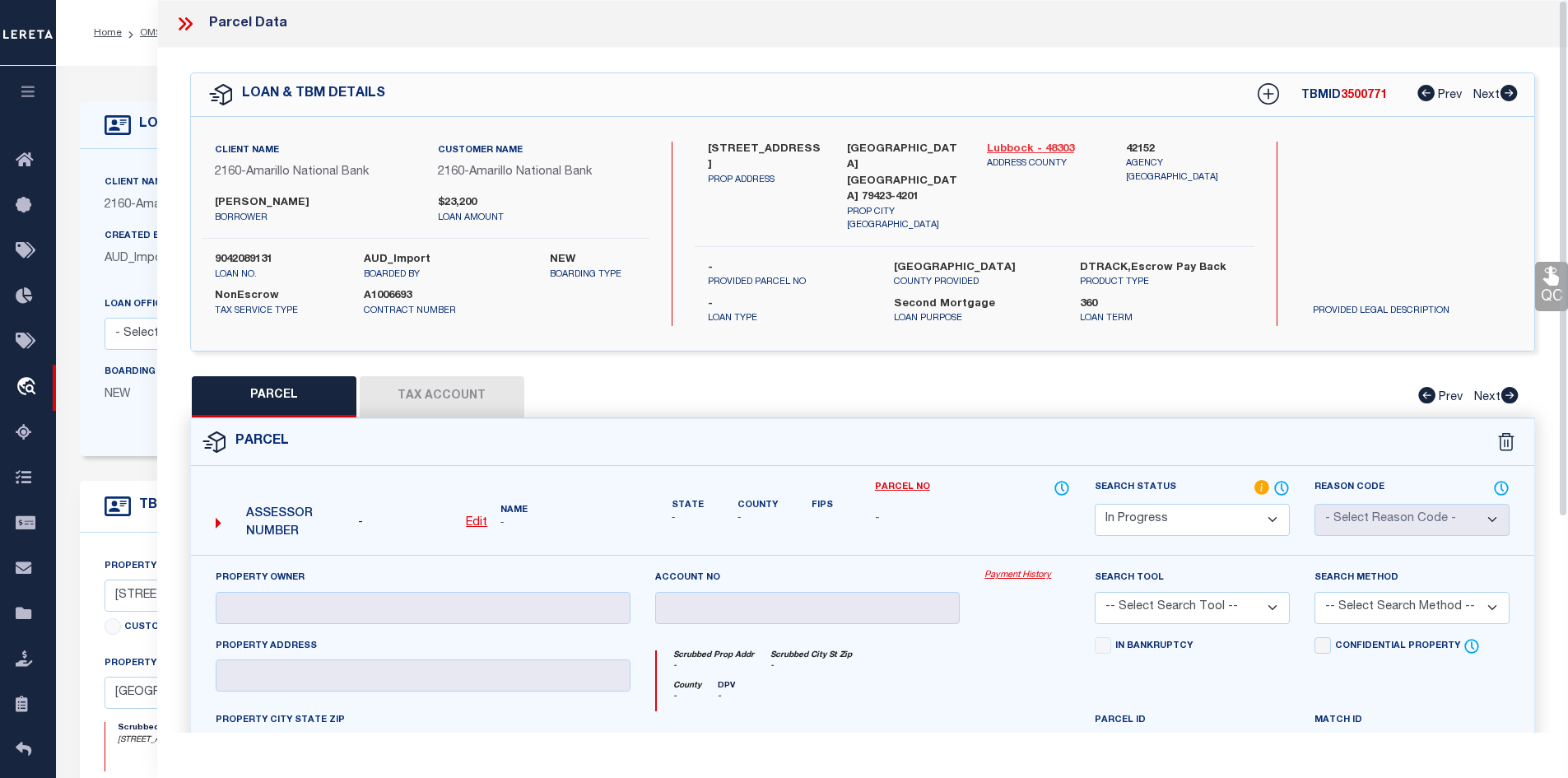
click at [1027, 149] on link "Lubbock - 48303" at bounding box center [1044, 150] width 115 height 17
click at [725, 151] on label "[STREET_ADDRESS]" at bounding box center [765, 158] width 115 height 32
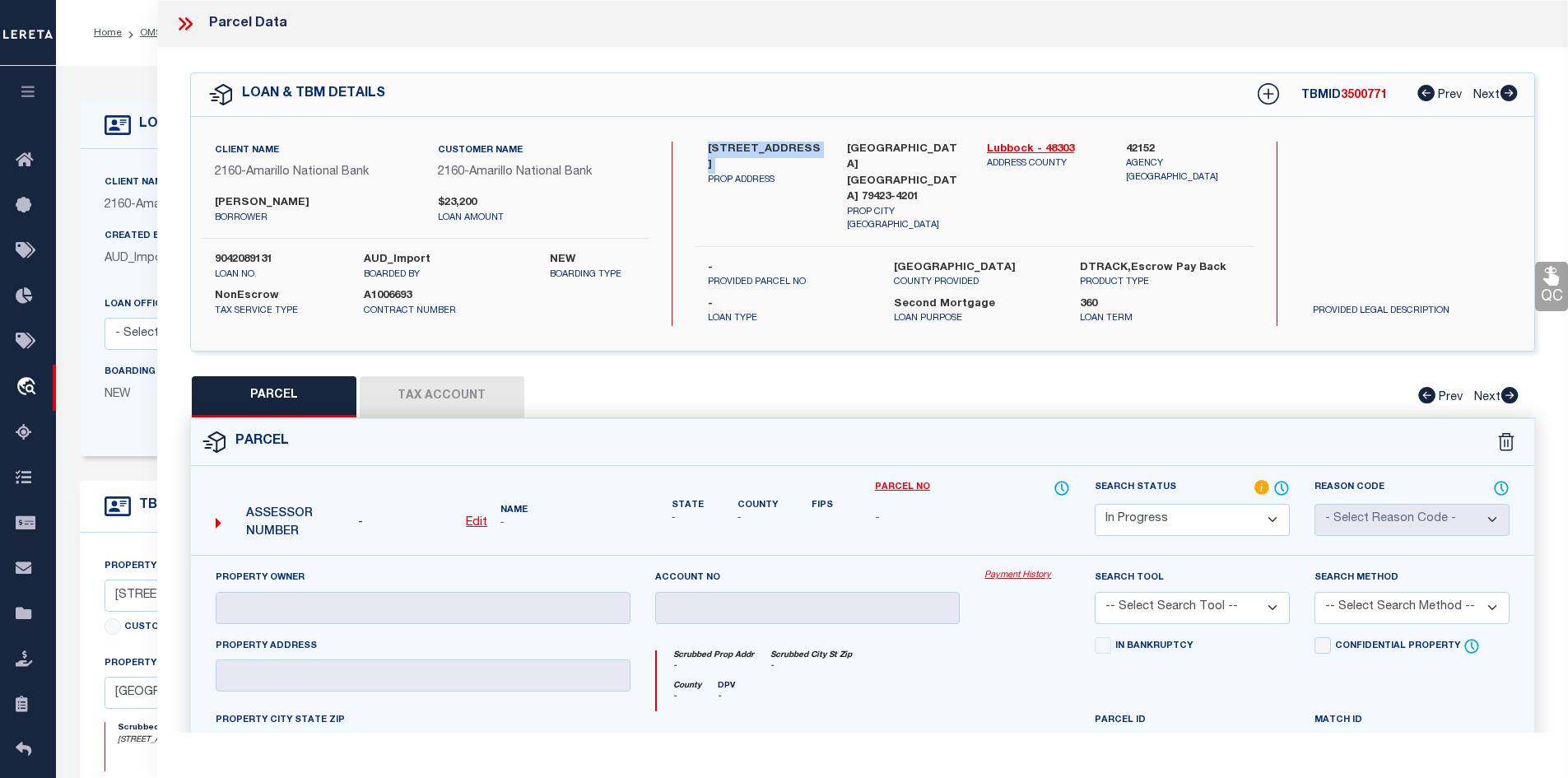
copy div "[STREET_ADDRESS]"
click at [478, 517] on u "Edit" at bounding box center [477, 523] width 22 height 12
select select "IP"
type textarea "-"
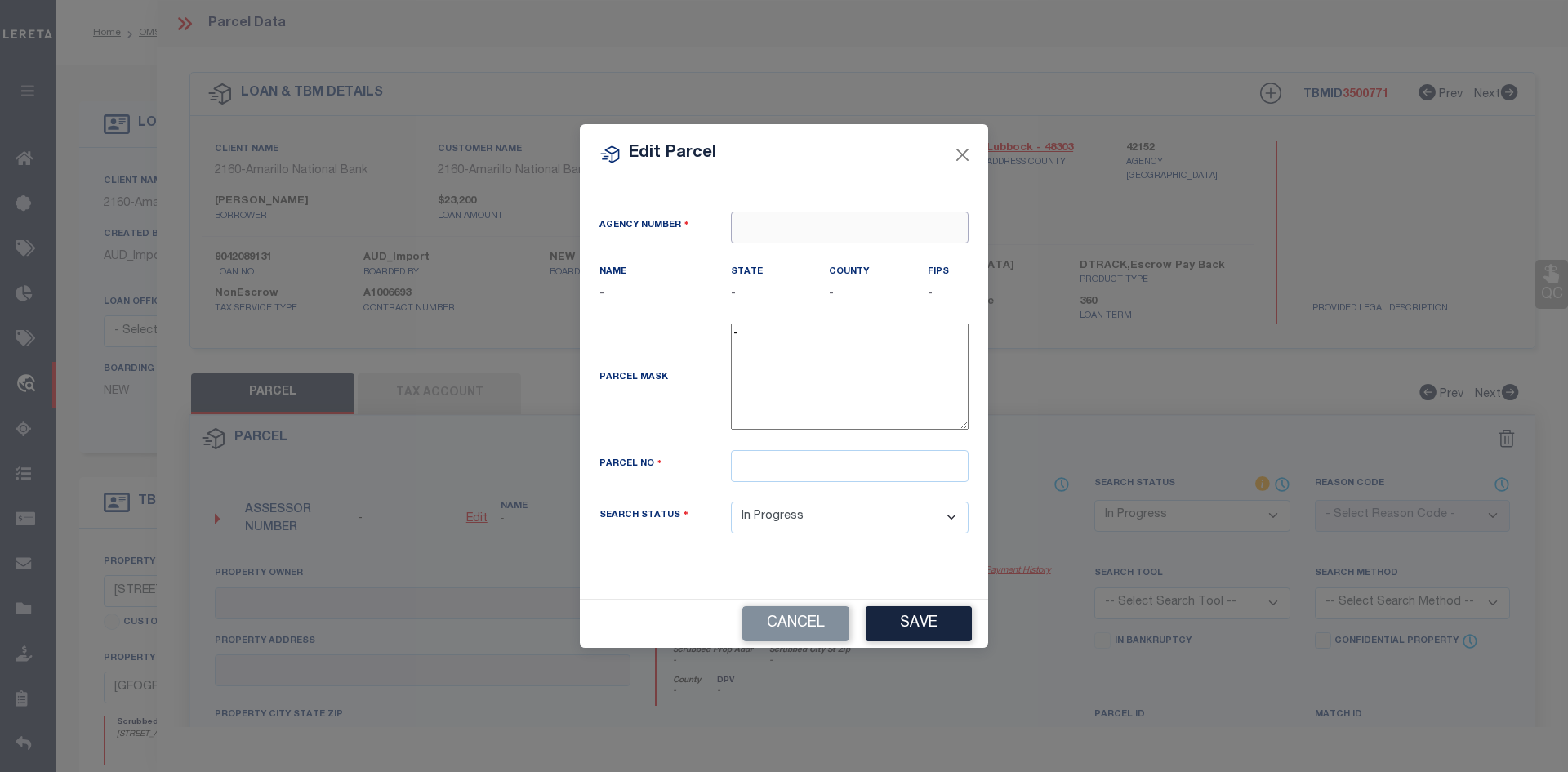
click at [783, 234] on input "text" at bounding box center [849, 227] width 237 height 32
click at [782, 263] on div "421520000 : [GEOGRAPHIC_DATA]" at bounding box center [849, 268] width 236 height 47
type input "421520000"
click at [743, 464] on input "text" at bounding box center [849, 466] width 237 height 32
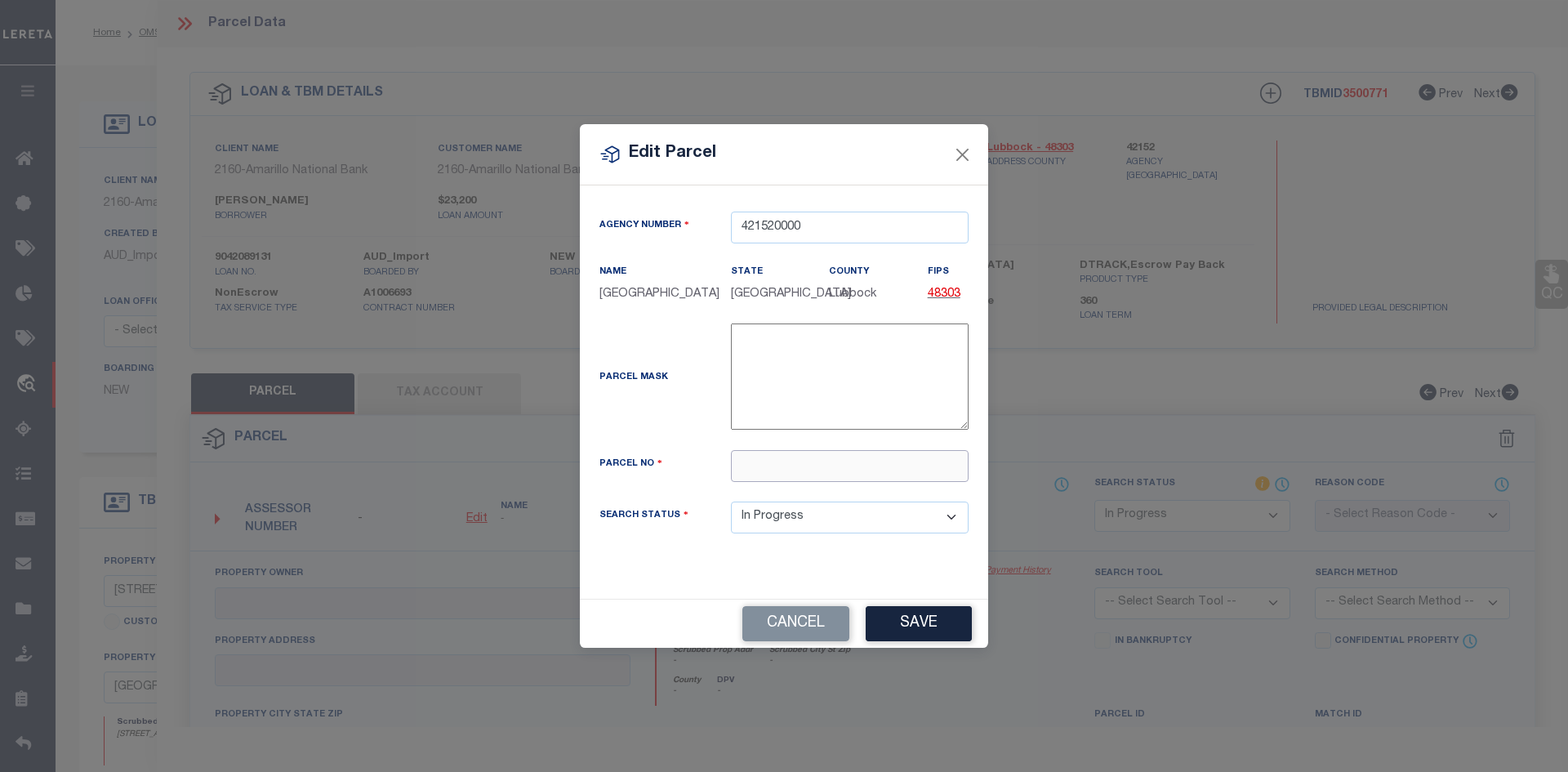
click at [804, 475] on input "text" at bounding box center [849, 466] width 237 height 32
paste input "R107115"
type input "R107115"
click at [882, 625] on button "Save" at bounding box center [919, 624] width 107 height 35
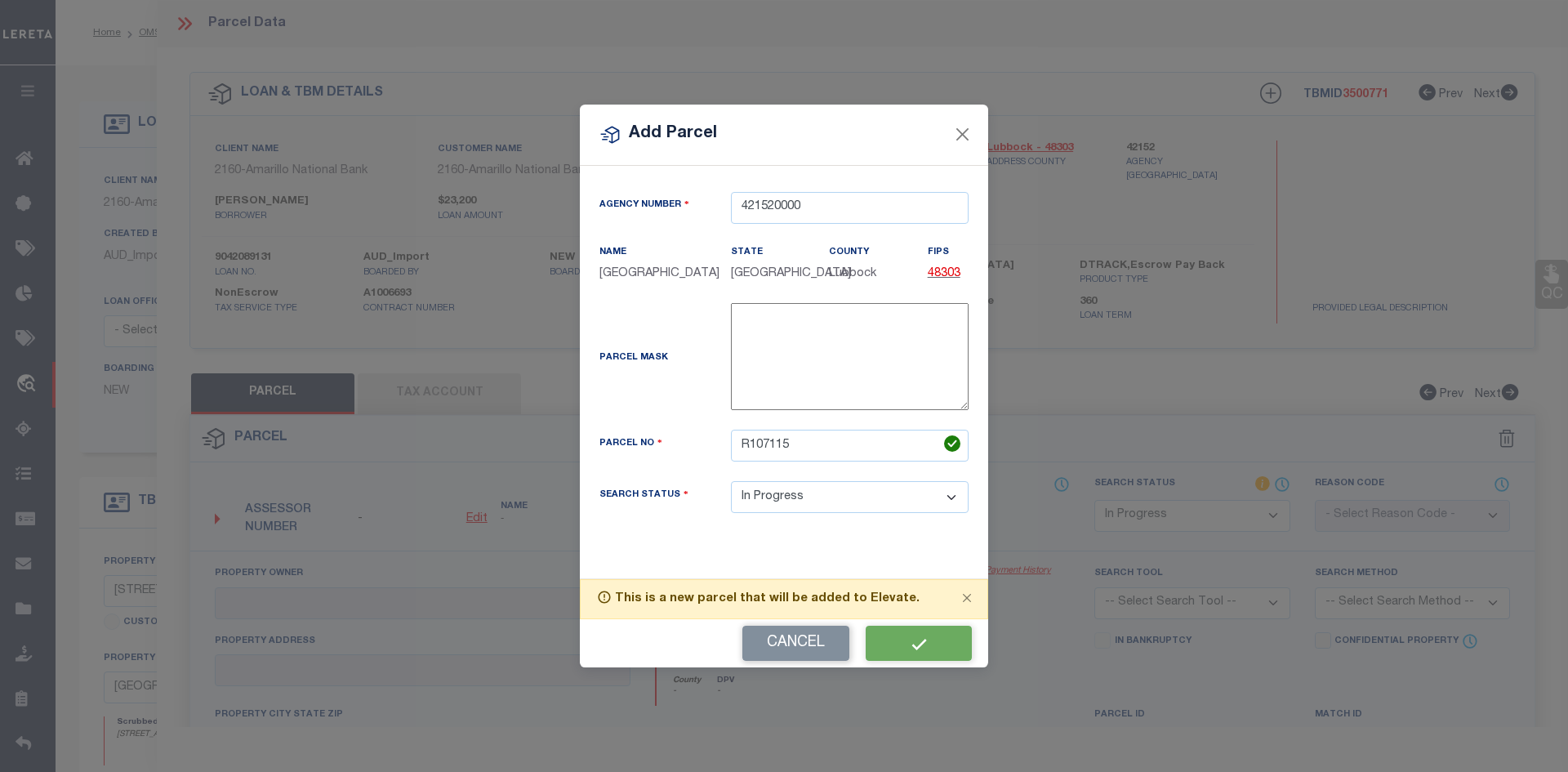
select select "IP"
checkbox input "false"
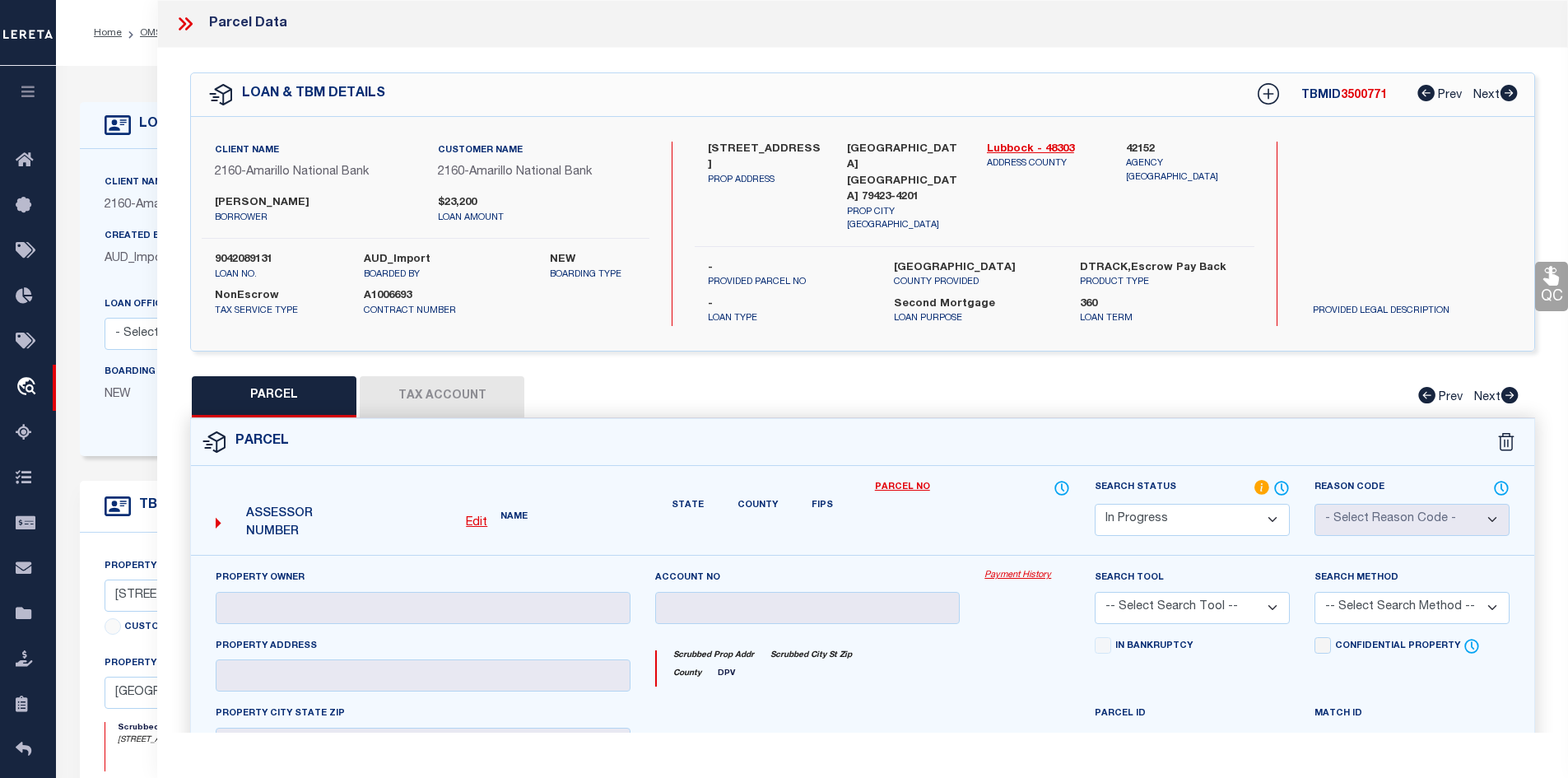
checkbox input "false"
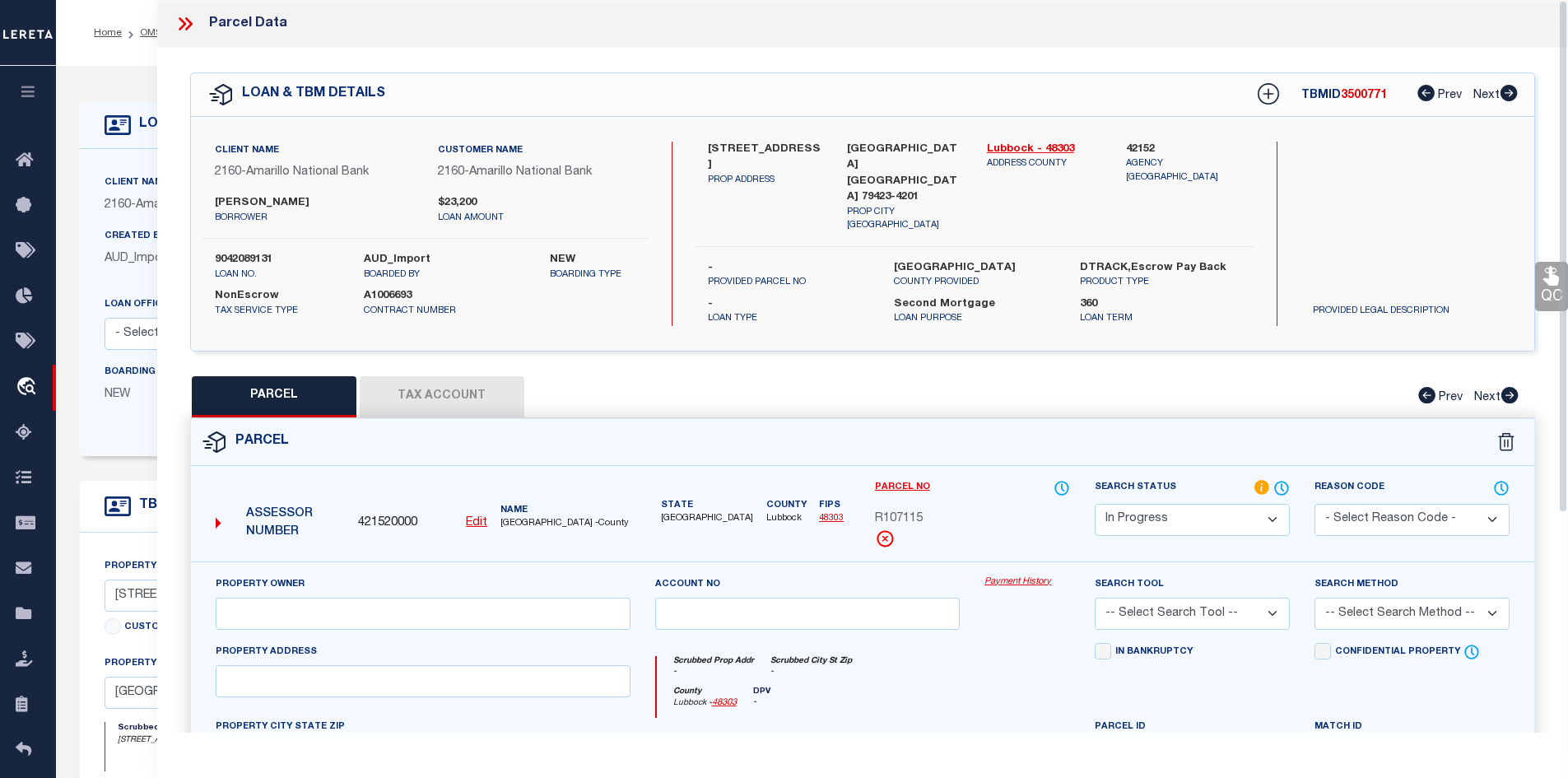
scroll to position [314, 0]
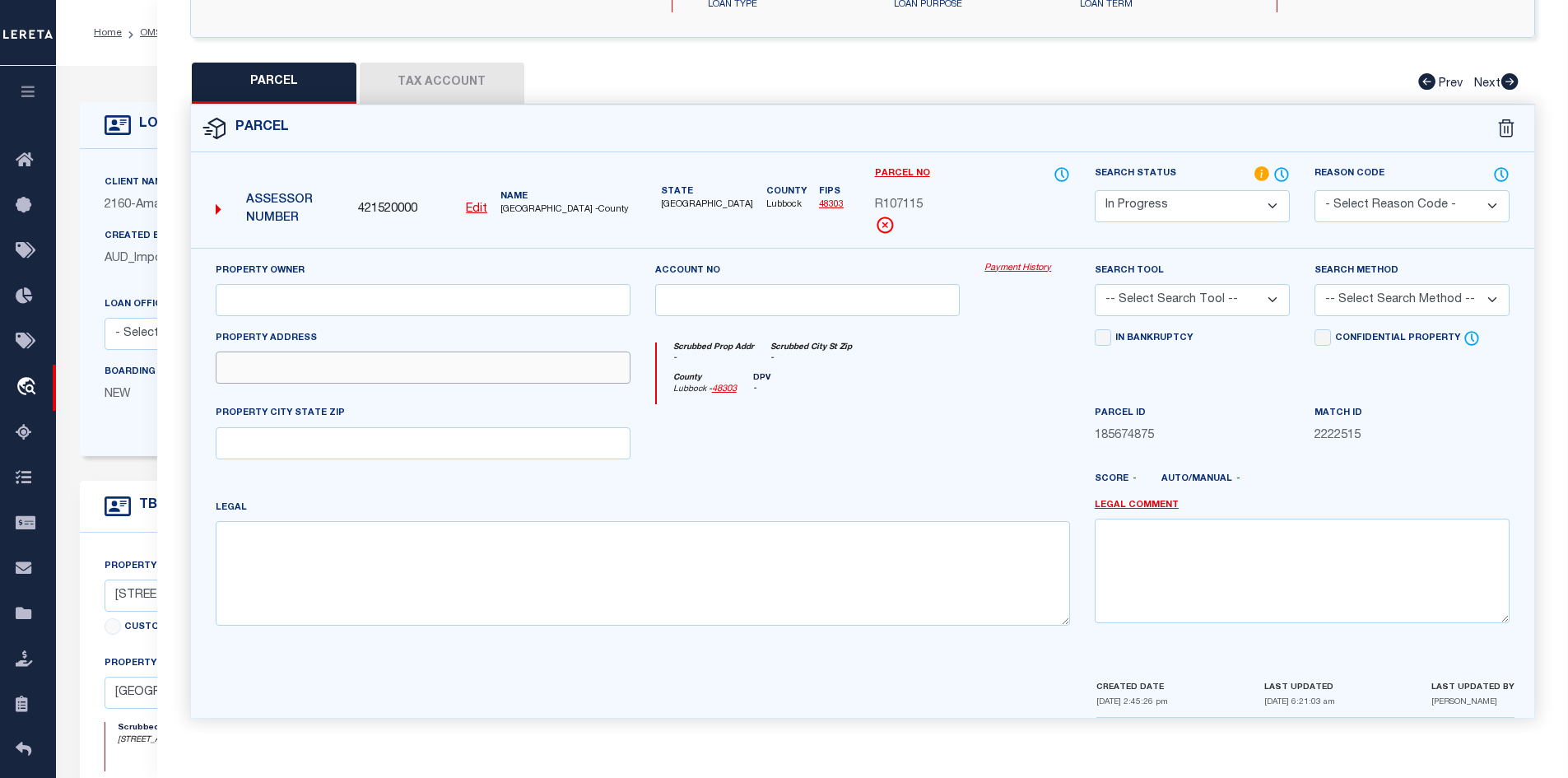
click at [260, 363] on input "text" at bounding box center [423, 368] width 415 height 32
paste input "[STREET_ADDRESS]"
drag, startPoint x: 436, startPoint y: 367, endPoint x: 315, endPoint y: 362, distance: 121.1
click at [315, 362] on input "[STREET_ADDRESS]" at bounding box center [423, 368] width 415 height 32
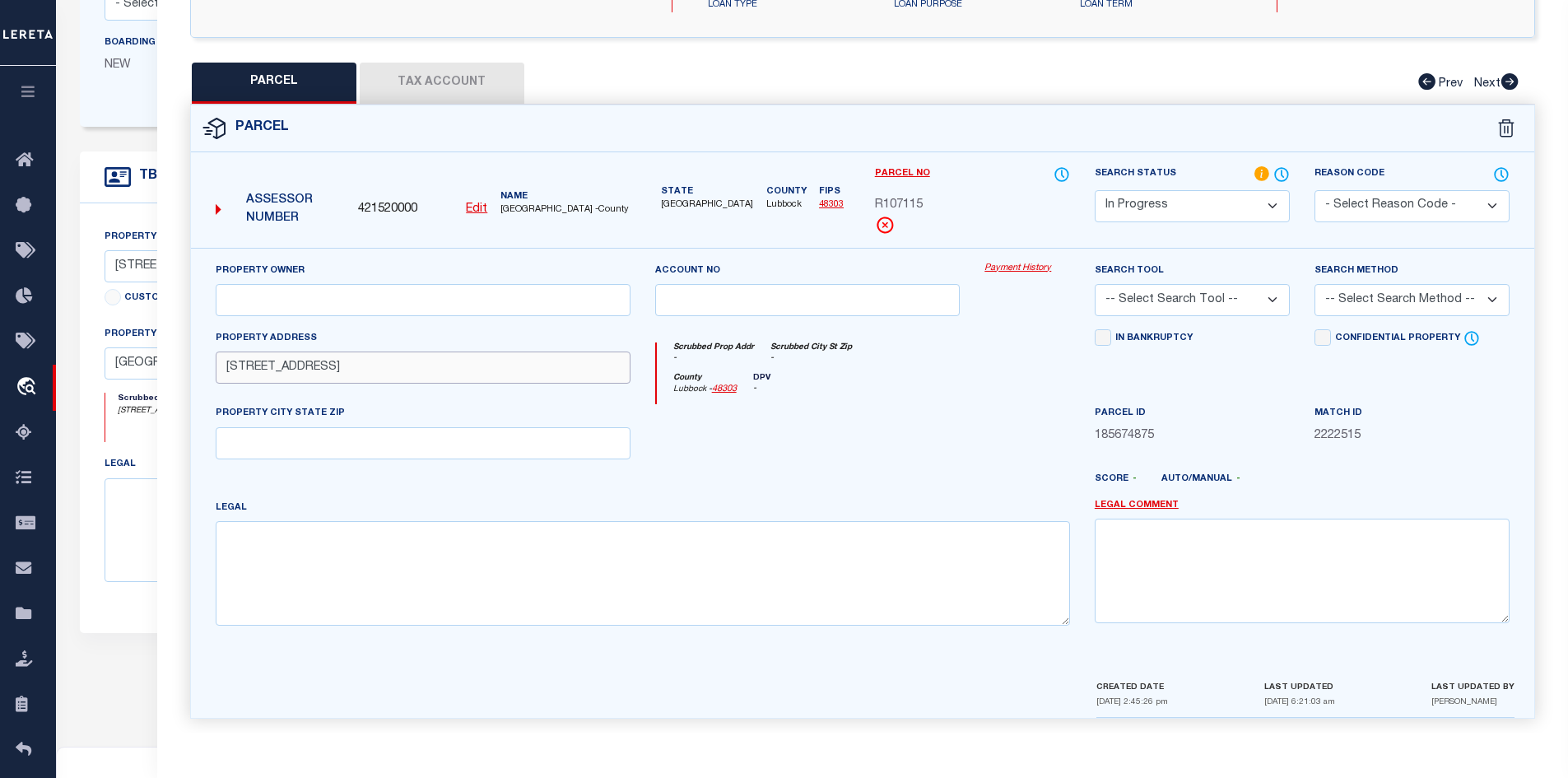
type input "[STREET_ADDRESS]"
click at [256, 431] on input "text" at bounding box center [423, 443] width 415 height 32
paste input "[GEOGRAPHIC_DATA], [GEOGRAPHIC_DATA] 79423"
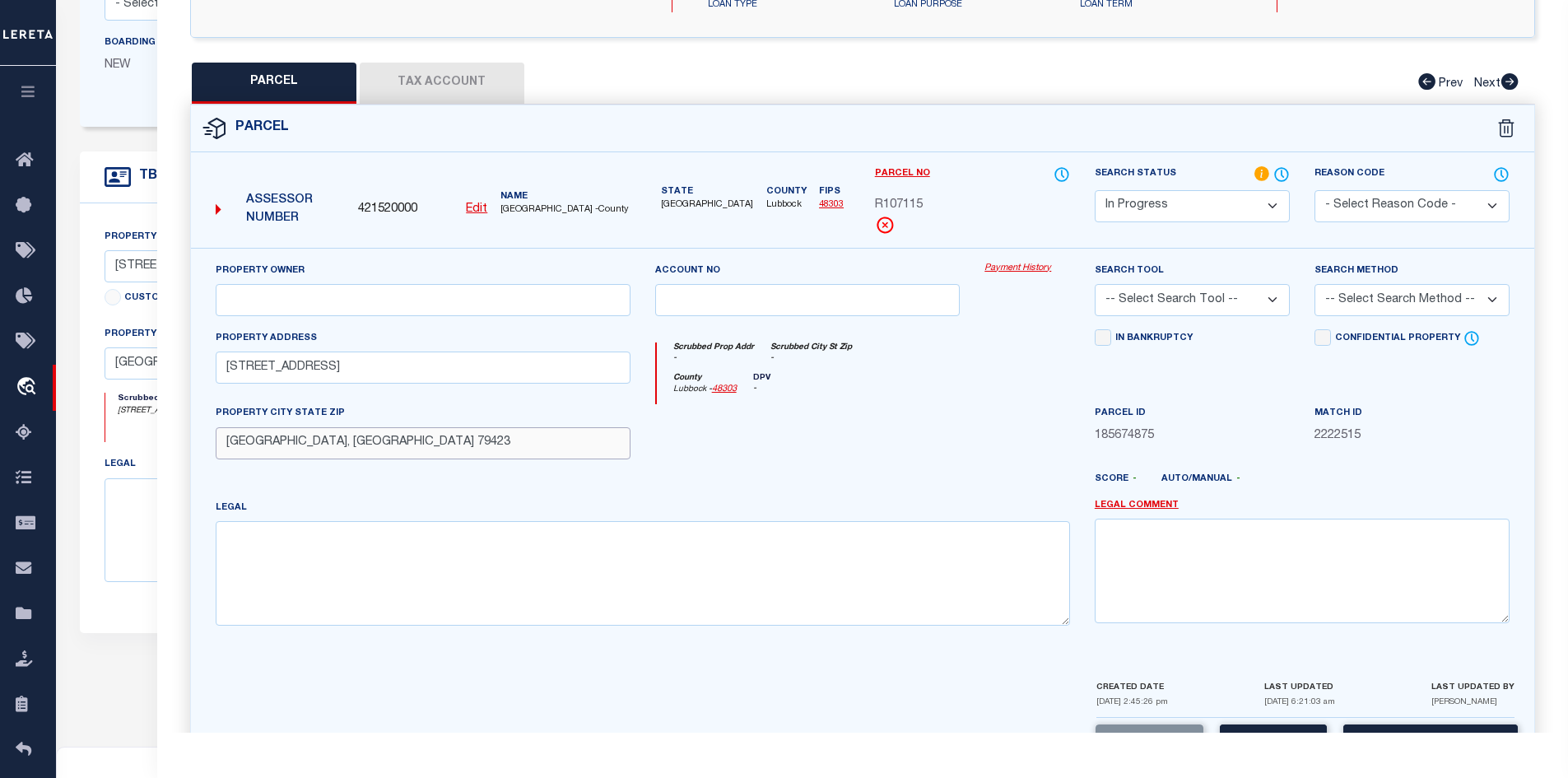
type input "[GEOGRAPHIC_DATA], [GEOGRAPHIC_DATA] 79423"
click at [262, 286] on input "text" at bounding box center [423, 300] width 415 height 32
click at [353, 294] on input "text" at bounding box center [423, 300] width 415 height 32
paste input "[PERSON_NAME]"
type input "[PERSON_NAME]"
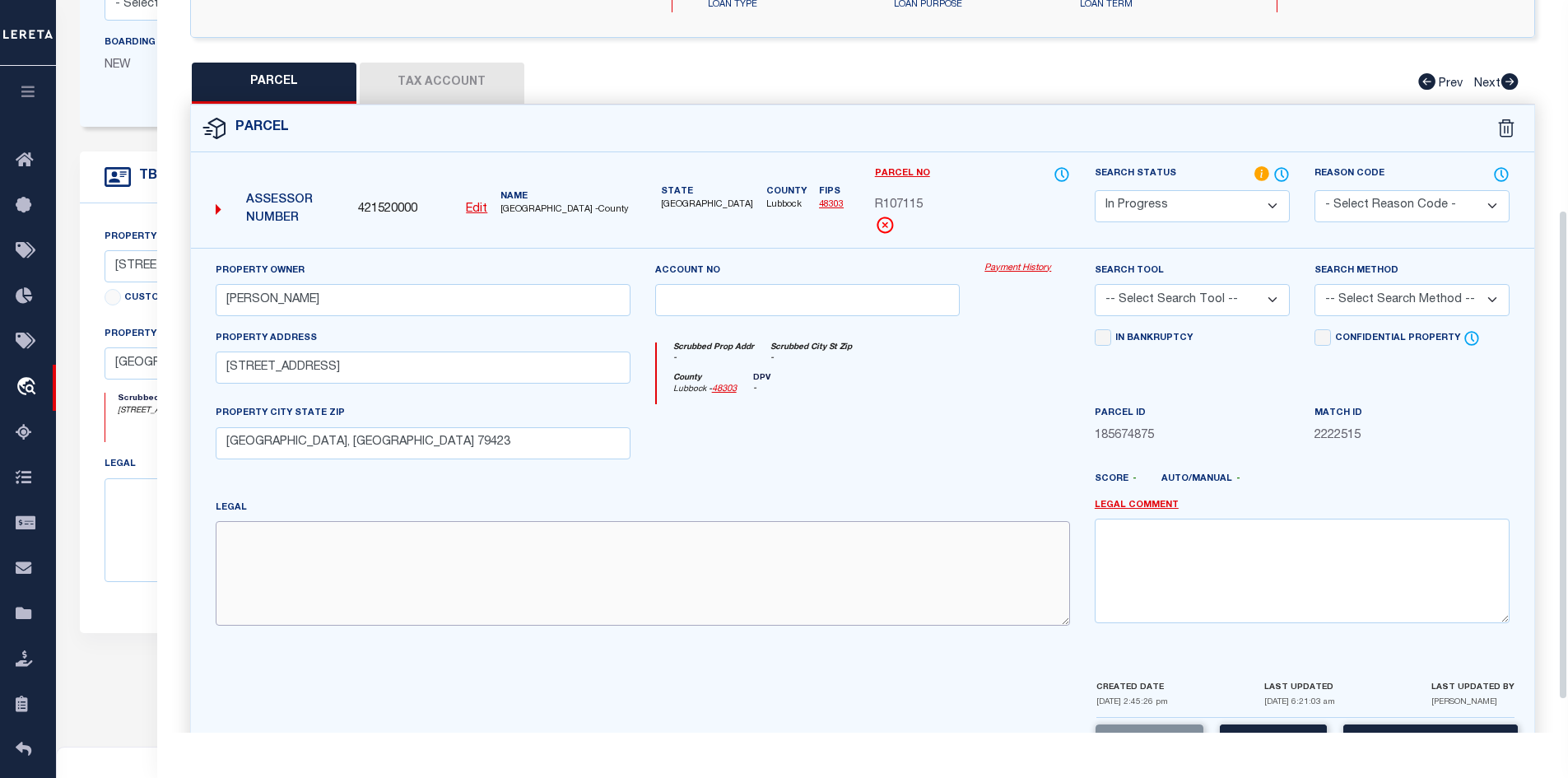
click at [582, 552] on textarea at bounding box center [643, 573] width 855 height 104
paste textarea "UNIVERSITY PINES L 107"
type textarea "UNIVERSITY PINES L 107"
click at [459, 70] on button "Tax Account" at bounding box center [442, 83] width 165 height 41
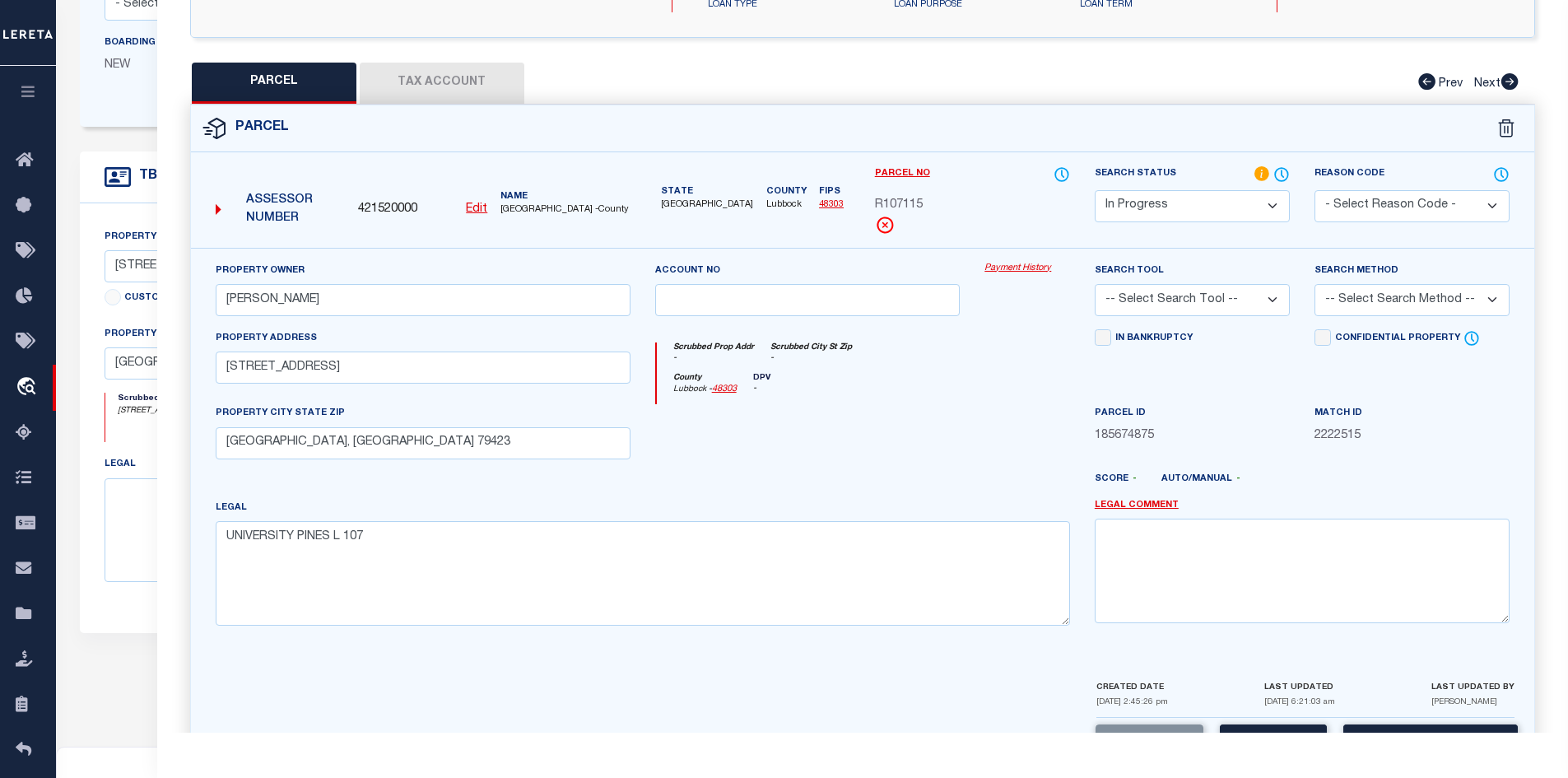
select select "100"
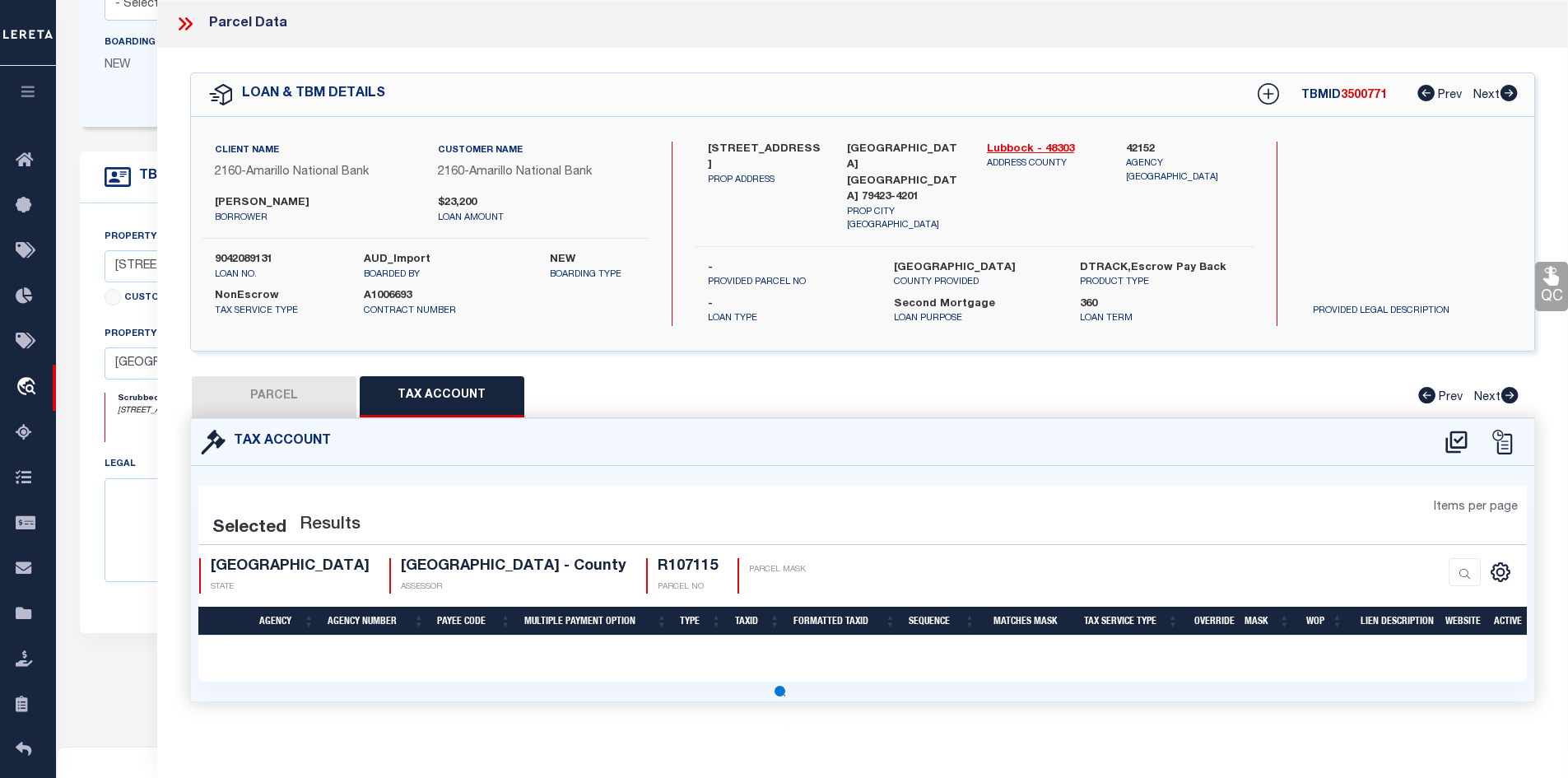
scroll to position [0, 0]
select select "100"
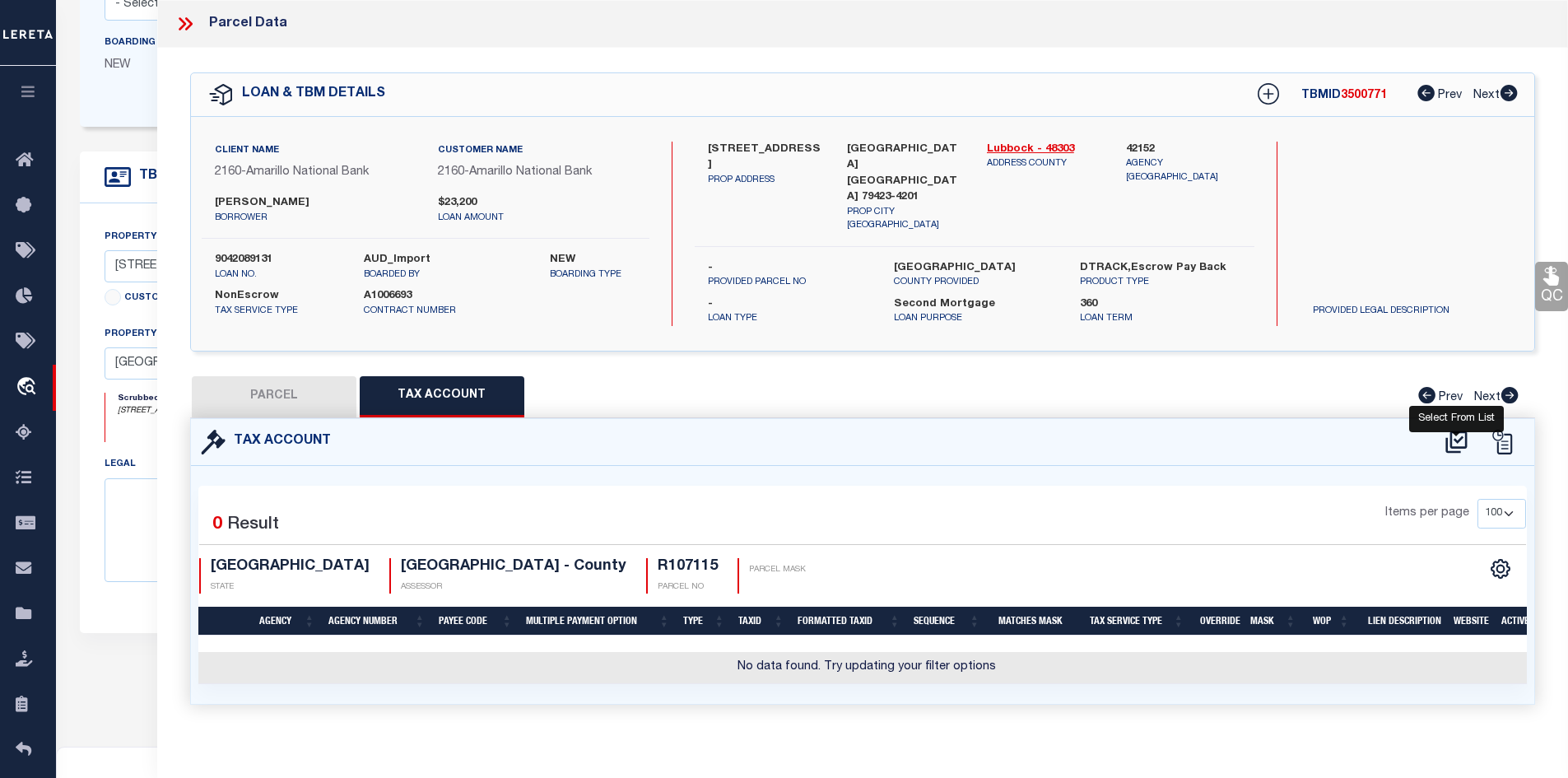
click at [1453, 437] on icon at bounding box center [1456, 441] width 22 height 22
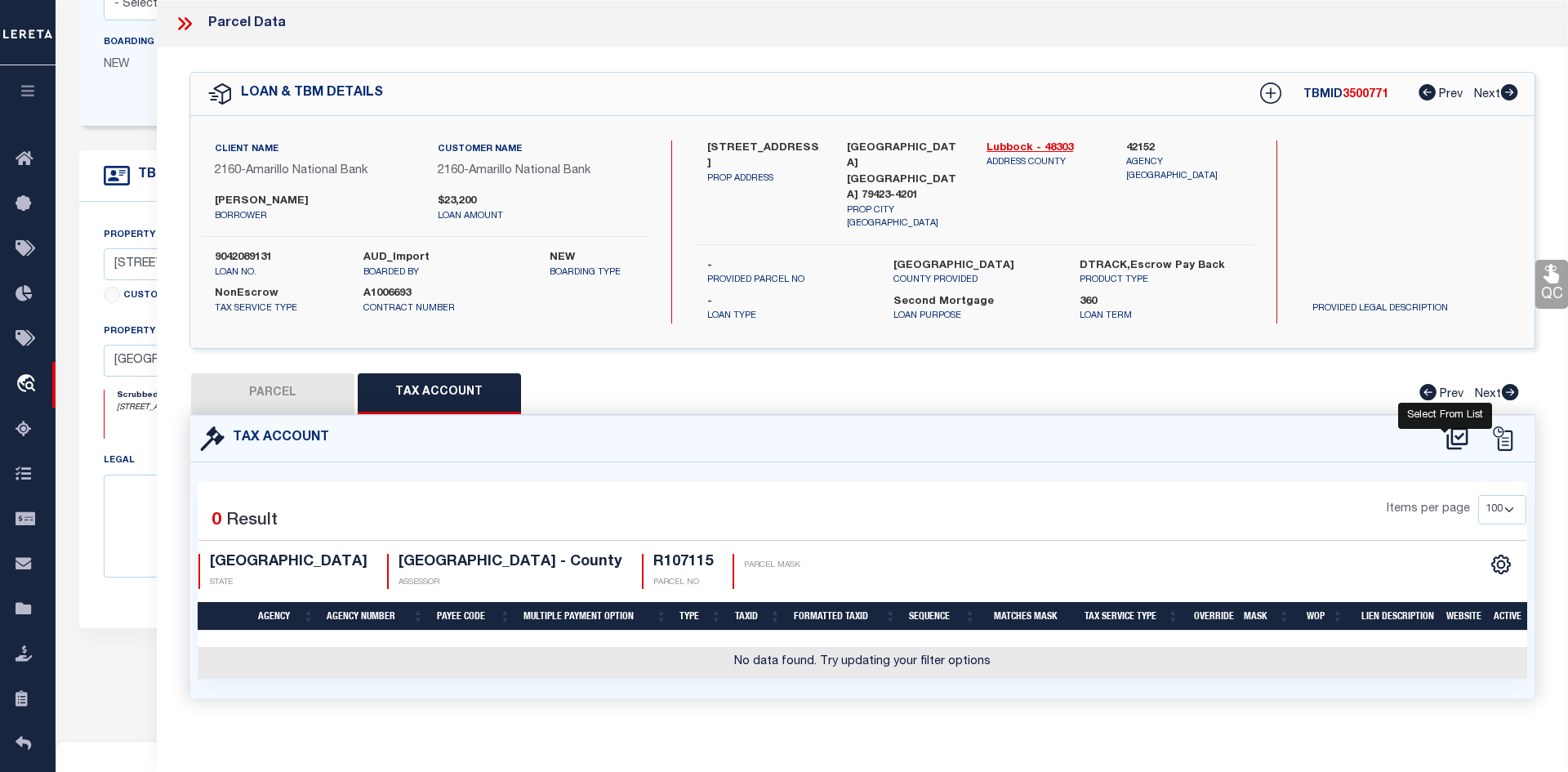
select select "100"
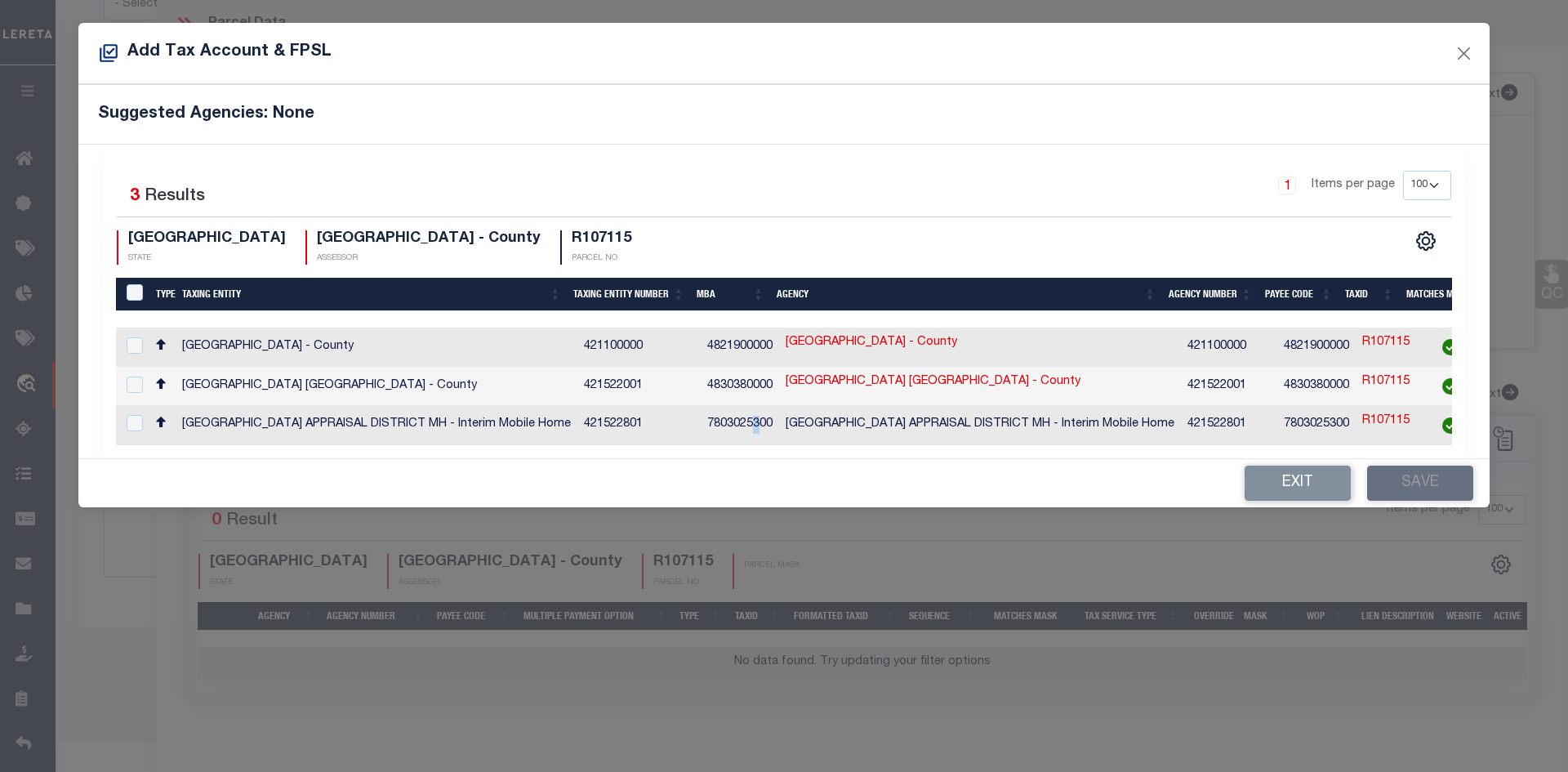
drag, startPoint x: 736, startPoint y: 415, endPoint x: 912, endPoint y: 414, distance: 176.0
click at [757, 421] on td "7803025300" at bounding box center [740, 425] width 78 height 39
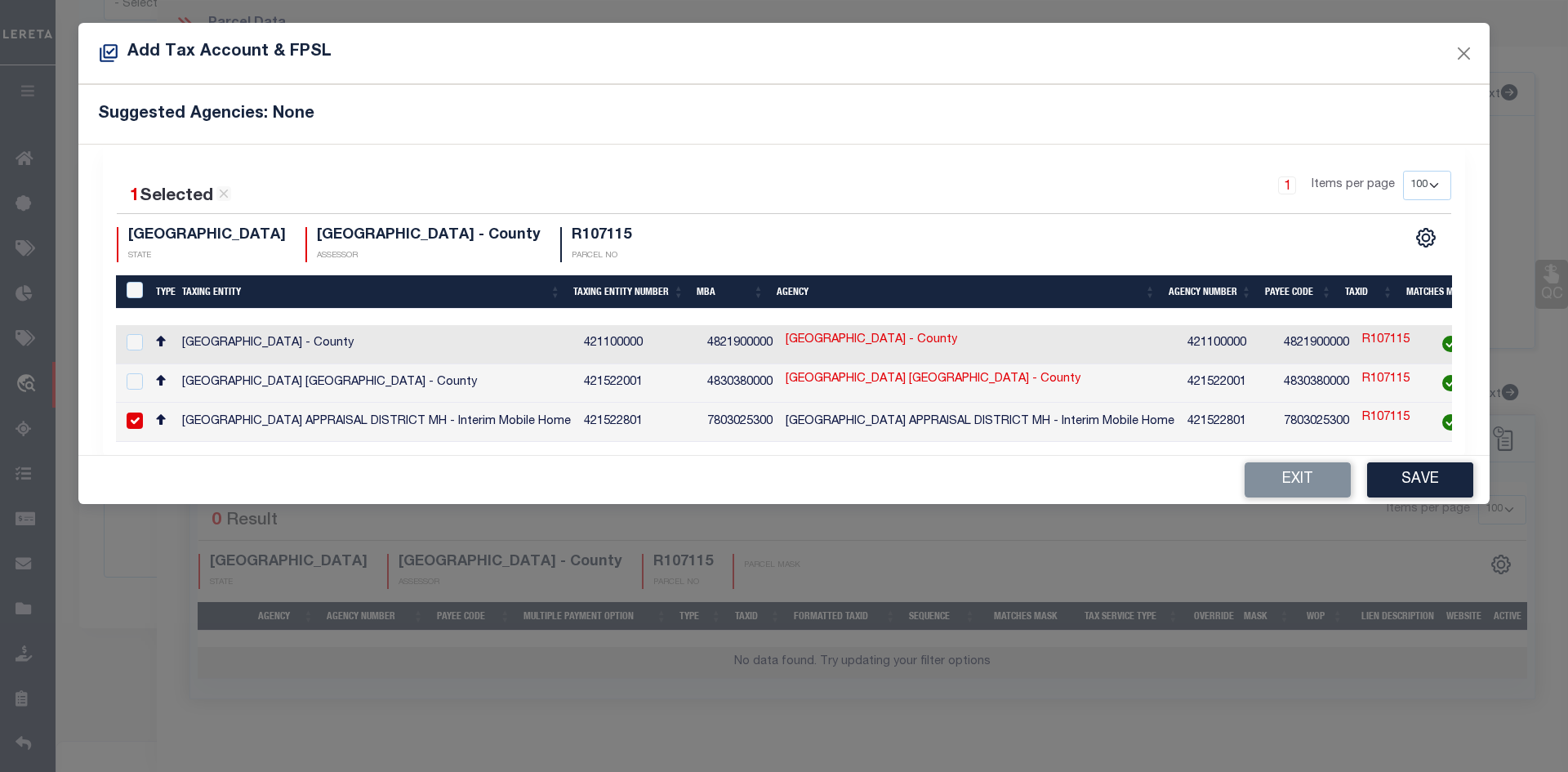
click at [192, 421] on td "[GEOGRAPHIC_DATA] APPRAISAL DISTRICT MH - Interim Mobile Home" at bounding box center [376, 422] width 402 height 39
checkbox input "false"
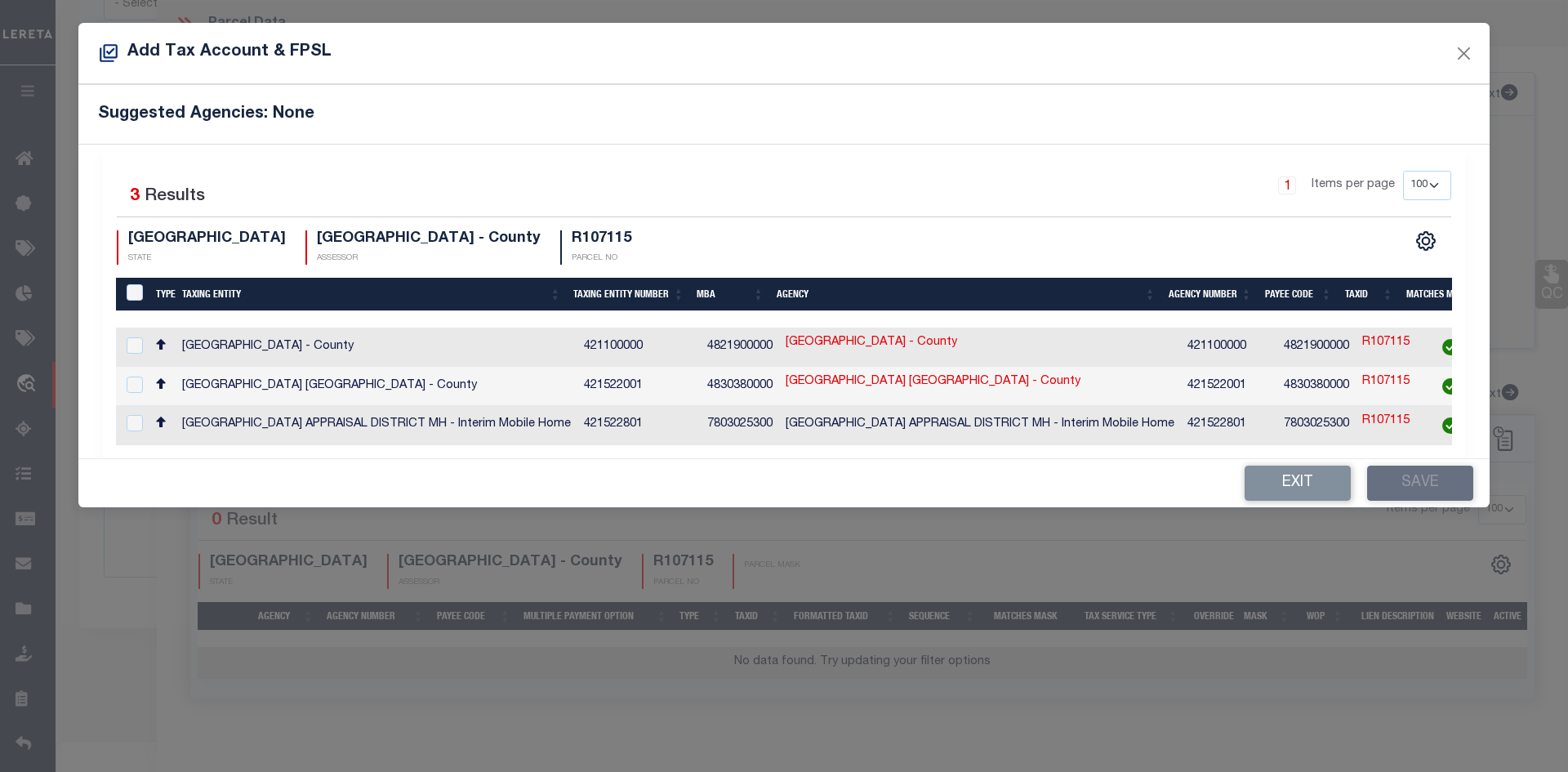
click at [240, 381] on td "[GEOGRAPHIC_DATA] [GEOGRAPHIC_DATA] - County" at bounding box center [376, 386] width 402 height 39
checkbox input "true"
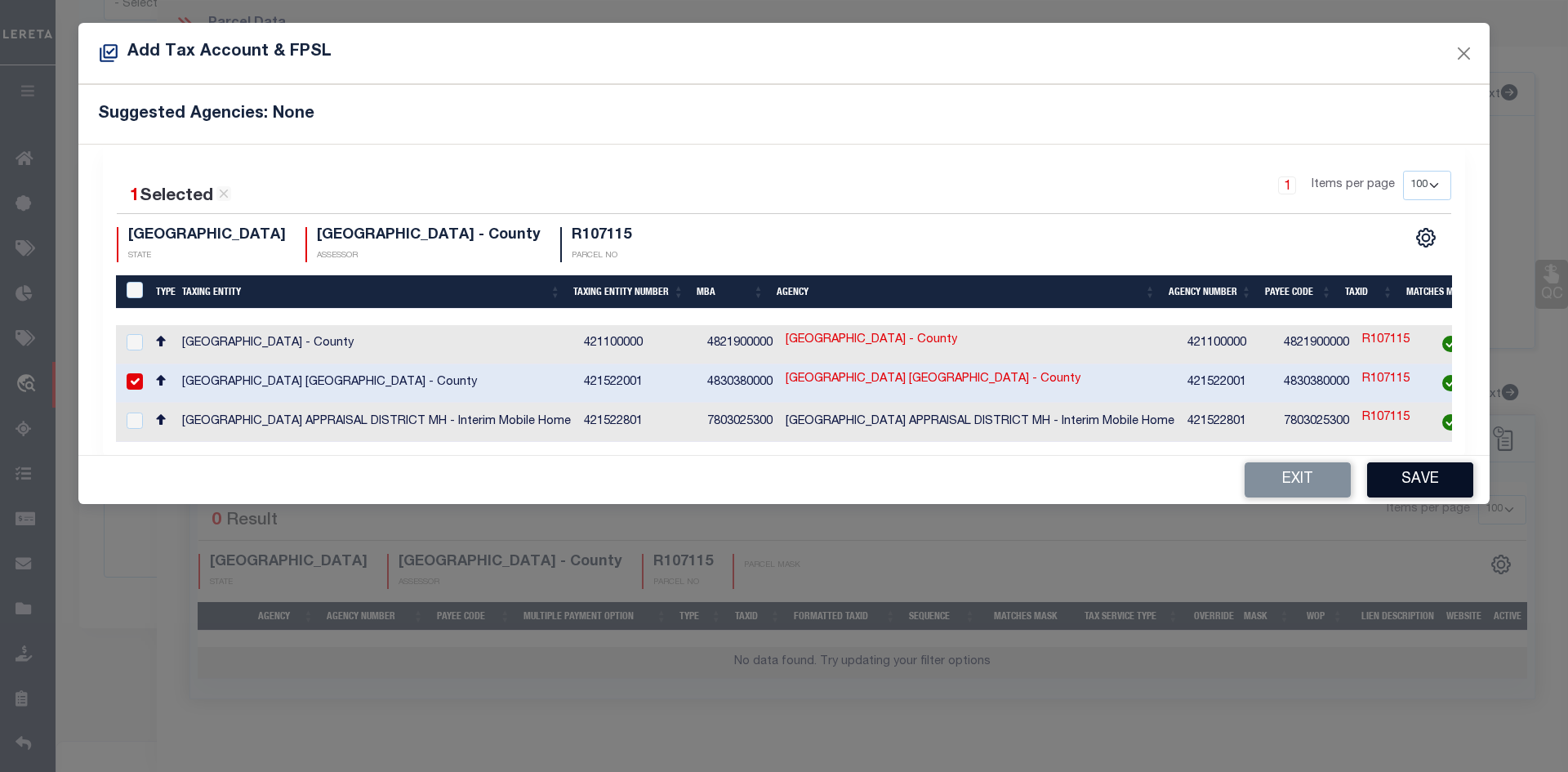
click at [1414, 481] on button "Save" at bounding box center [1421, 480] width 107 height 35
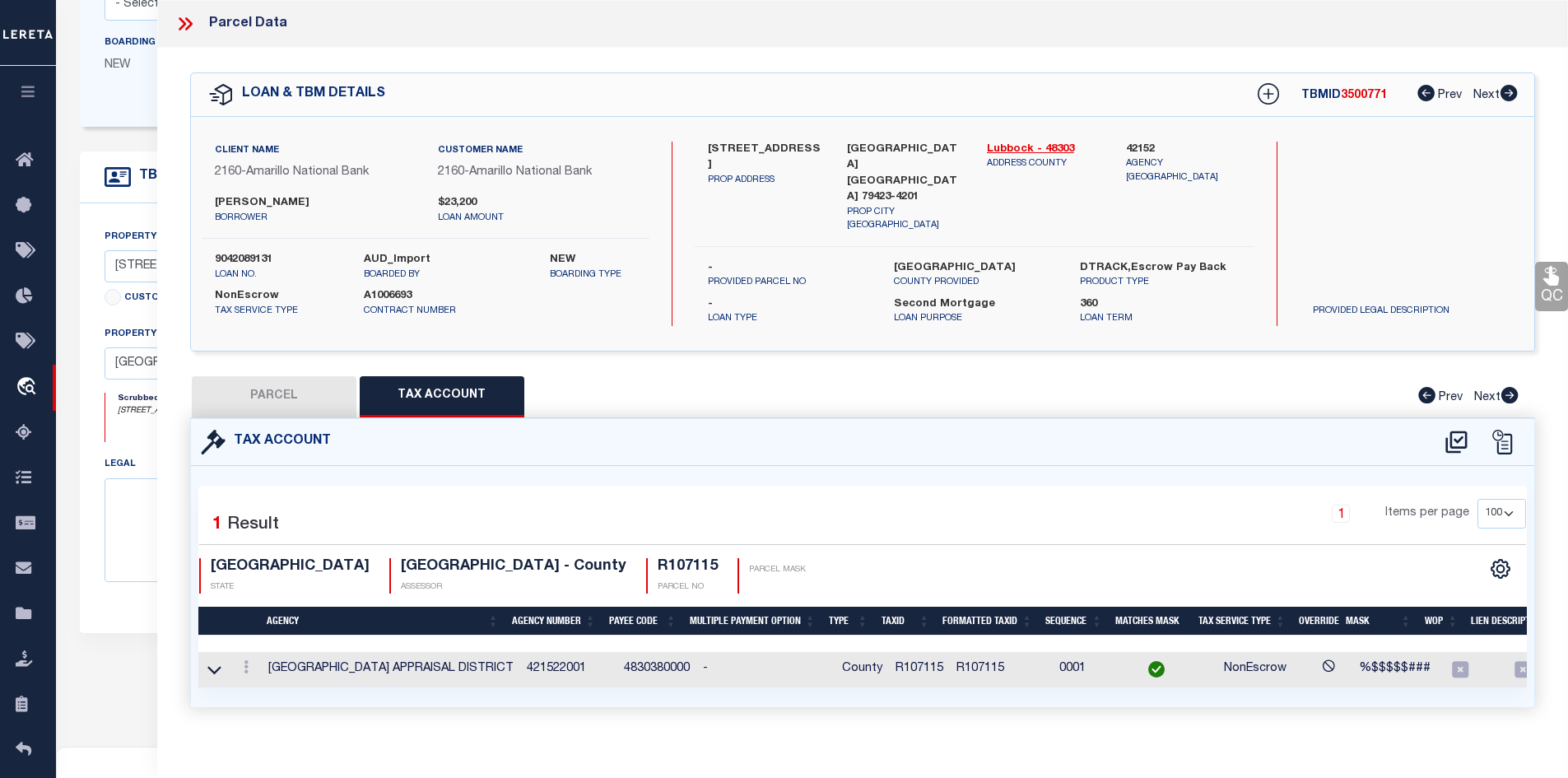
click at [315, 378] on button "PARCEL" at bounding box center [274, 396] width 165 height 41
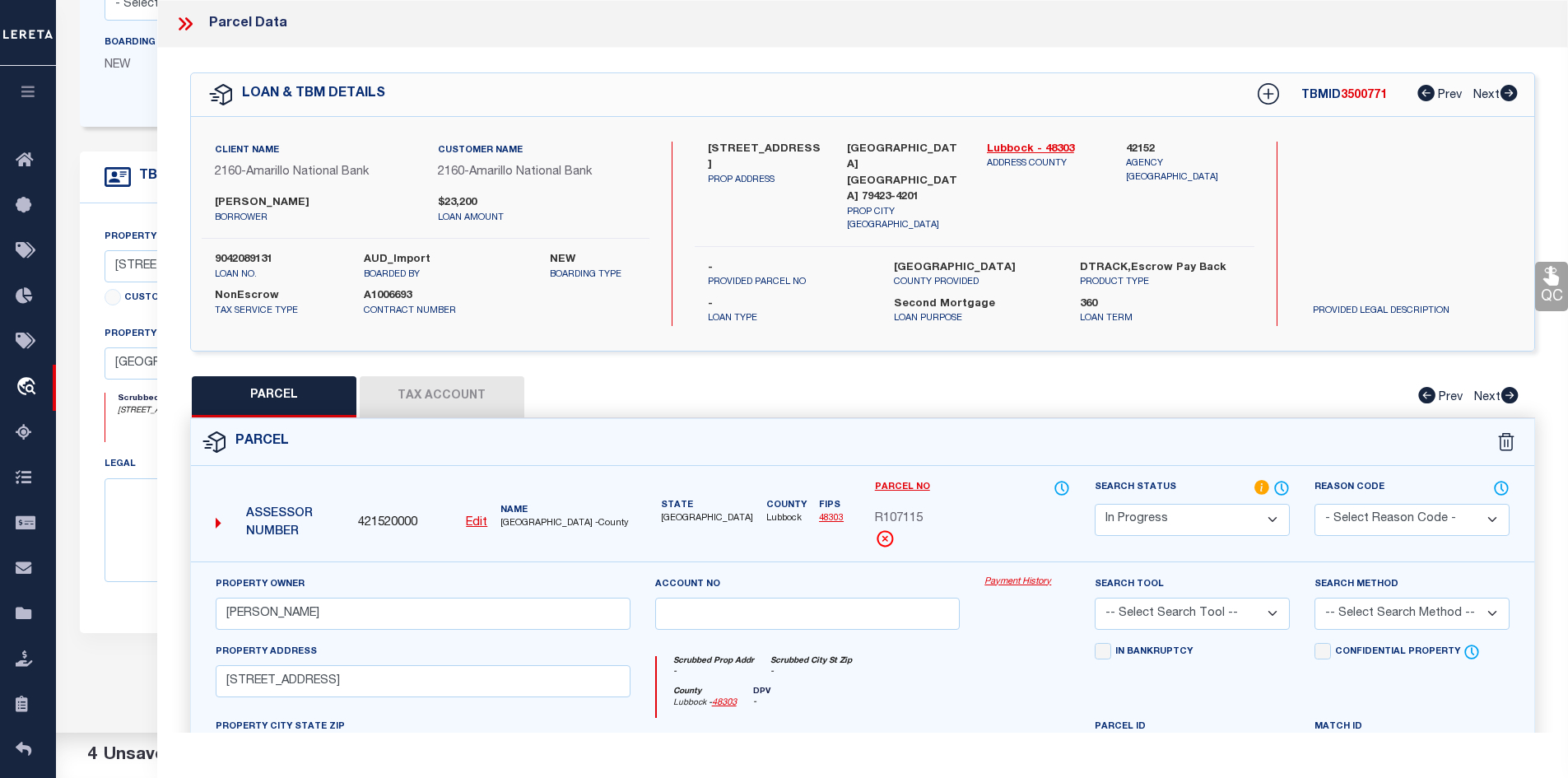
click at [1146, 509] on select "Automated Search Bad Parcel Complete Duplicate Parcel High Dollar Reporting In …" at bounding box center [1192, 520] width 195 height 32
select select "PC"
click at [1095, 504] on select "Automated Search Bad Parcel Complete Duplicate Parcel High Dollar Reporting In …" at bounding box center [1192, 520] width 195 height 32
click at [1185, 606] on select "-- Select Search Tool -- 3rd Party Website Agency File Agency Website ATLS CNV-…" at bounding box center [1192, 614] width 195 height 32
select select "AGW"
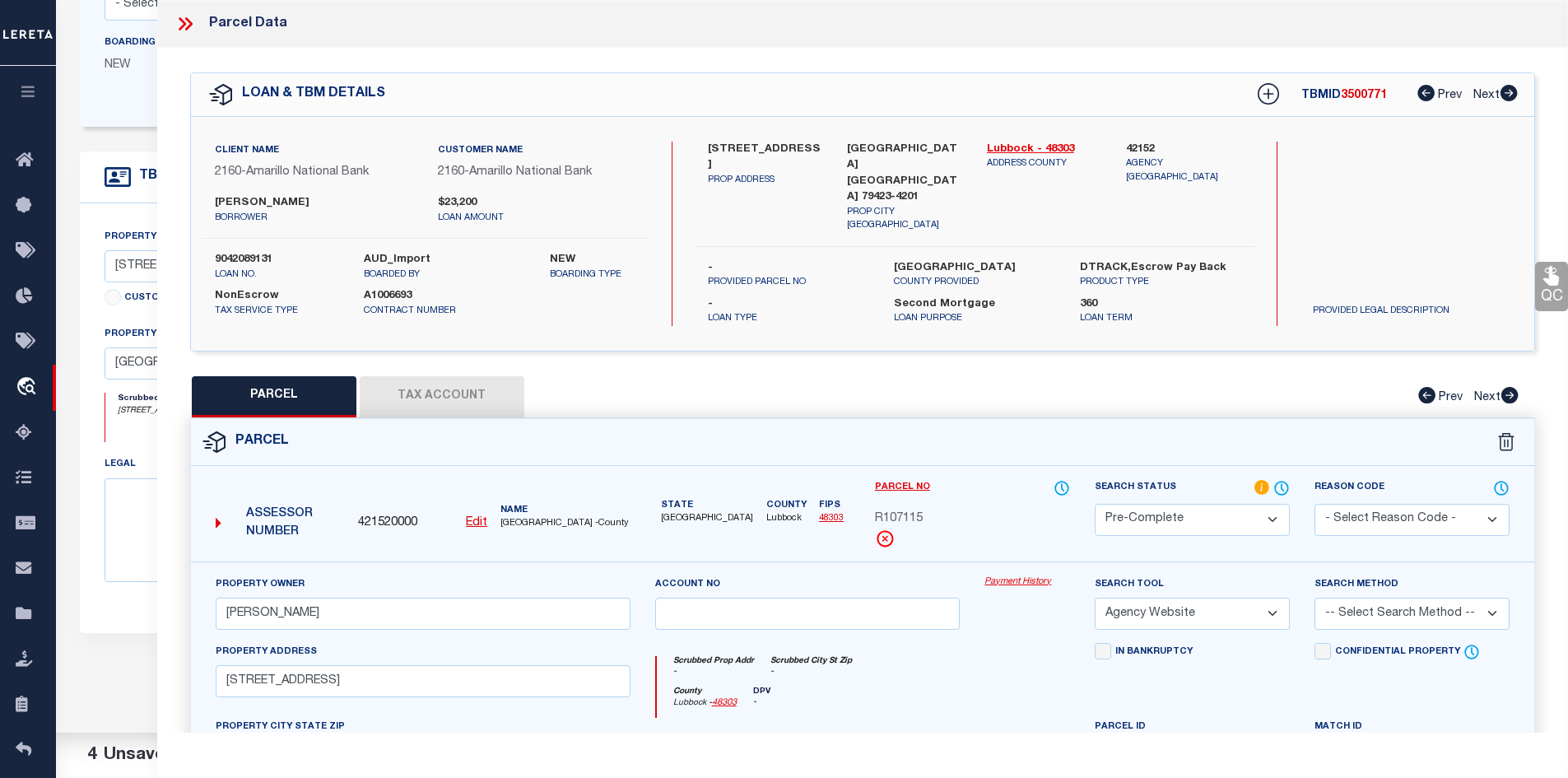
click at [1095, 598] on select "-- Select Search Tool -- 3rd Party Website Agency File Agency Website ATLS CNV-…" at bounding box center [1192, 614] width 195 height 32
click at [1382, 599] on select "-- Select Search Method -- Property Address Legal Liability Info Provided" at bounding box center [1412, 614] width 195 height 32
select select "ADD"
click at [1315, 598] on select "-- Select Search Method -- Property Address Legal Liability Info Provided" at bounding box center [1412, 614] width 195 height 32
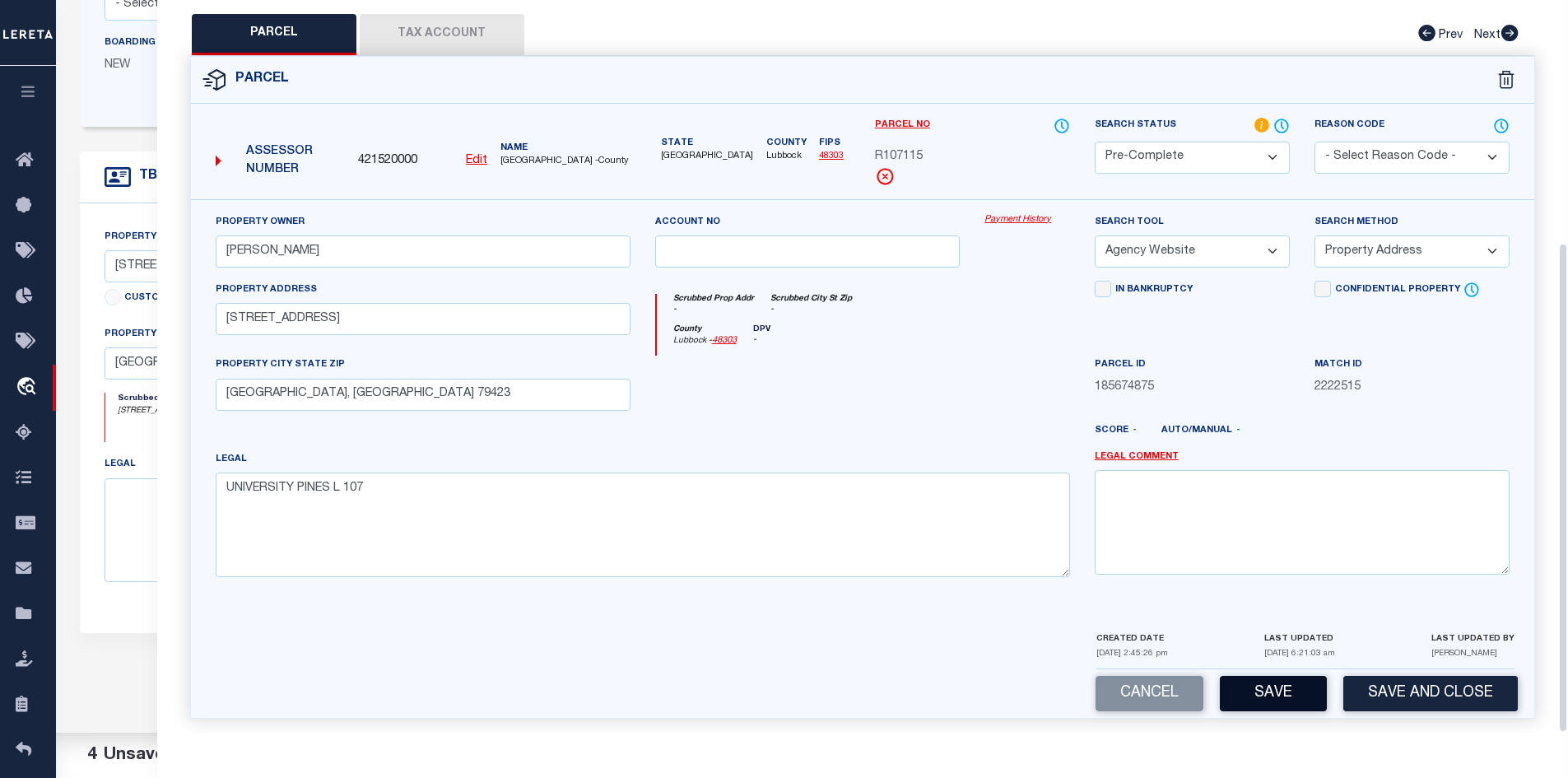
click at [1271, 688] on button "Save" at bounding box center [1274, 693] width 107 height 35
select select "AS"
select select
checkbox input "false"
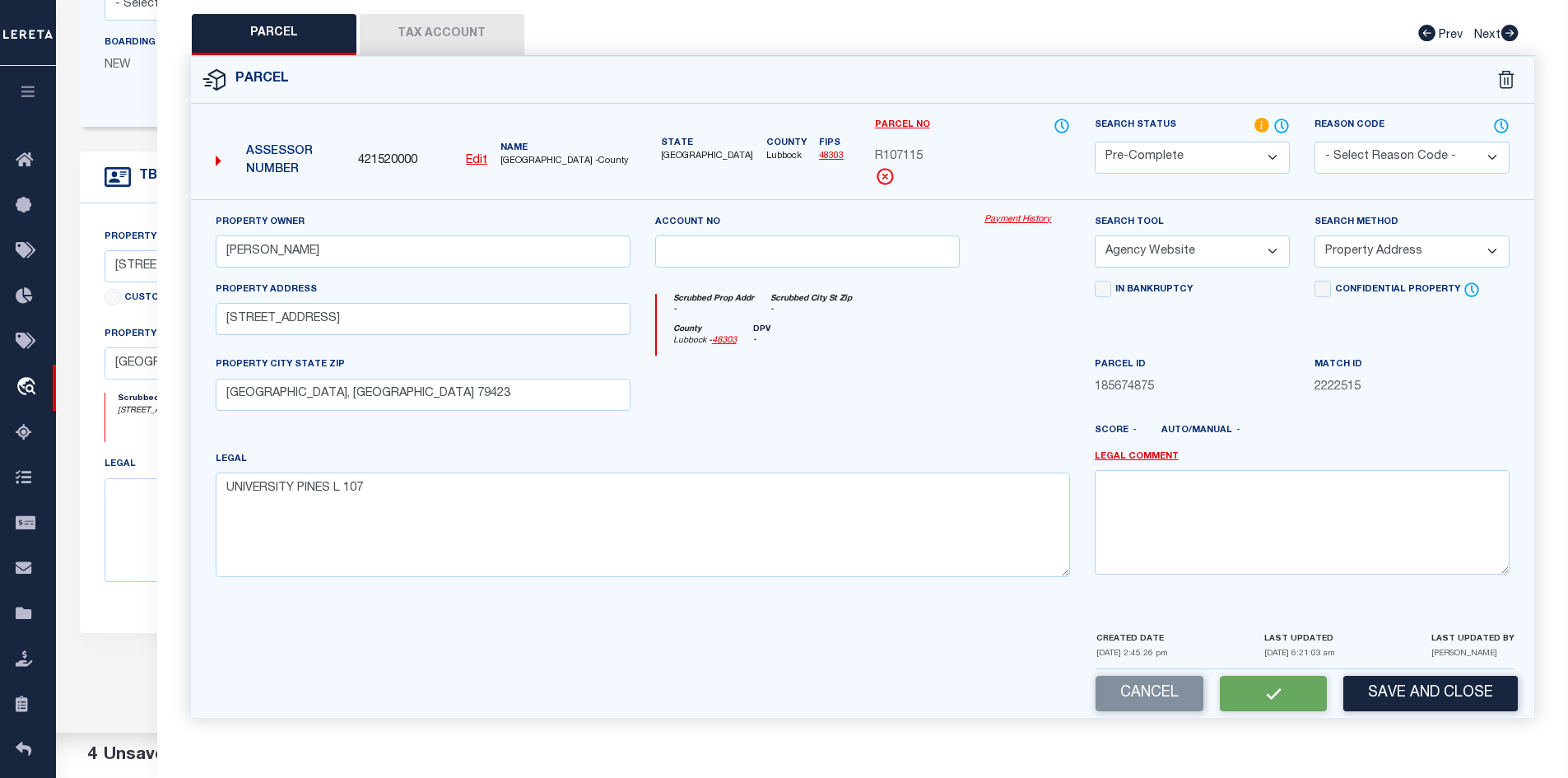
checkbox input "false"
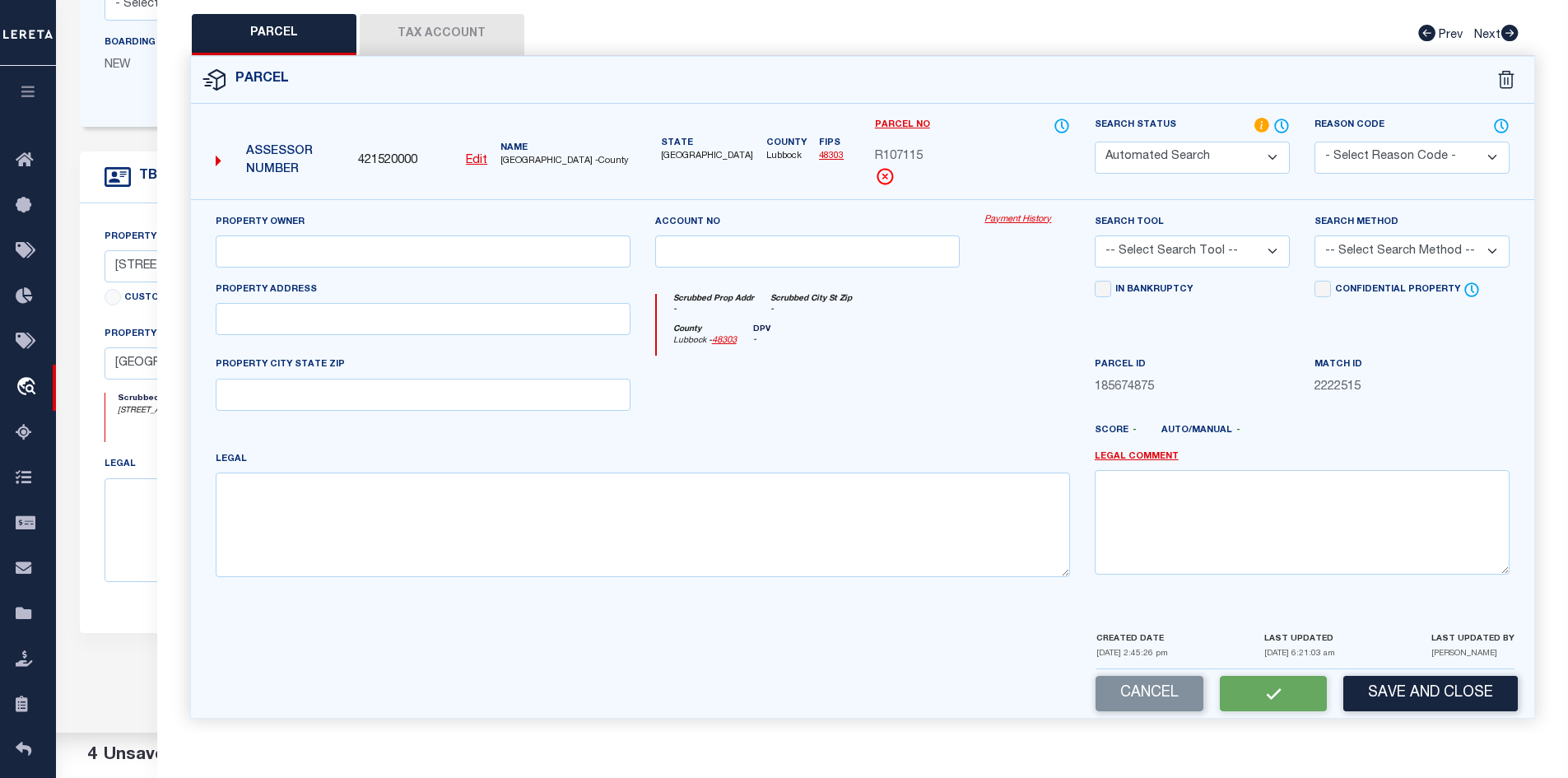
select select "PC"
type input "[PERSON_NAME]"
select select "AGW"
select select "ADD"
type input "[STREET_ADDRESS]"
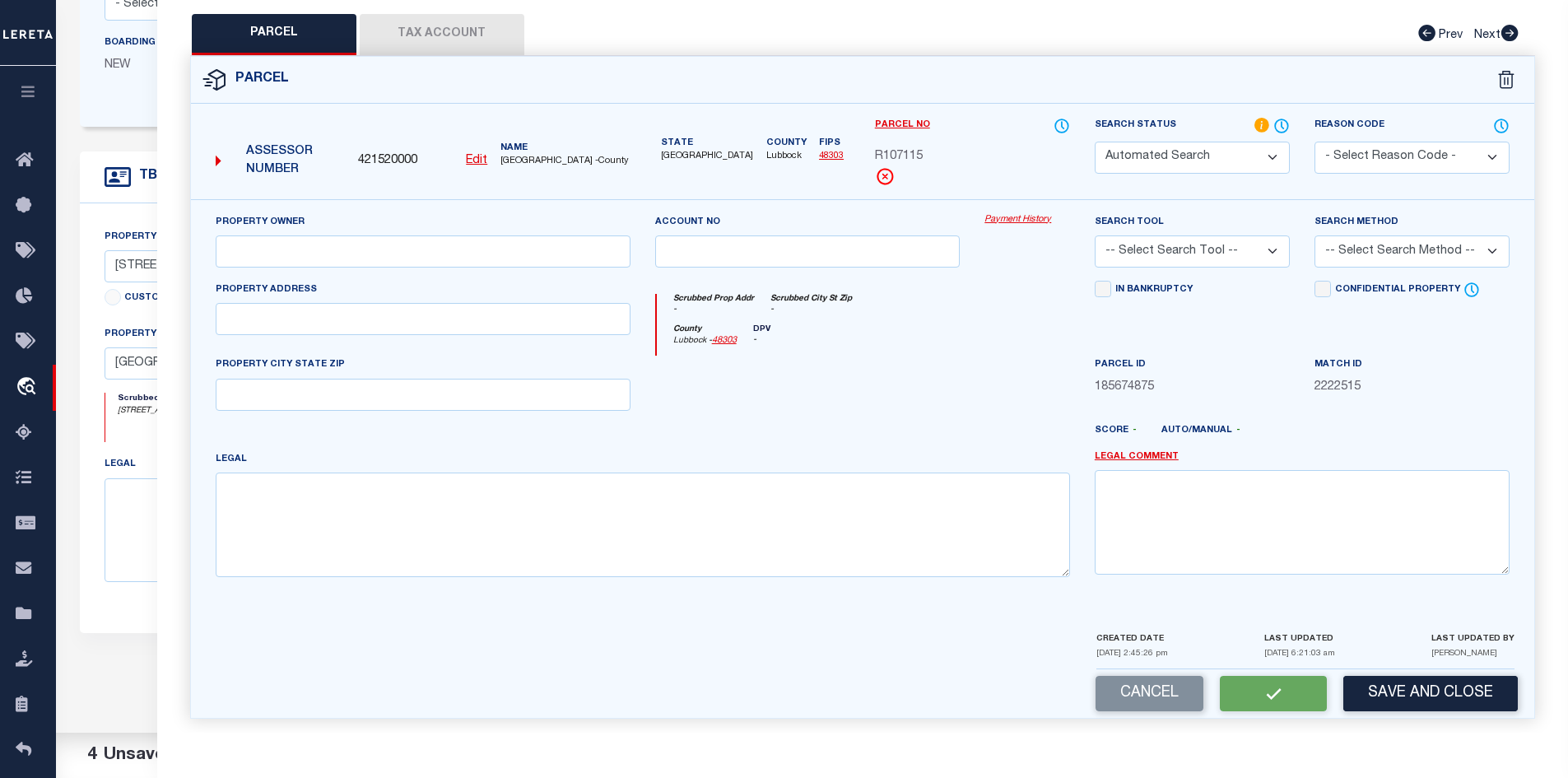
type input "[GEOGRAPHIC_DATA], [GEOGRAPHIC_DATA] 79423"
type textarea "UNIVERSITY PINES L 107"
